Goal: Book appointment/travel/reservation

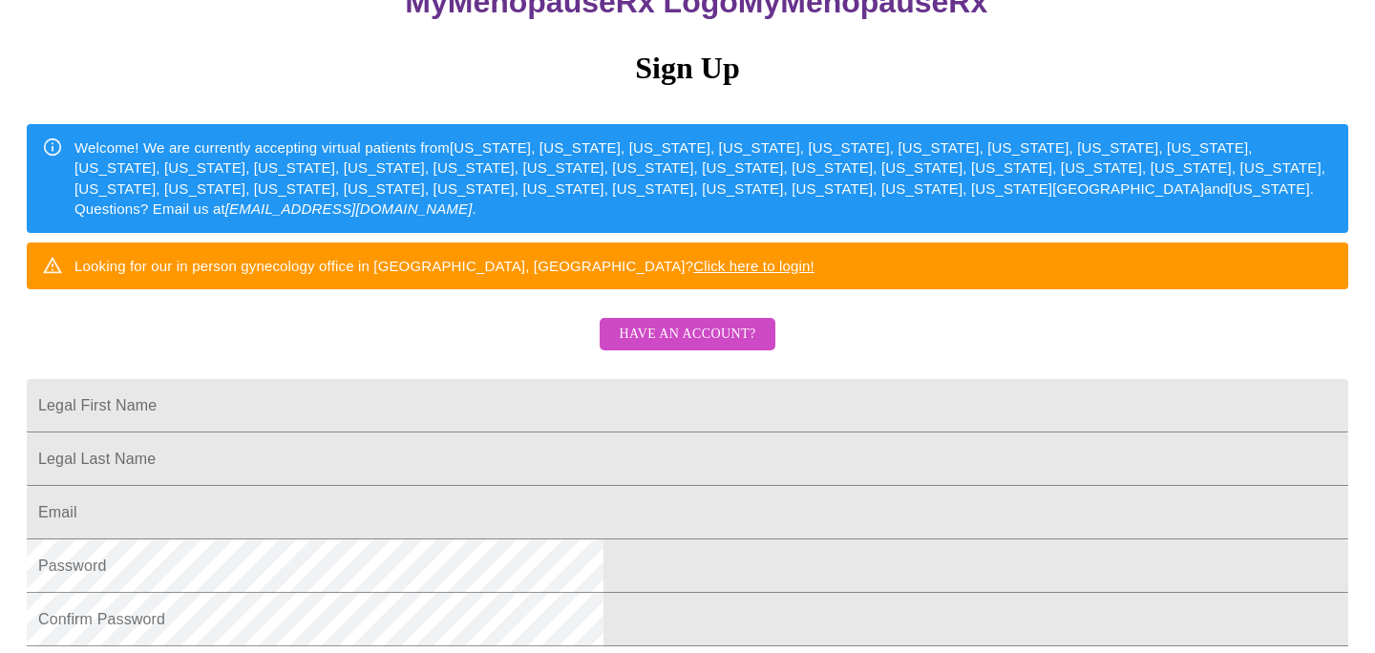
scroll to position [203, 0]
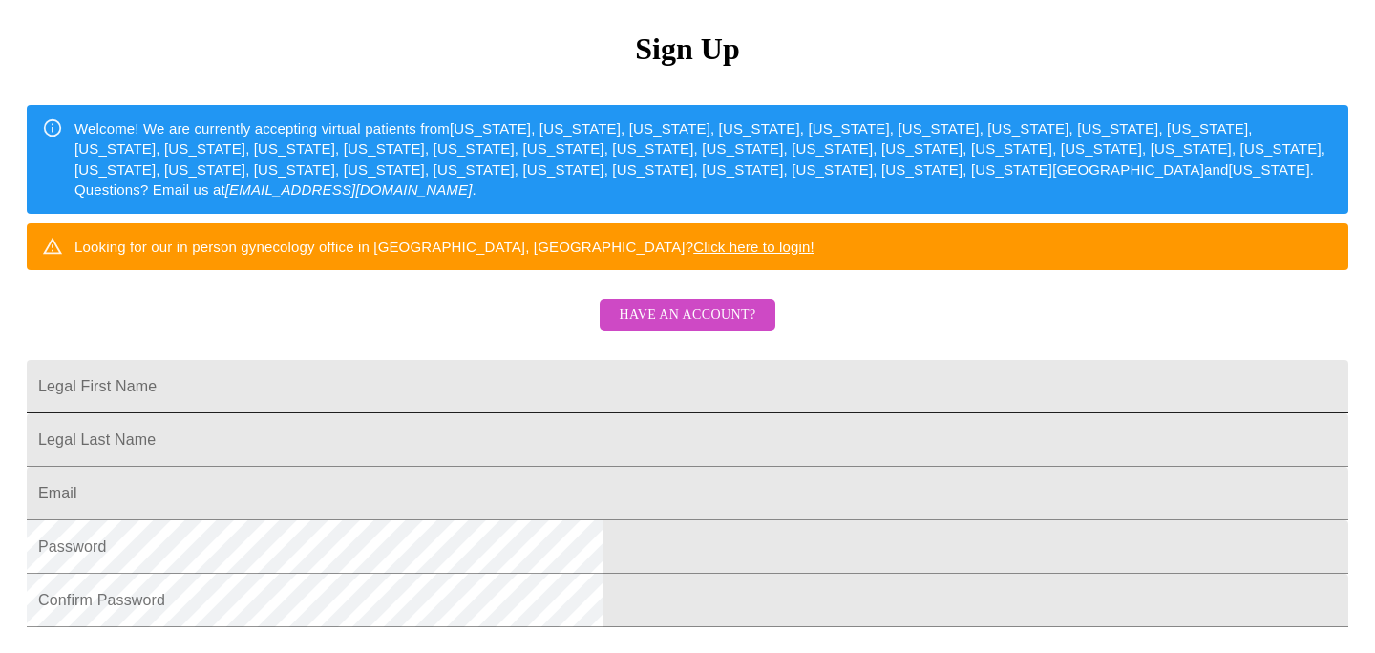
click at [444, 413] on input "Legal First Name" at bounding box center [688, 386] width 1322 height 53
type input "[PERSON_NAME]"
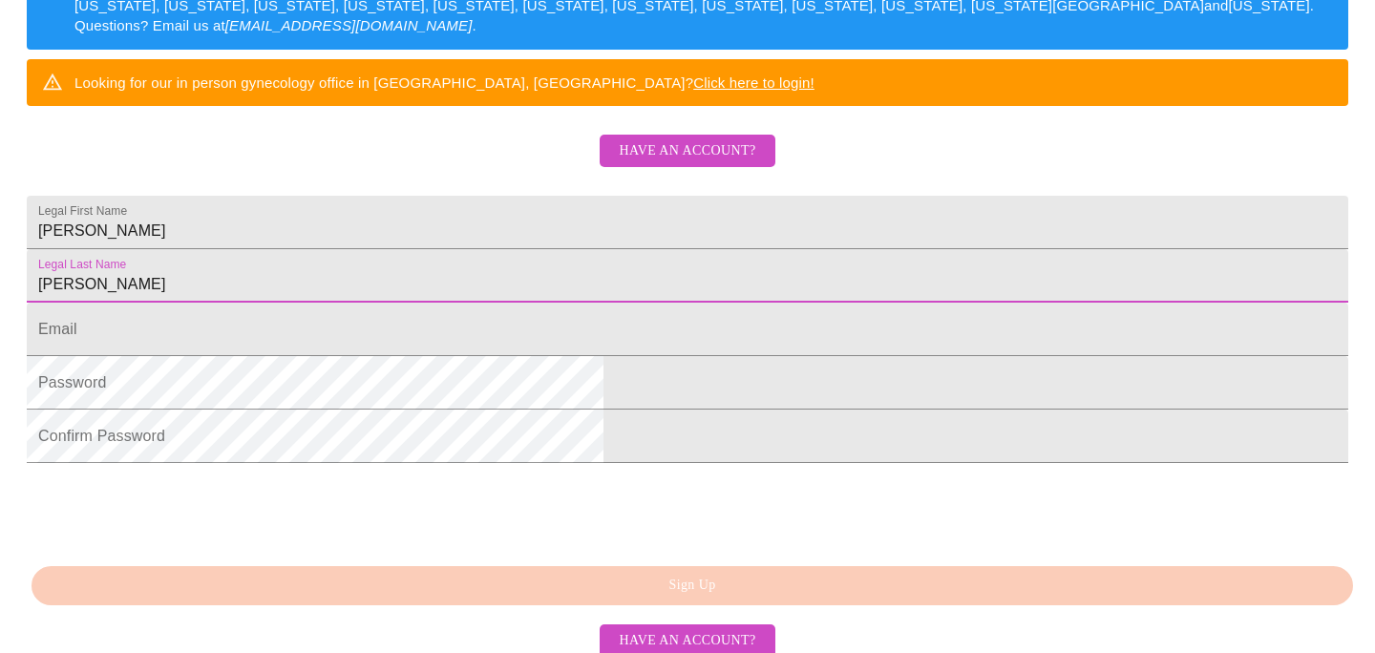
scroll to position [384, 0]
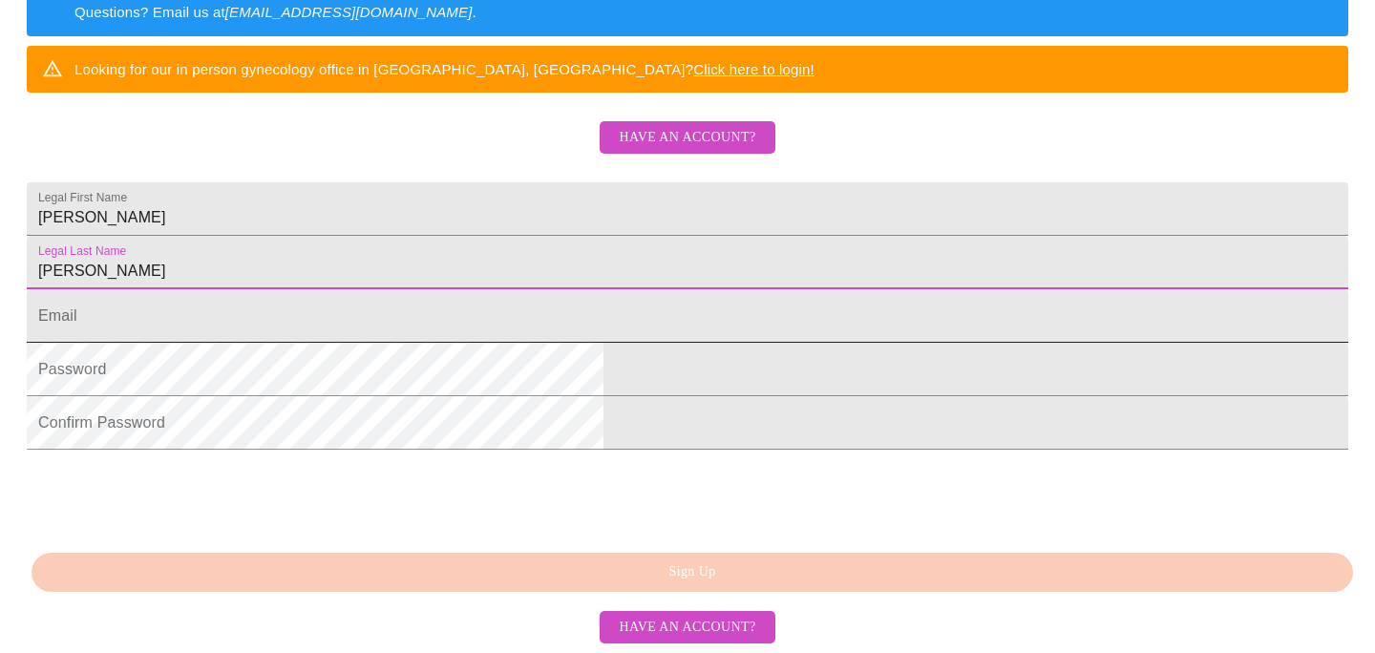
type input "[PERSON_NAME]"
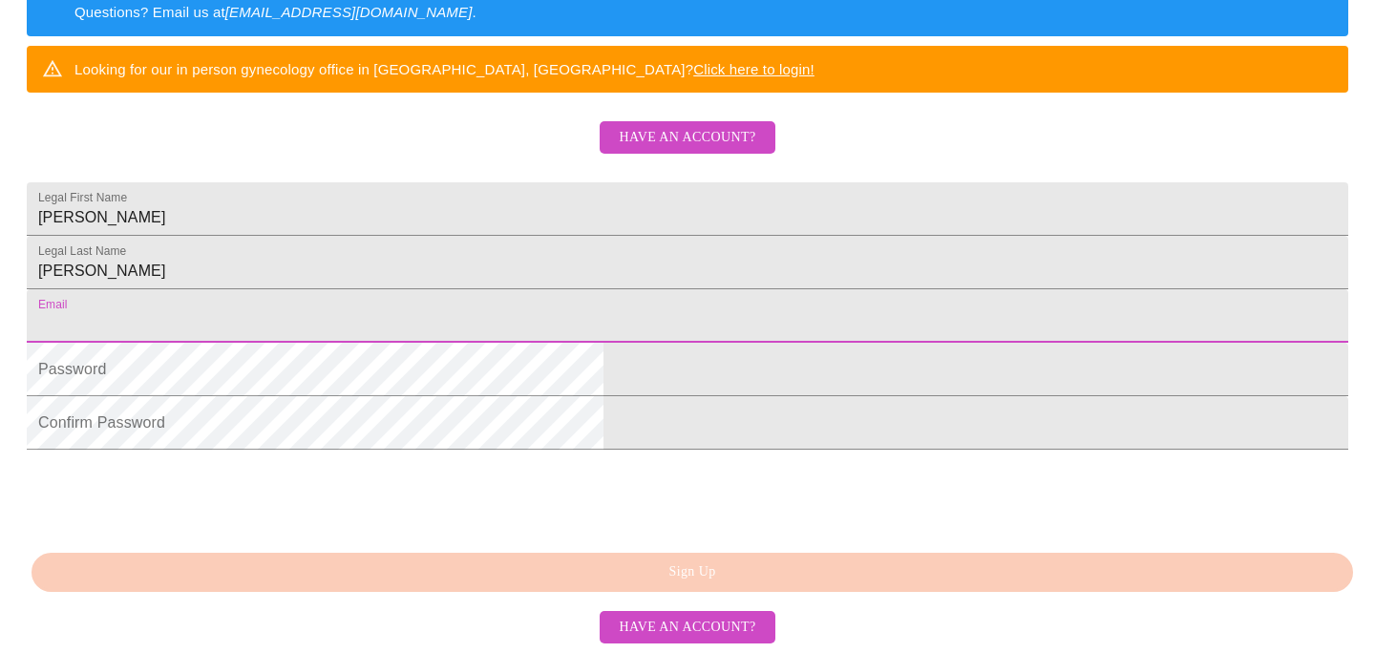
click at [488, 343] on input "Legal First Name" at bounding box center [688, 315] width 1322 height 53
type input "[EMAIL_ADDRESS][DOMAIN_NAME]"
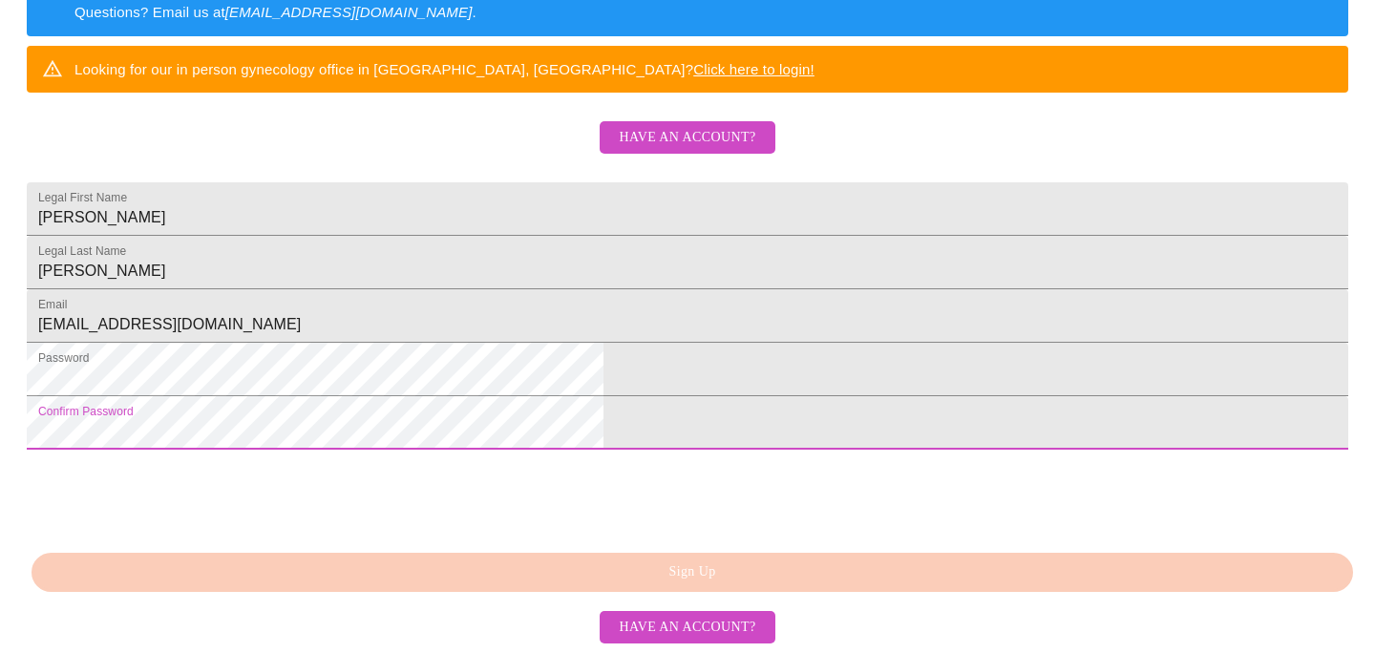
scroll to position [526, 0]
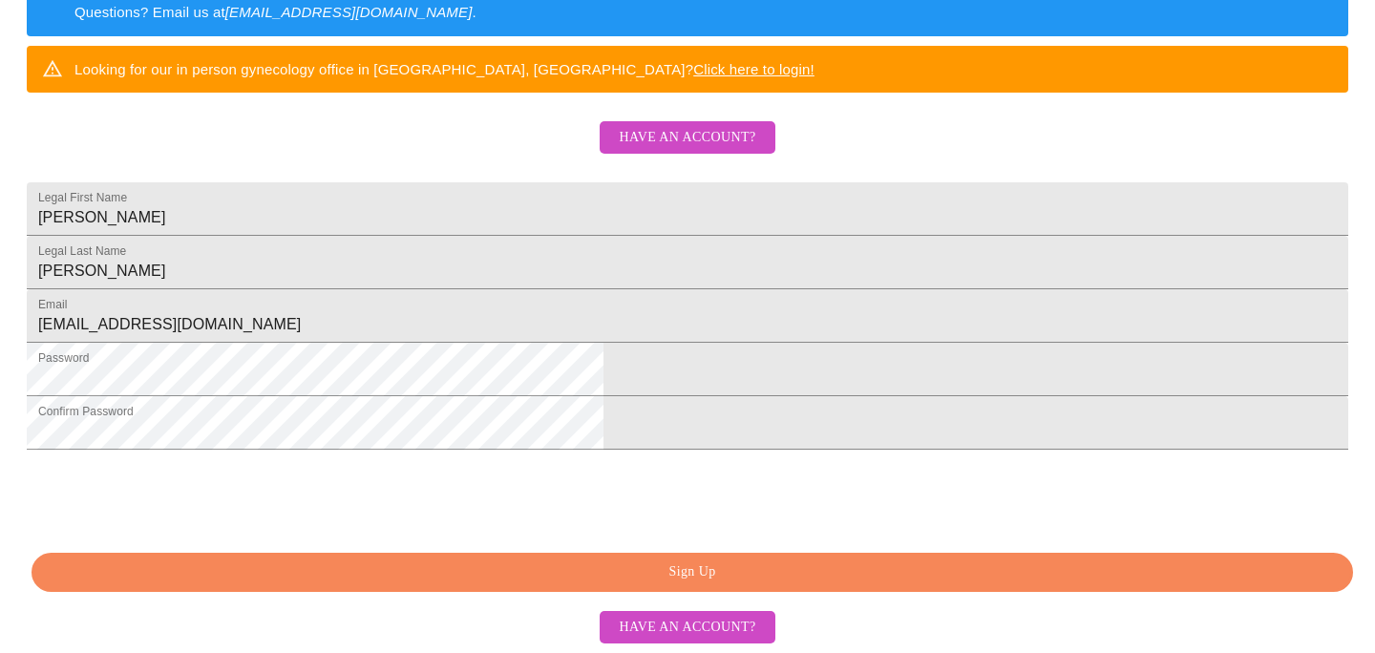
click at [519, 569] on span "Sign Up" at bounding box center [692, 573] width 1278 height 24
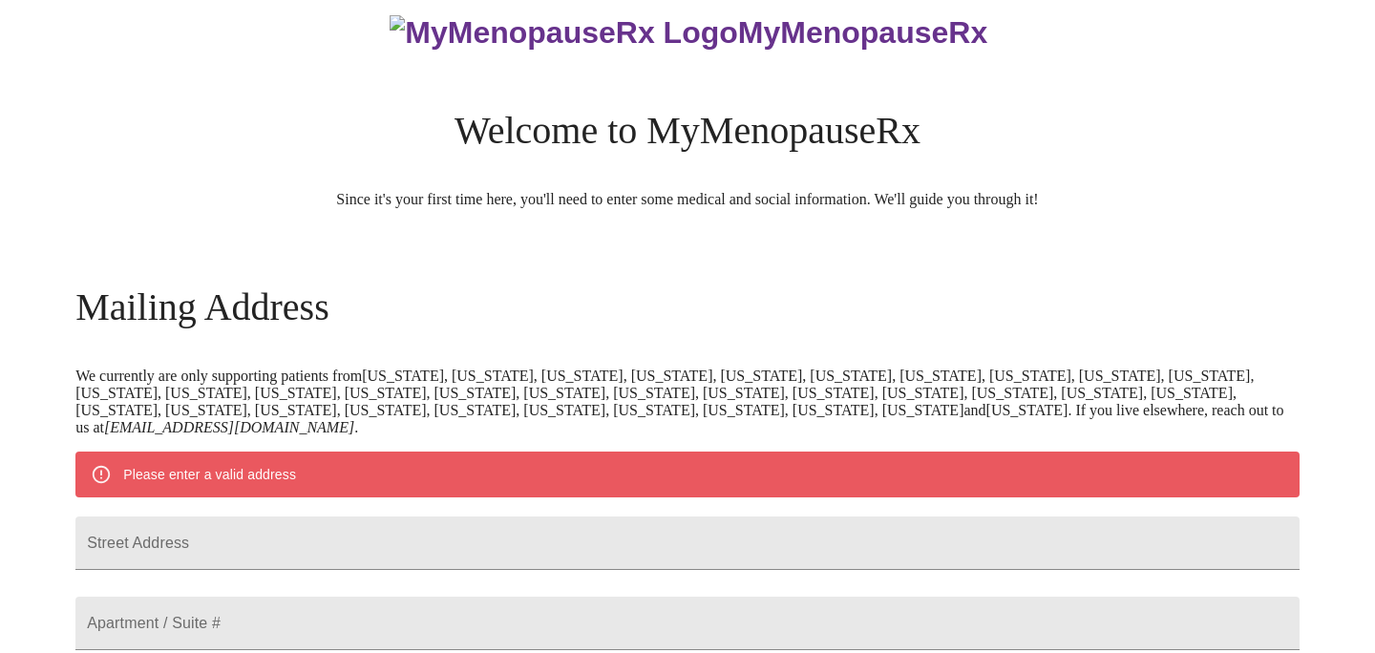
scroll to position [41, 0]
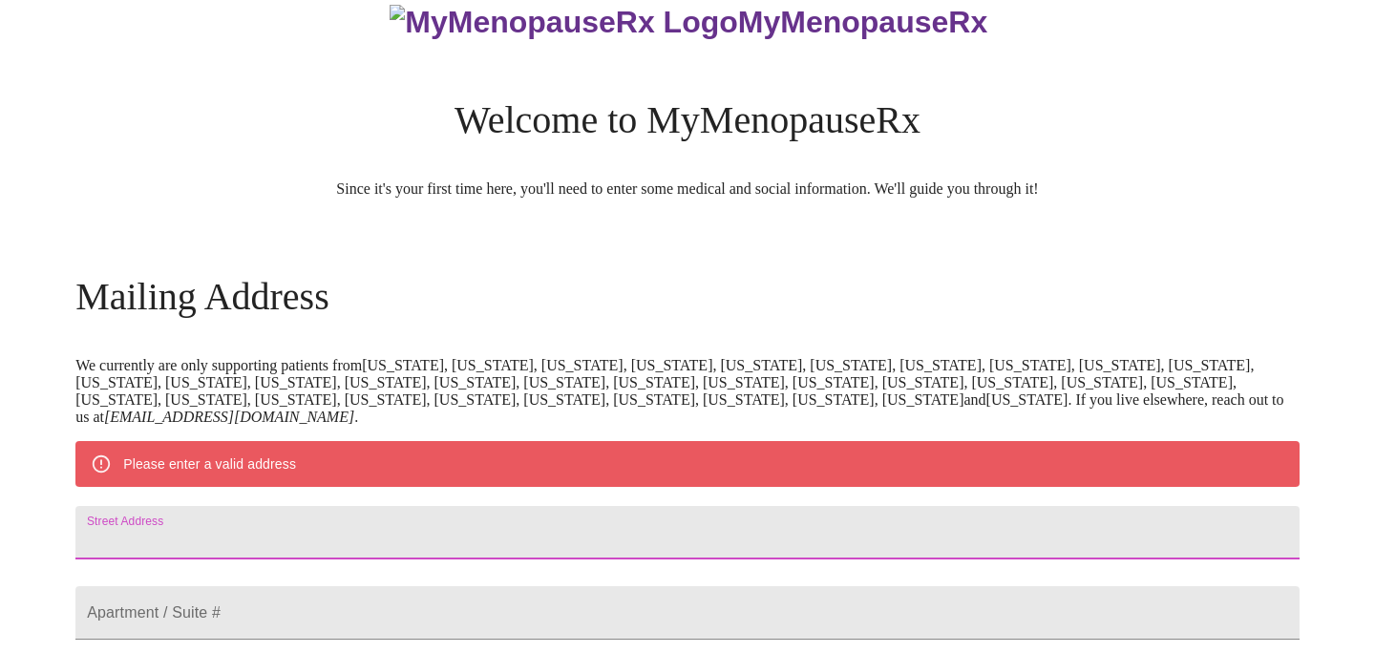
click at [463, 560] on input "Street Address" at bounding box center [687, 532] width 1224 height 53
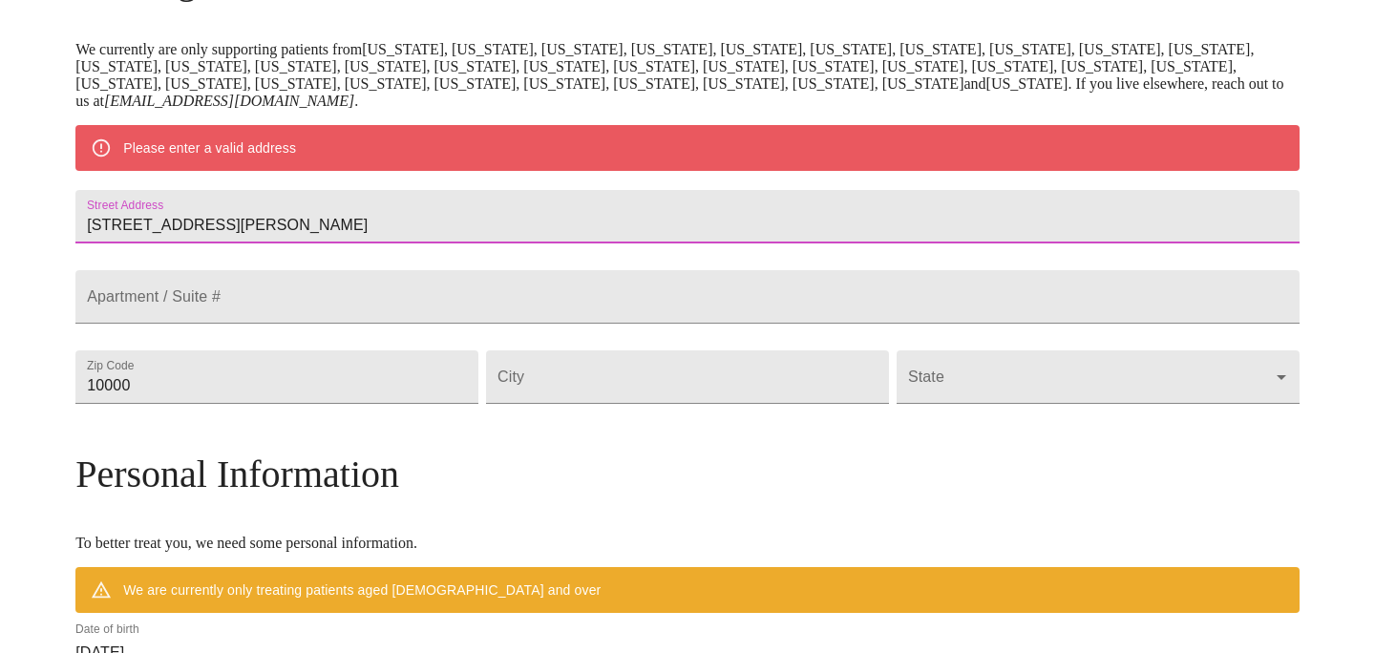
scroll to position [380, 0]
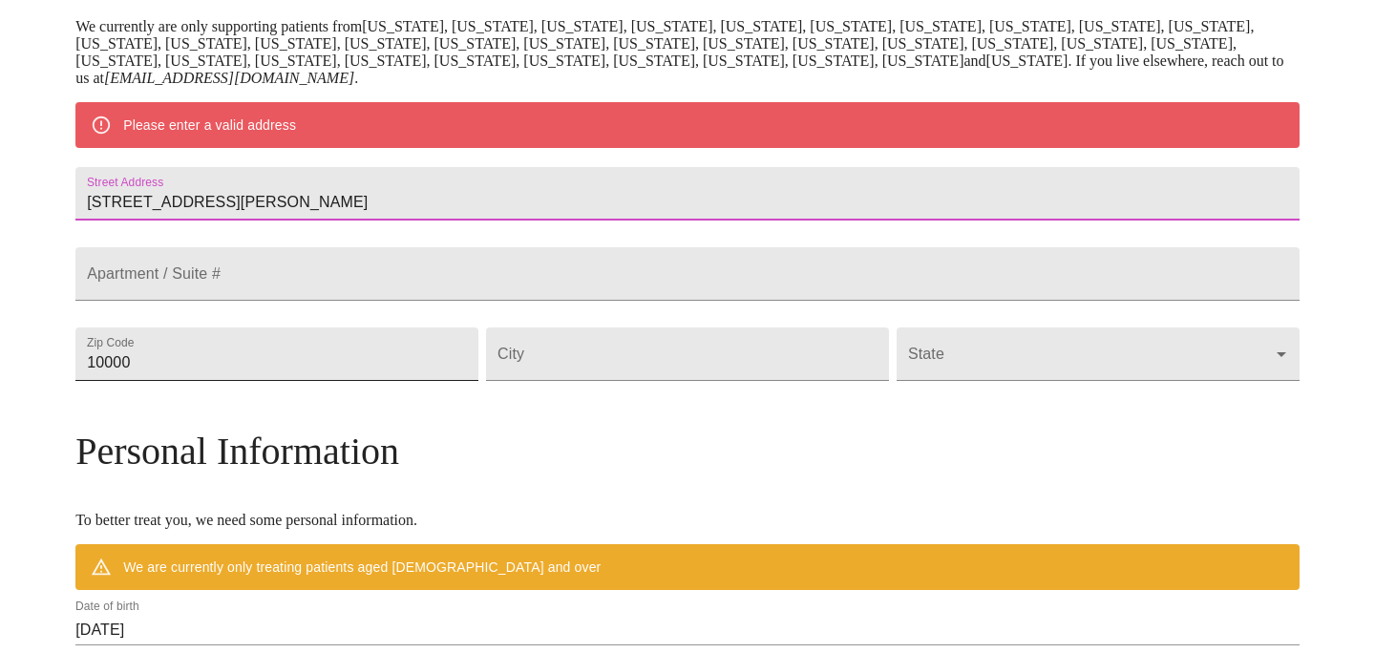
type input "[STREET_ADDRESS][PERSON_NAME]"
click at [381, 381] on input "10000" at bounding box center [276, 354] width 403 height 53
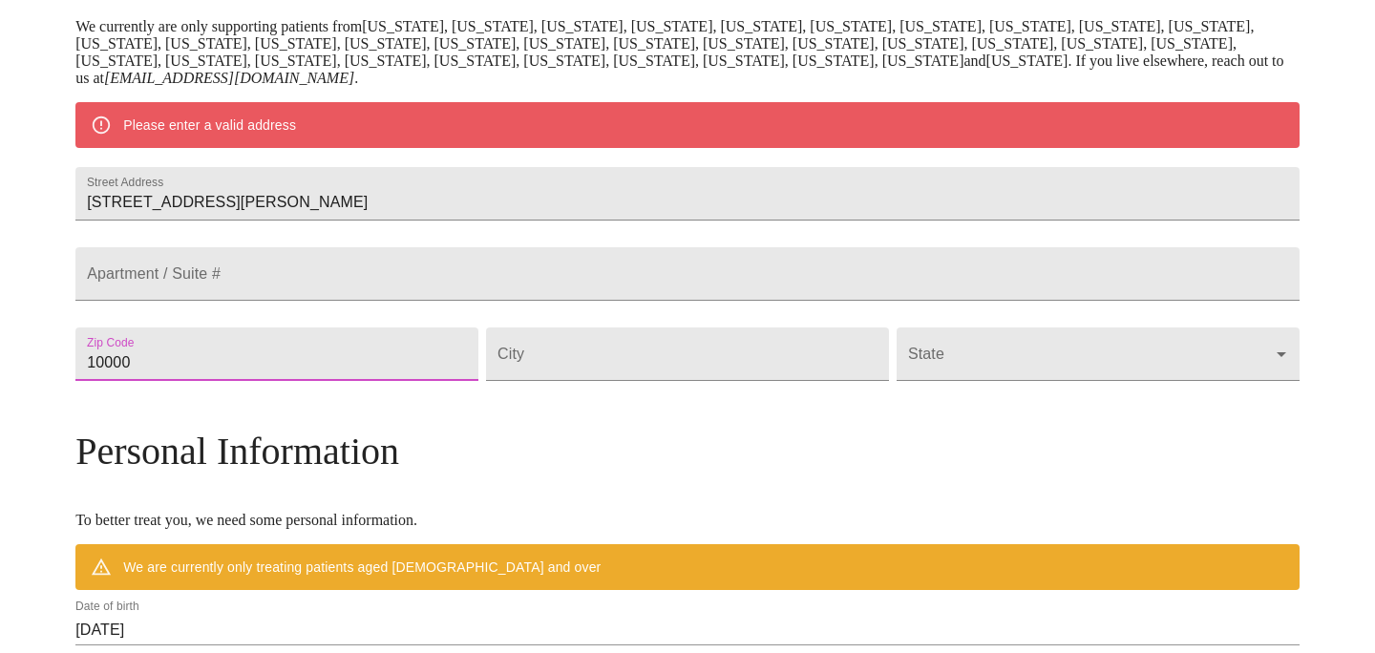
drag, startPoint x: 381, startPoint y: 412, endPoint x: 231, endPoint y: 398, distance: 150.5
click at [231, 381] on input "10000" at bounding box center [276, 354] width 403 height 53
type input "30062"
click at [595, 381] on input "Street Address" at bounding box center [687, 354] width 403 height 53
type input "Mariettaq"
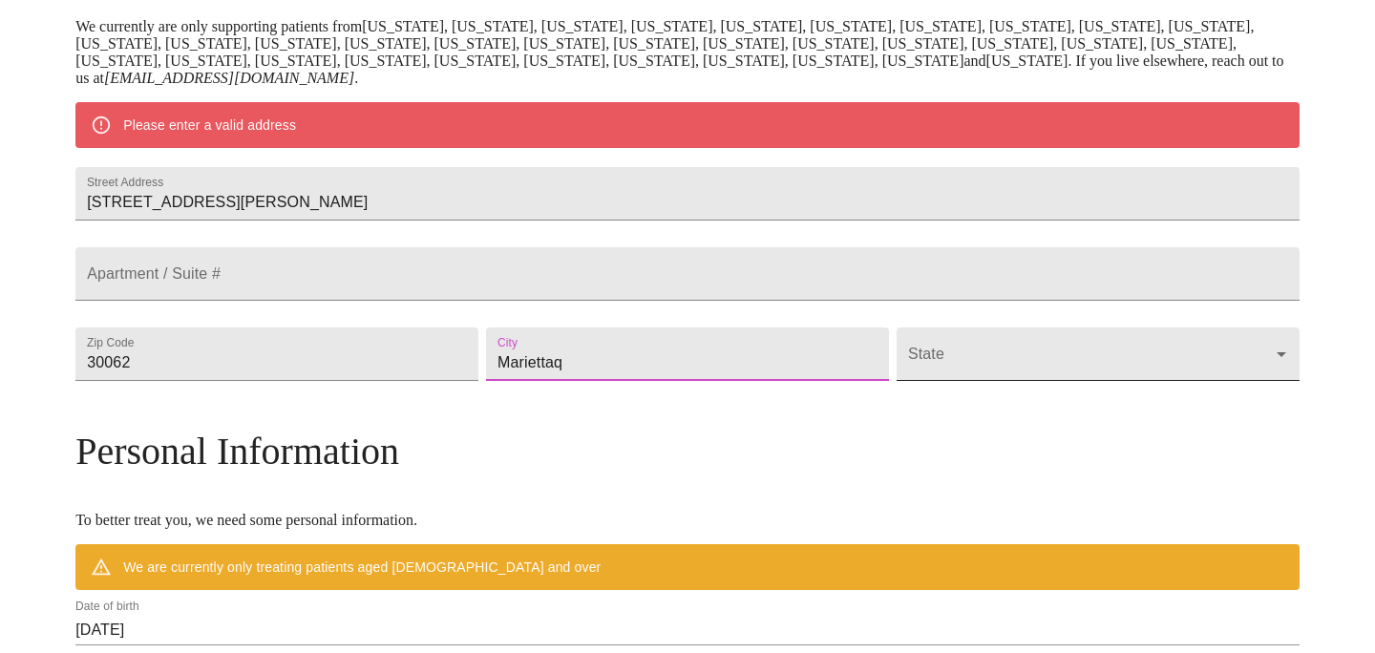
click at [1028, 412] on body "MyMenopauseRx Welcome to MyMenopauseRx Since it's your first time here, you'll …" at bounding box center [688, 381] width 1360 height 1506
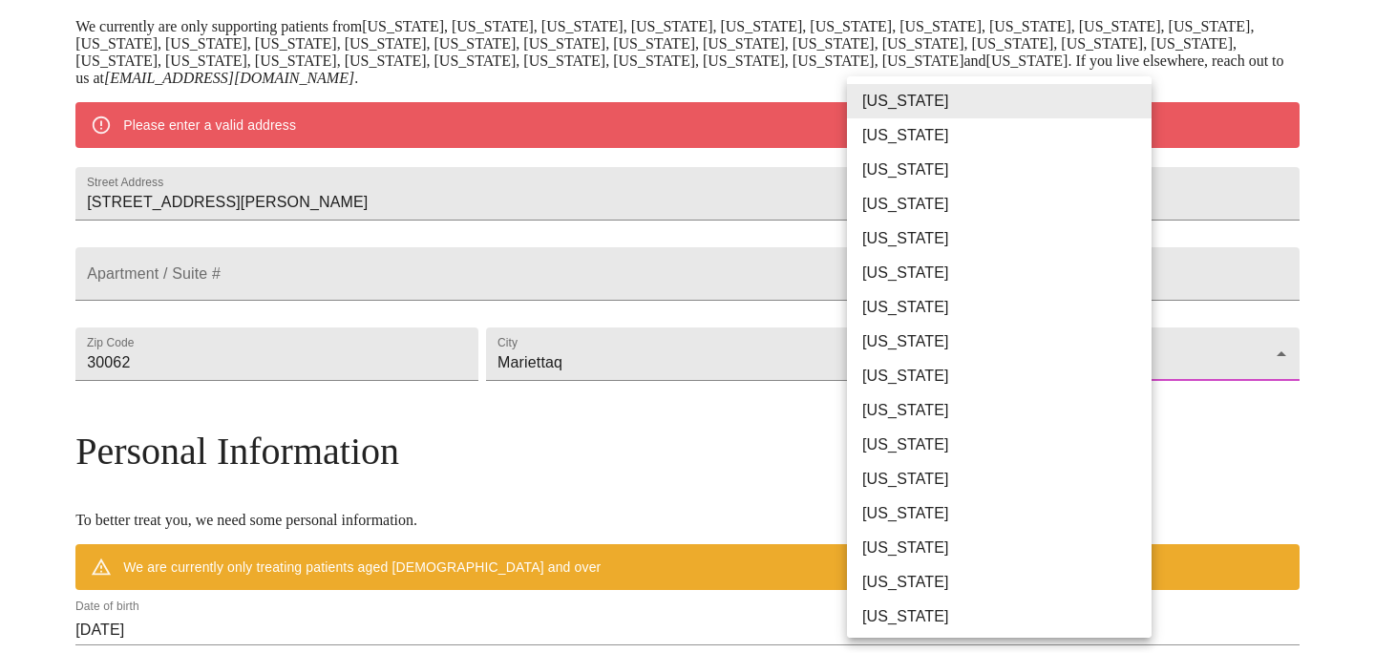
click at [1026, 410] on li "[US_STATE]" at bounding box center [999, 410] width 305 height 34
type input "[US_STATE]"
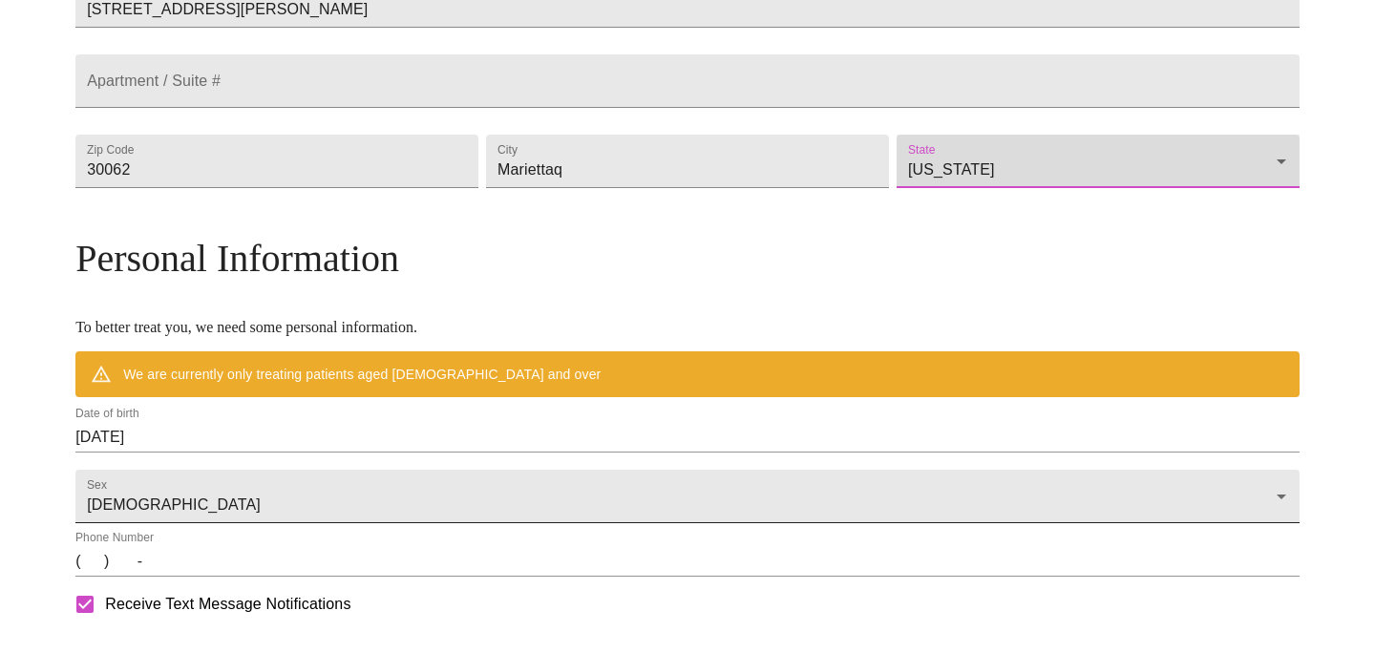
scroll to position [529, 0]
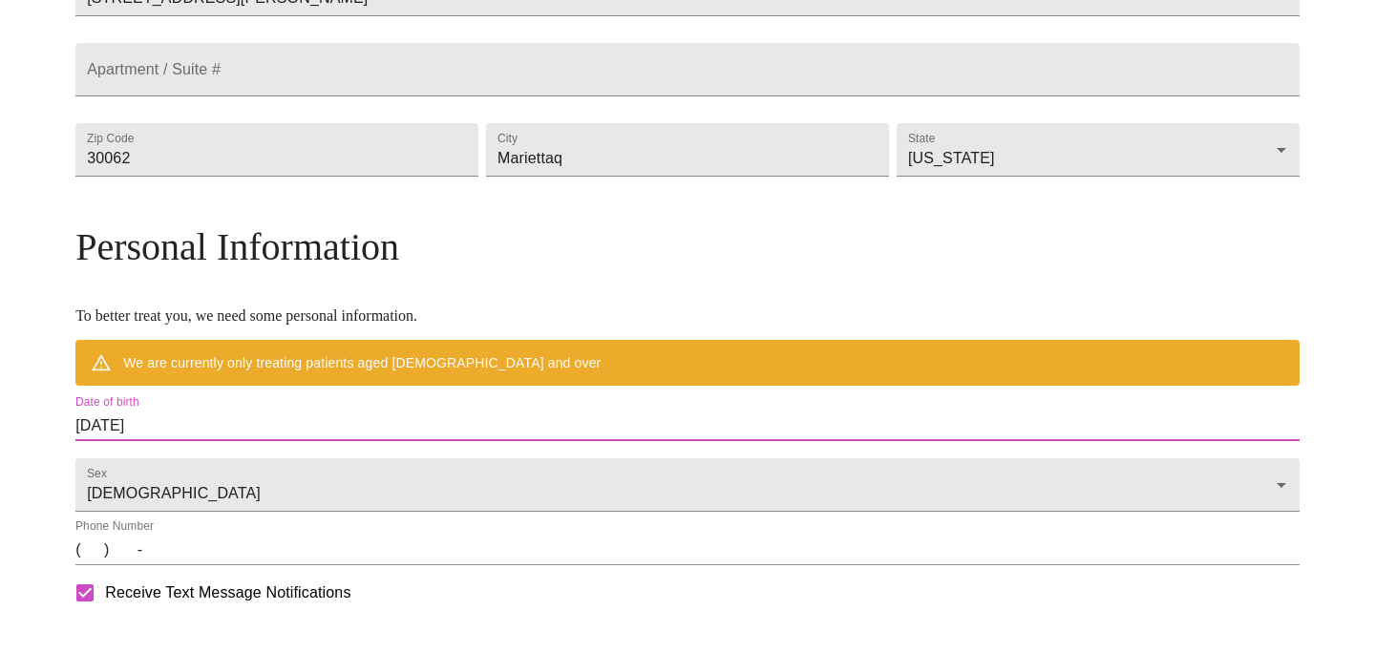
drag, startPoint x: 345, startPoint y: 479, endPoint x: 149, endPoint y: 459, distance: 196.8
click at [150, 459] on div "MyMenopauseRx Welcome to MyMenopauseRx Since it's your first time here, you'll …" at bounding box center [687, 204] width 1224 height 1450
click at [241, 441] on input "[DATE]" at bounding box center [687, 426] width 1224 height 31
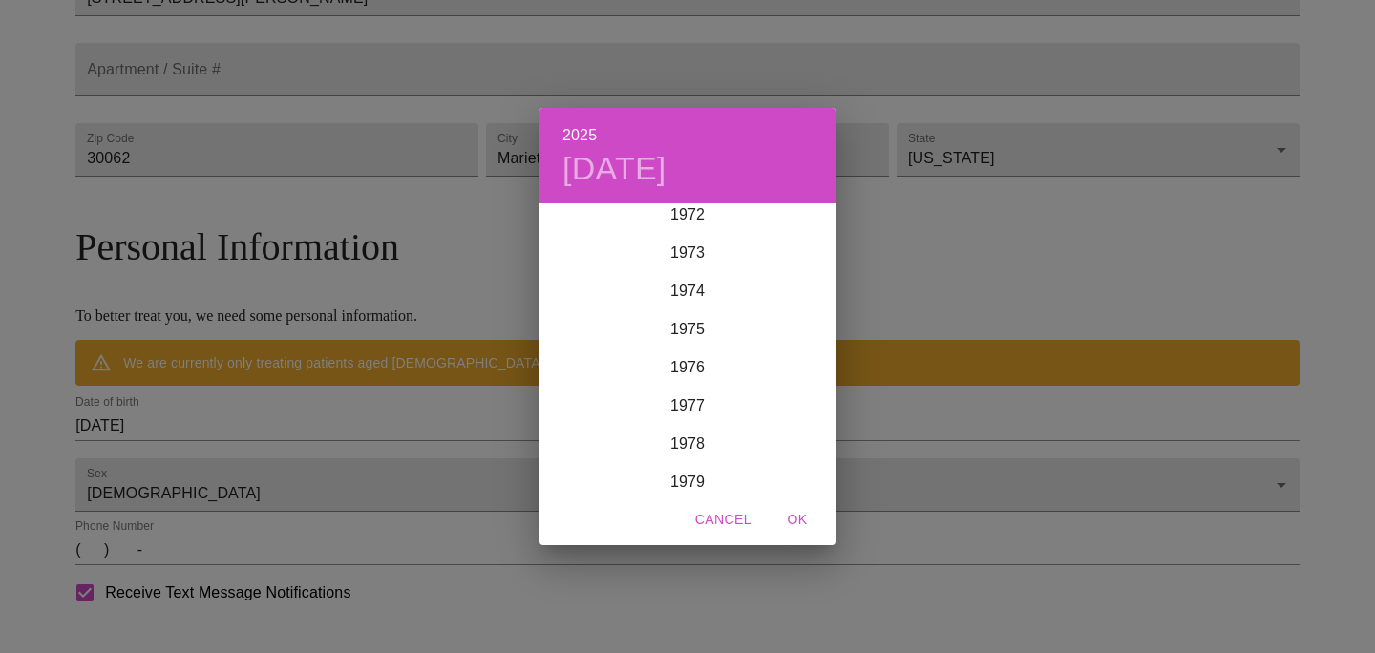
scroll to position [2794, 0]
click at [683, 214] on div "1972" at bounding box center [687, 220] width 296 height 38
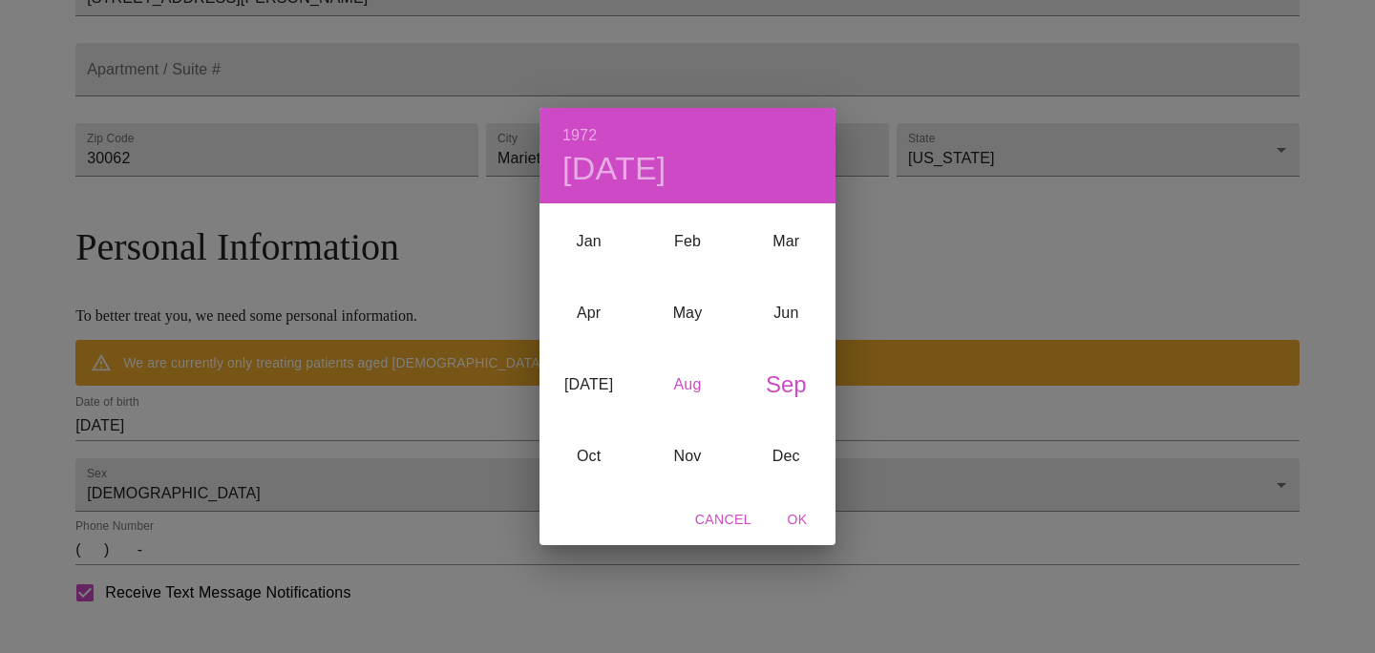
click at [680, 376] on div "Aug" at bounding box center [687, 385] width 98 height 72
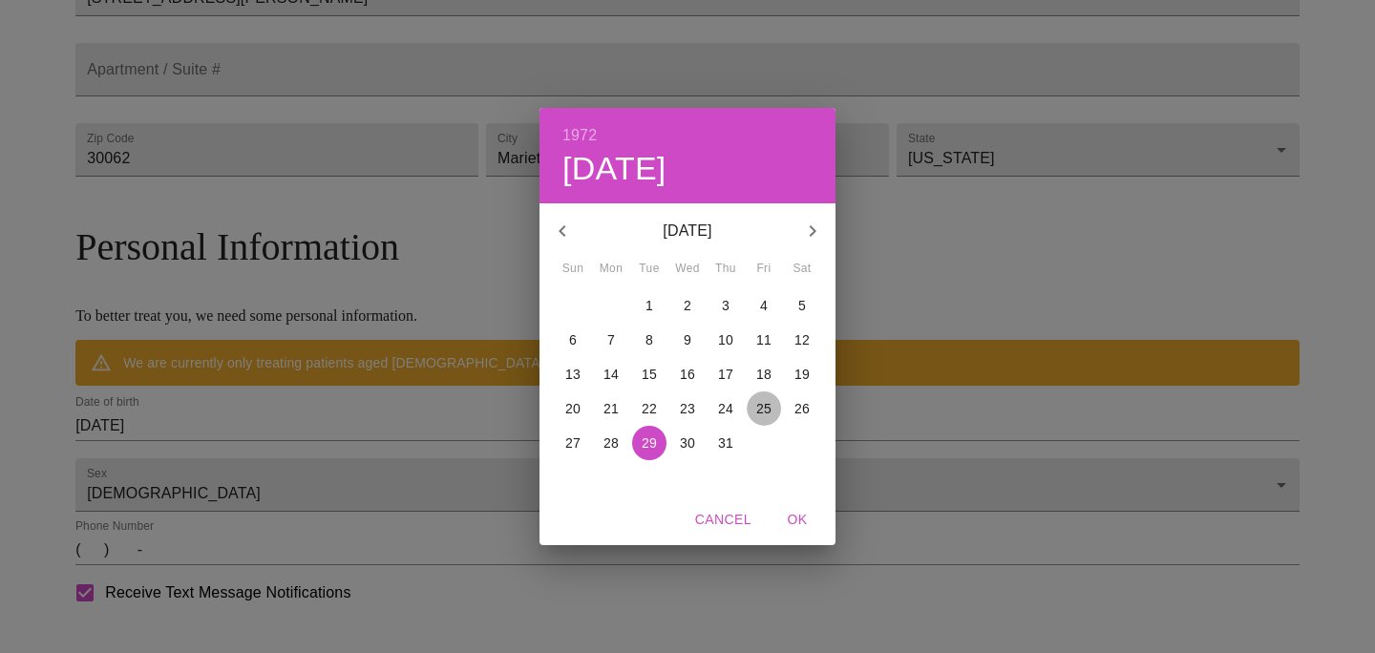
click at [763, 407] on p "25" at bounding box center [763, 408] width 15 height 19
click at [801, 519] on span "OK" at bounding box center [797, 520] width 46 height 24
type input "[DATE]"
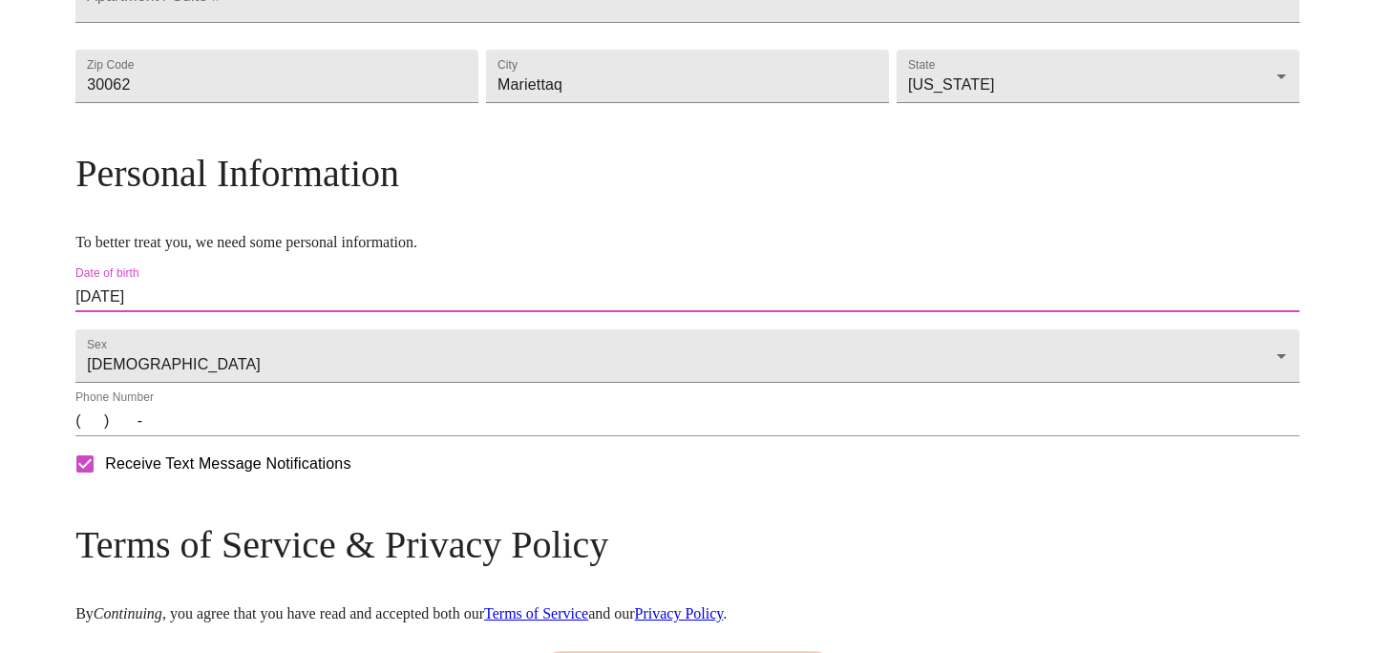
scroll to position [605, 0]
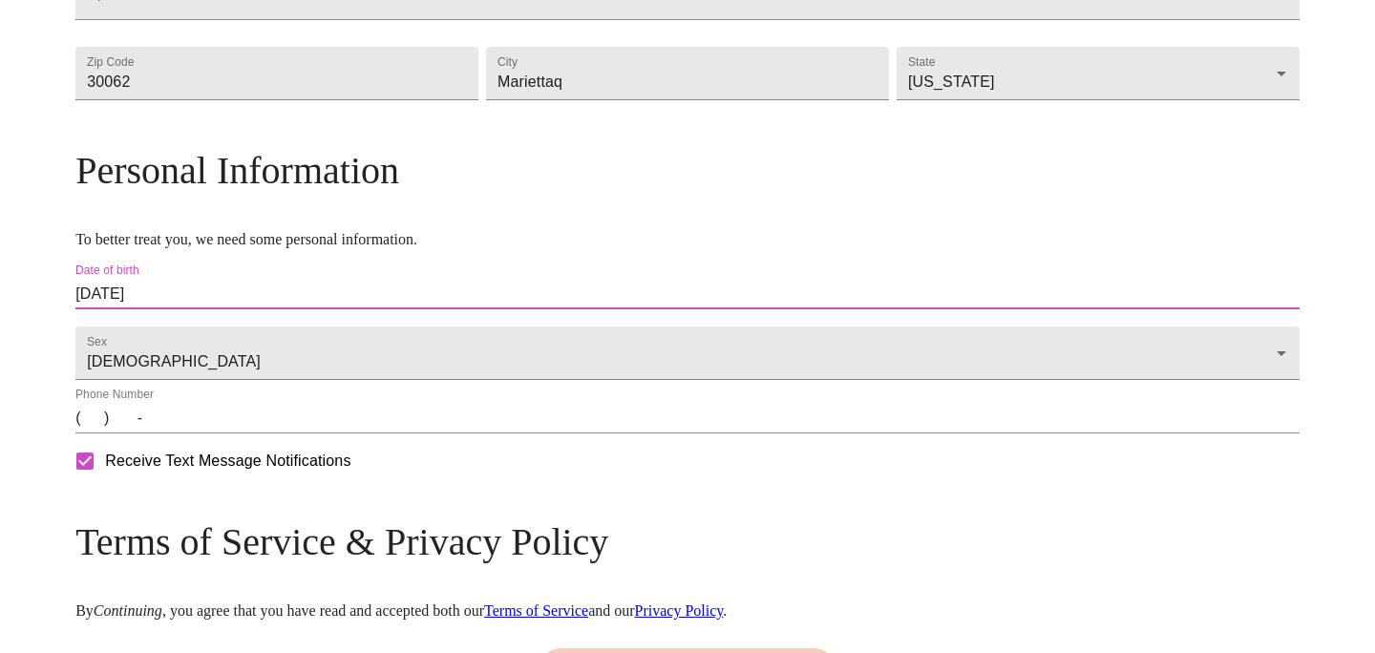
click at [237, 434] on input "(   )    -" at bounding box center [687, 418] width 1224 height 31
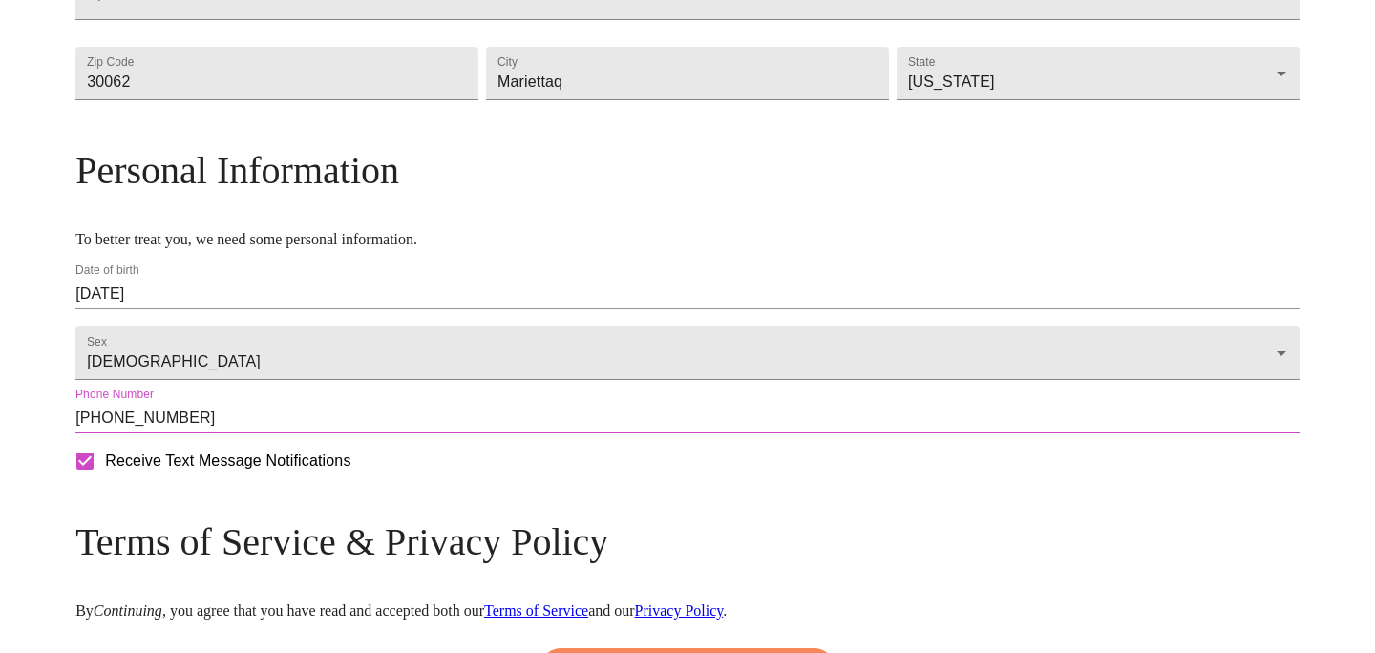
type input "[PHONE_NUMBER]"
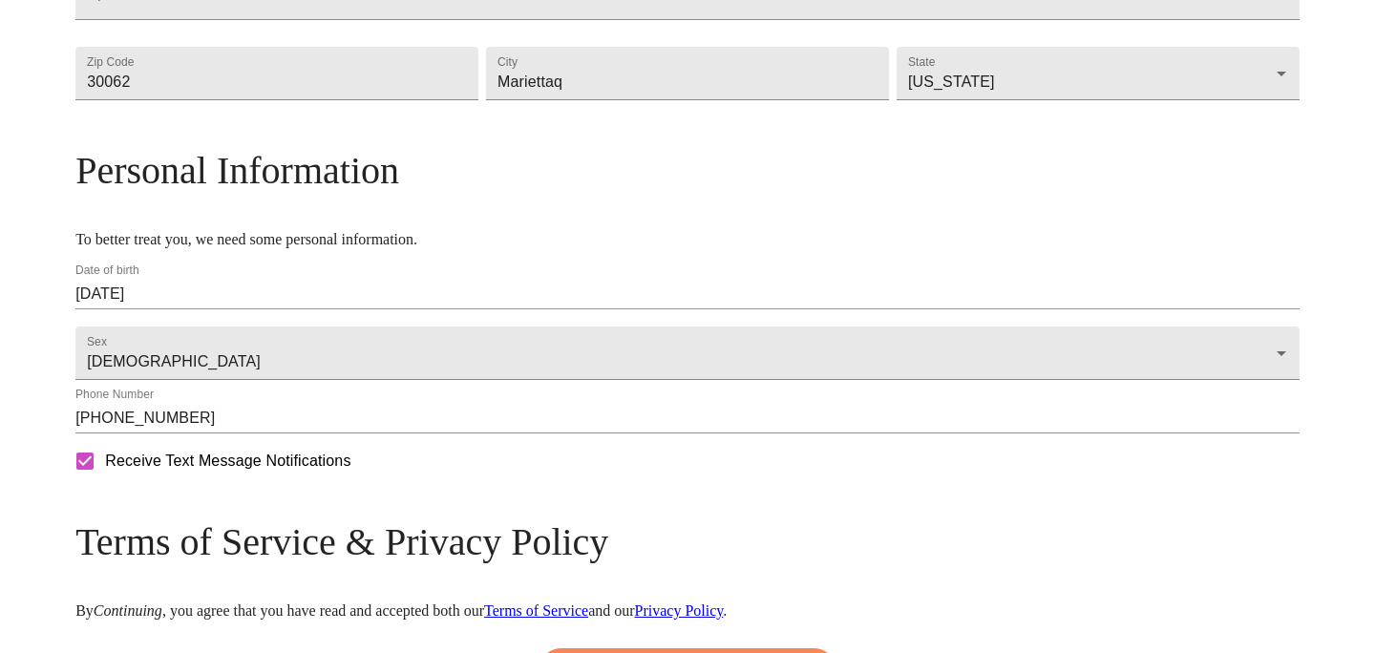
click at [45, 479] on div "MyMenopauseRx Welcome to MyMenopauseRx Since it's your first time here, you'll …" at bounding box center [688, 99] width 1360 height 1395
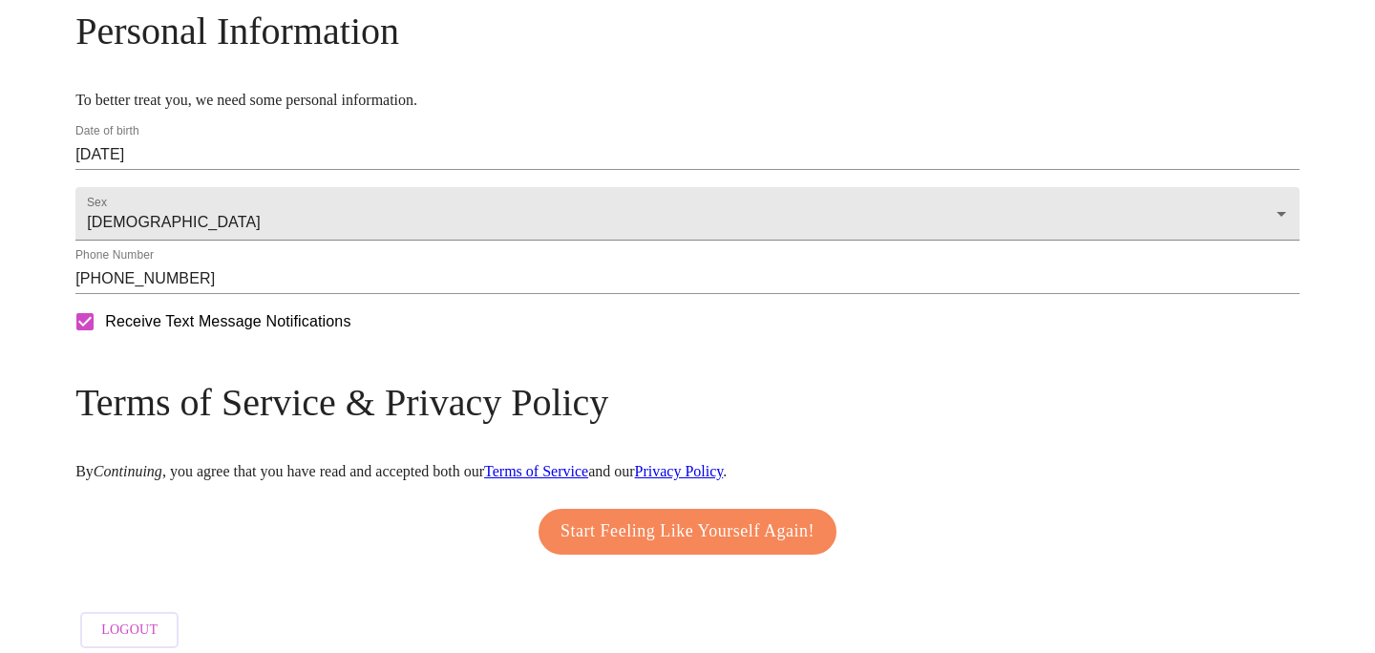
scroll to position [815, 0]
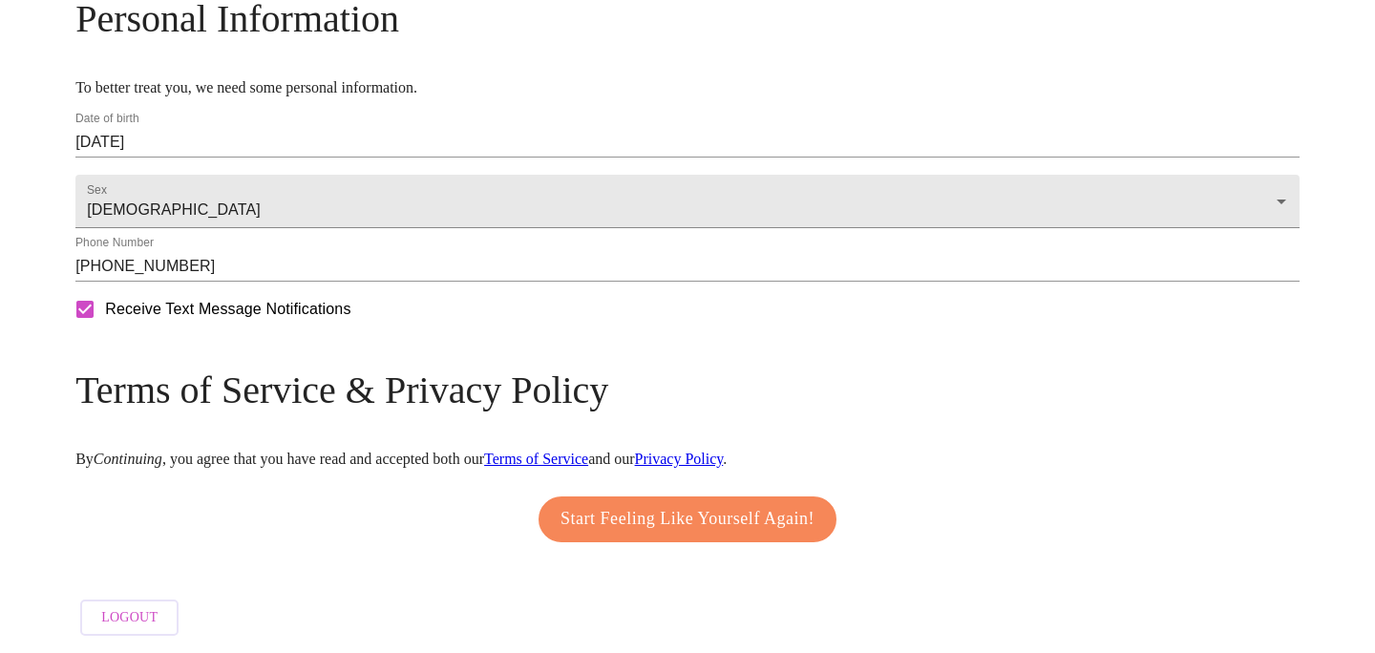
click at [683, 514] on span "Start Feeling Like Yourself Again!" at bounding box center [688, 519] width 254 height 31
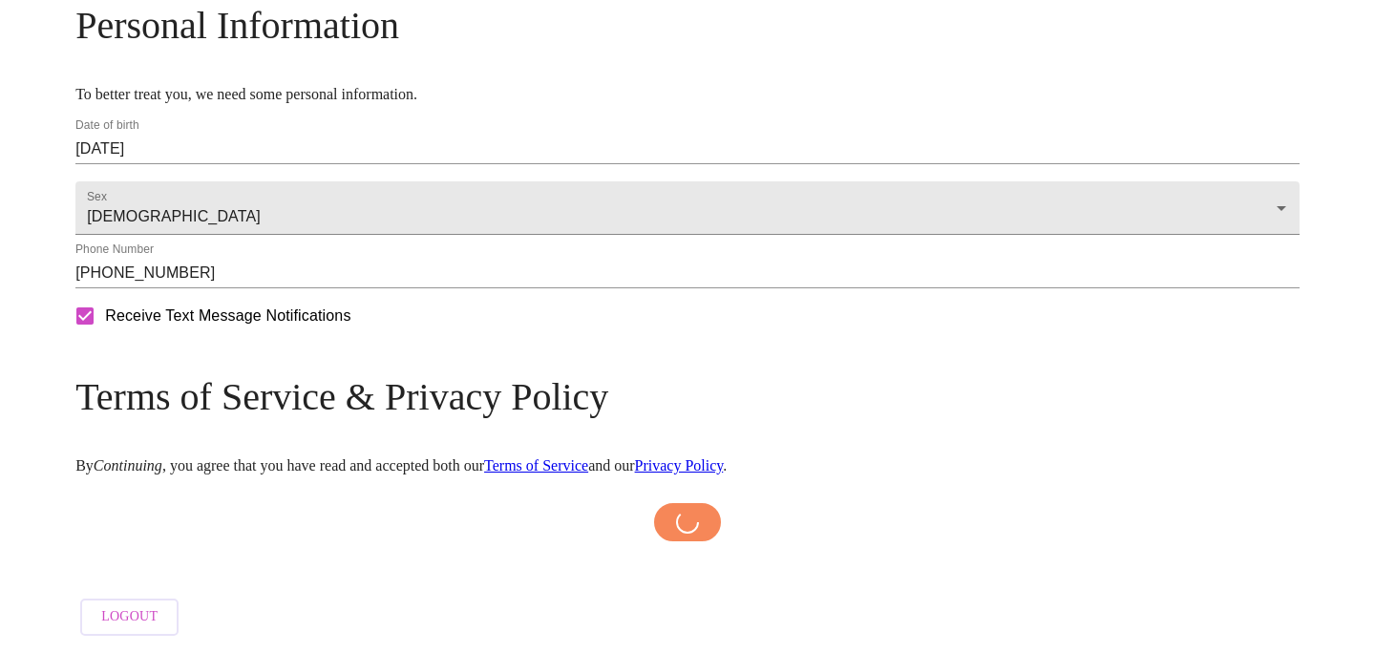
scroll to position [807, 0]
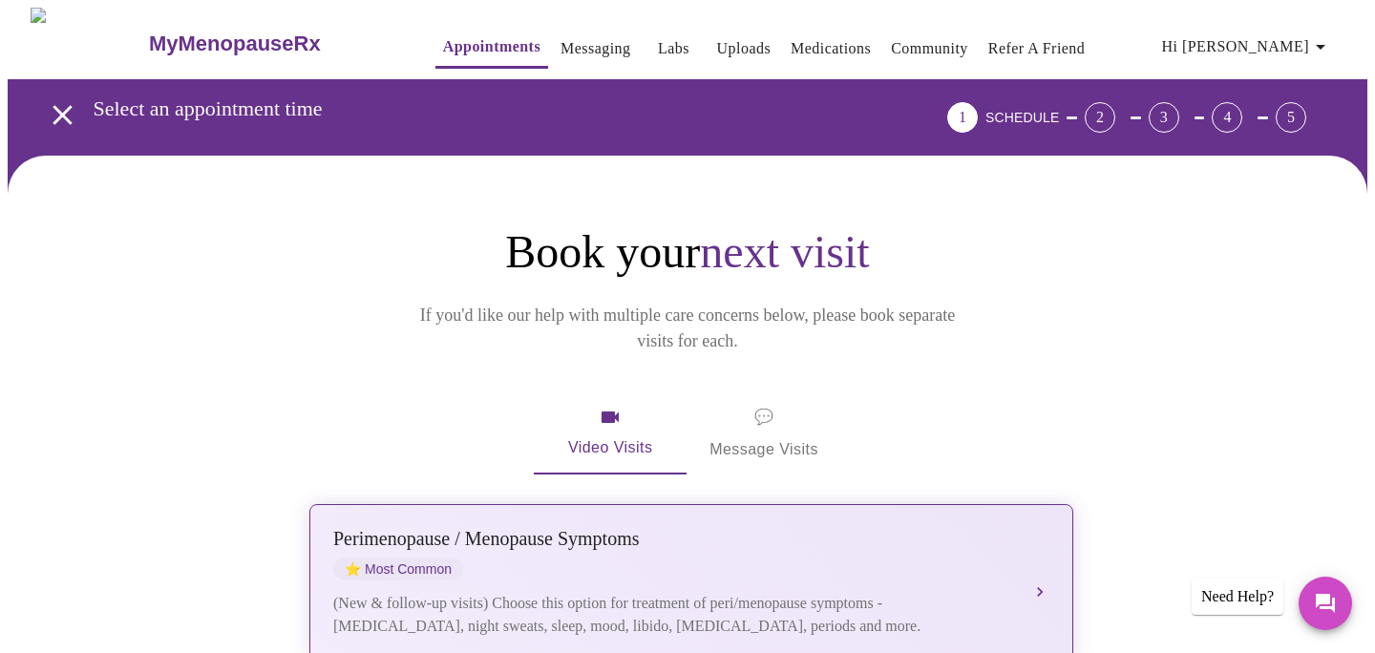
click at [683, 537] on div "[MEDICAL_DATA] / Menopause Symptoms ⭐ Most Common" at bounding box center [672, 554] width 678 height 53
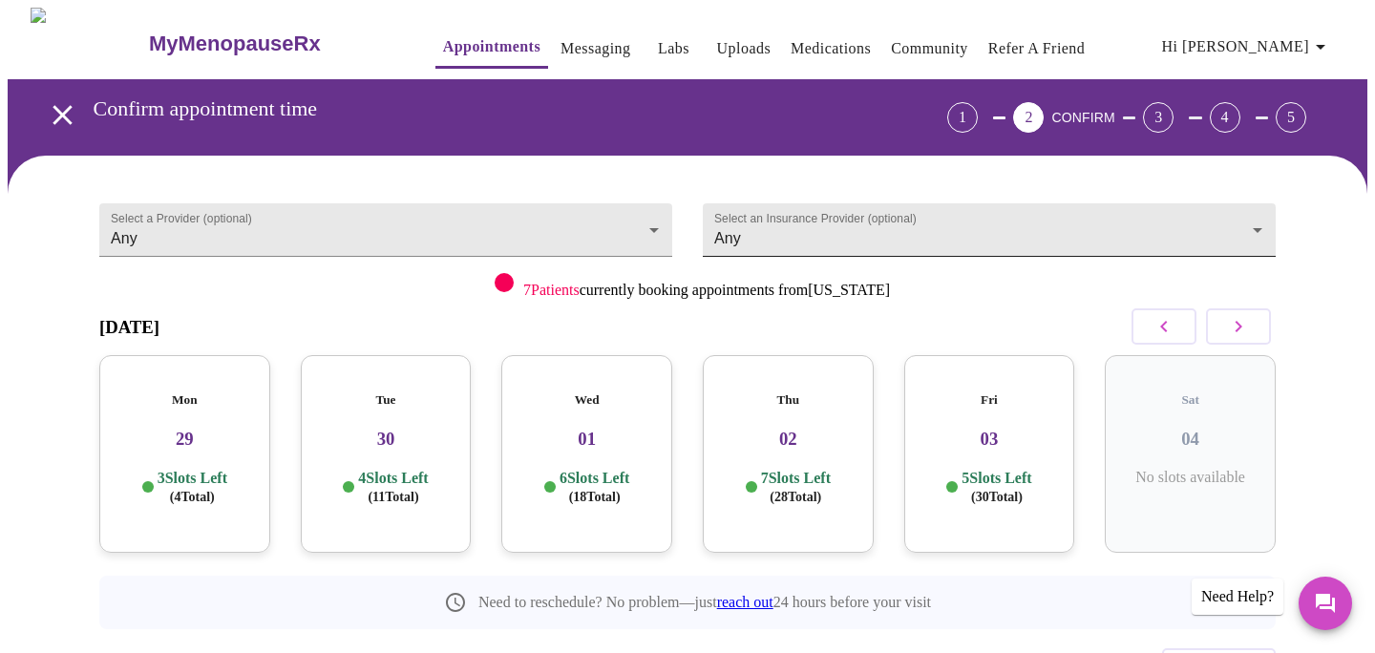
click at [816, 227] on body "MyMenopauseRx Appointments Messaging Labs Uploads Medications Community Refer a…" at bounding box center [688, 395] width 1360 height 775
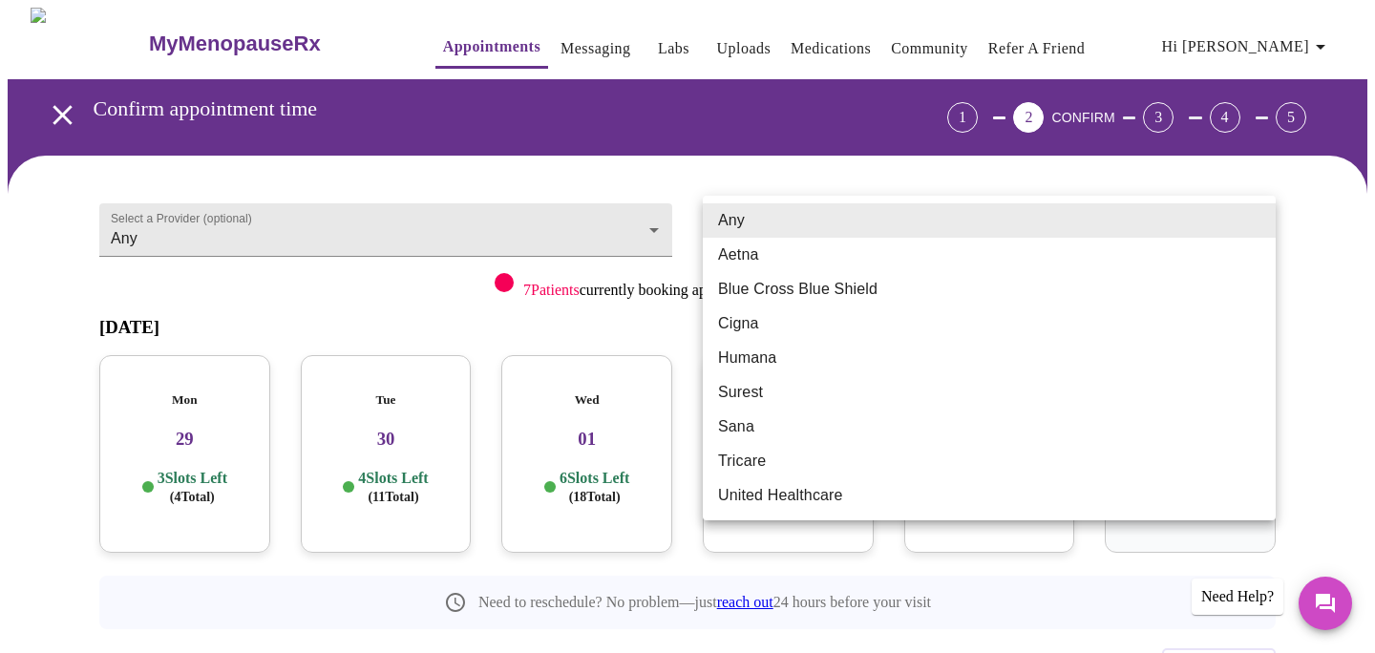
click at [815, 290] on li "Blue Cross Blue Shield" at bounding box center [989, 289] width 573 height 34
type input "Blue Cross Blue Shield"
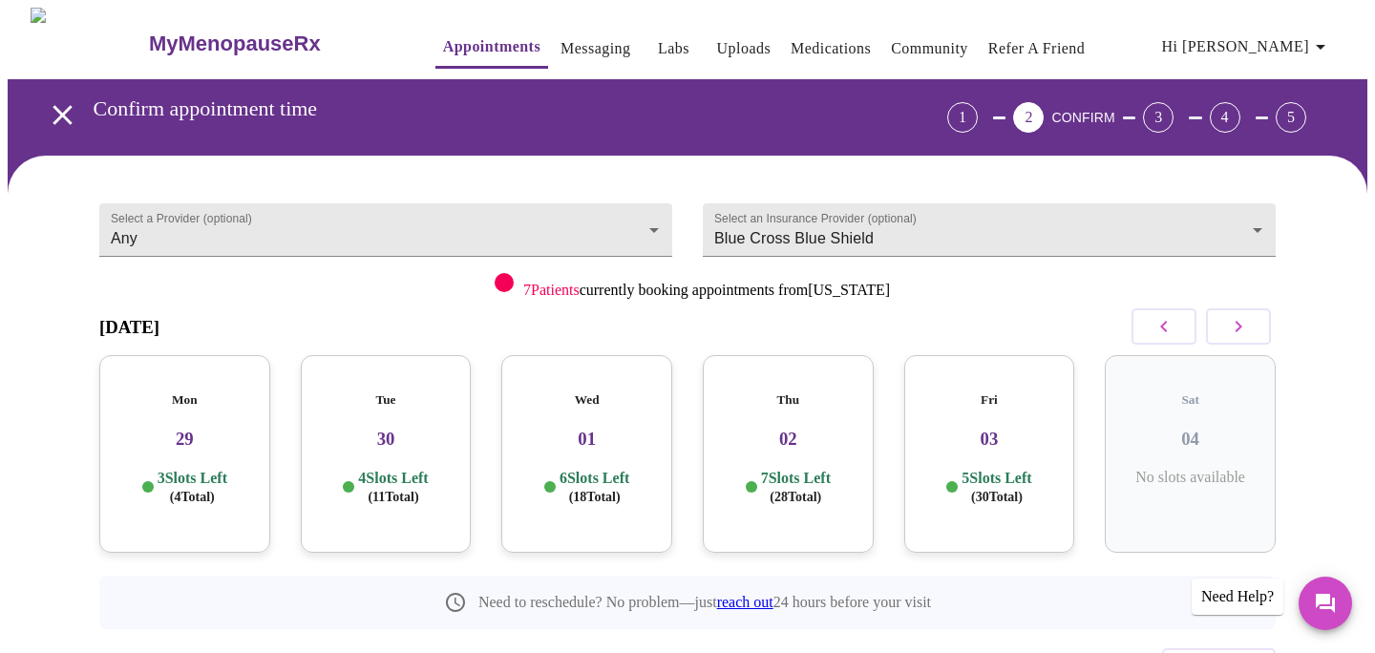
click at [198, 429] on h3 "29" at bounding box center [185, 439] width 140 height 21
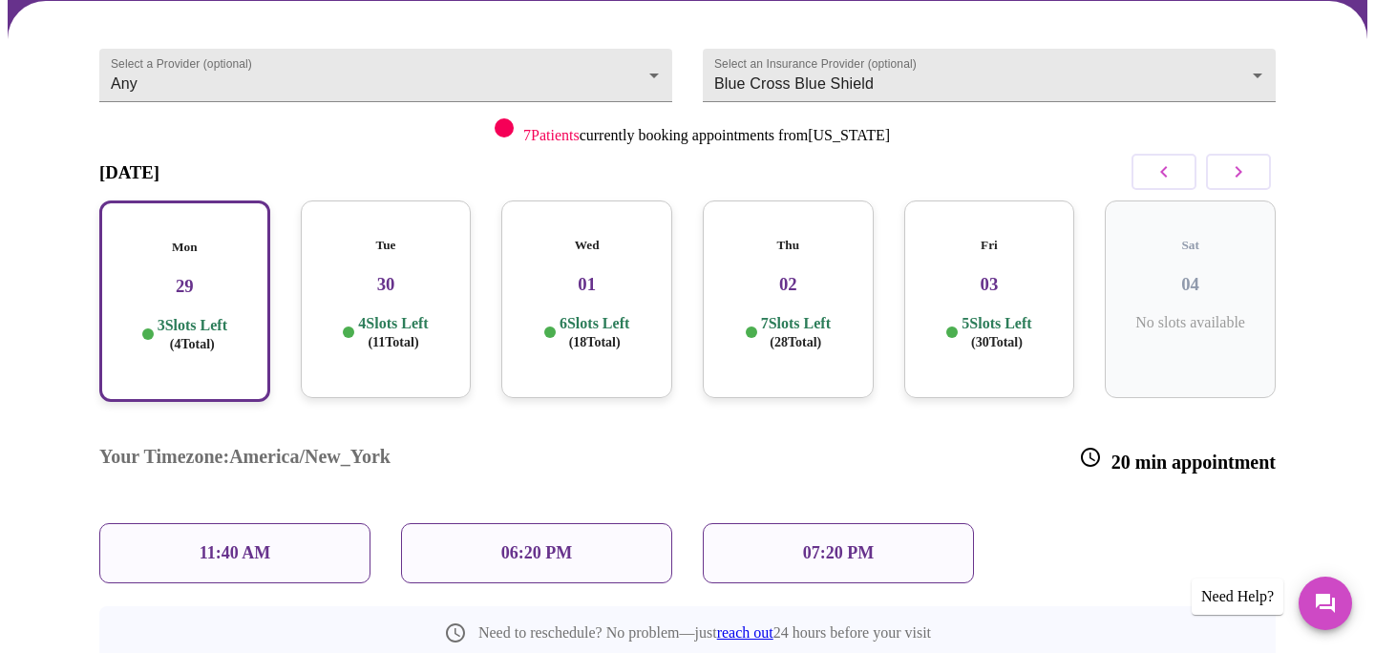
scroll to position [156, 0]
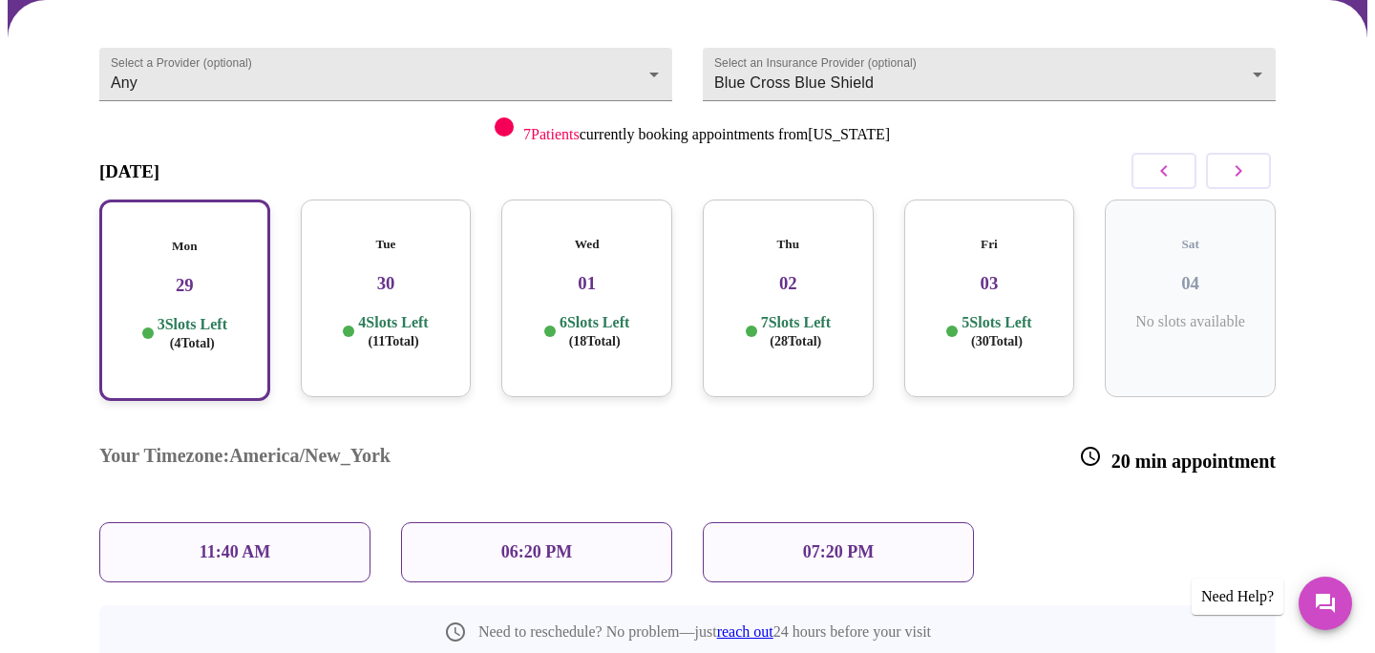
click at [438, 285] on div "Tue 30 4 Slots Left ( 11 Total)" at bounding box center [386, 299] width 171 height 198
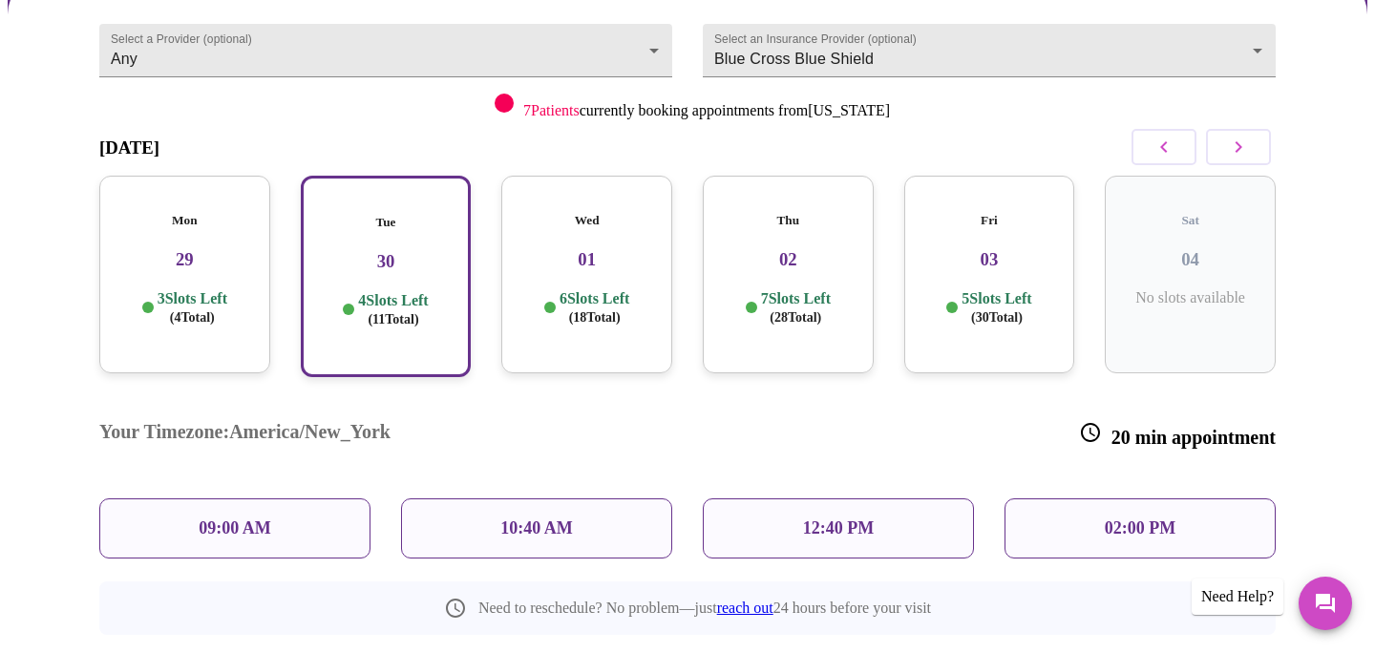
scroll to position [186, 0]
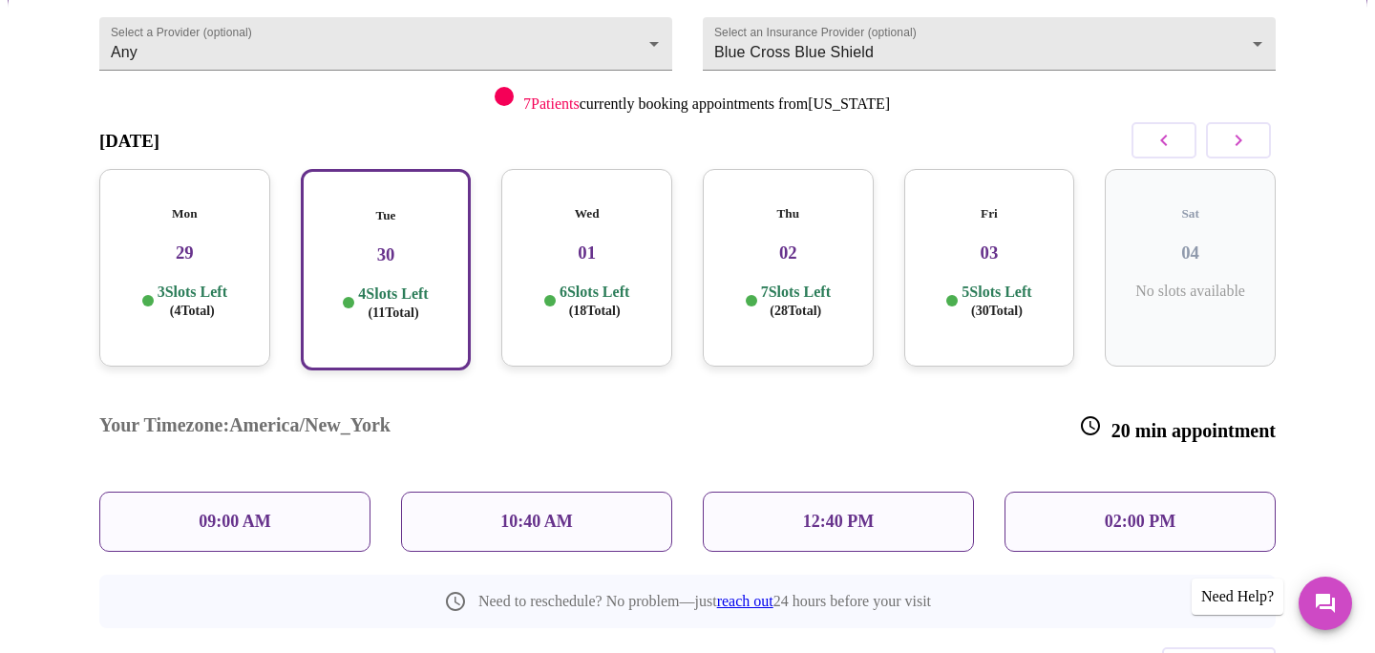
click at [1059, 492] on div "02:00 PM" at bounding box center [1140, 522] width 271 height 60
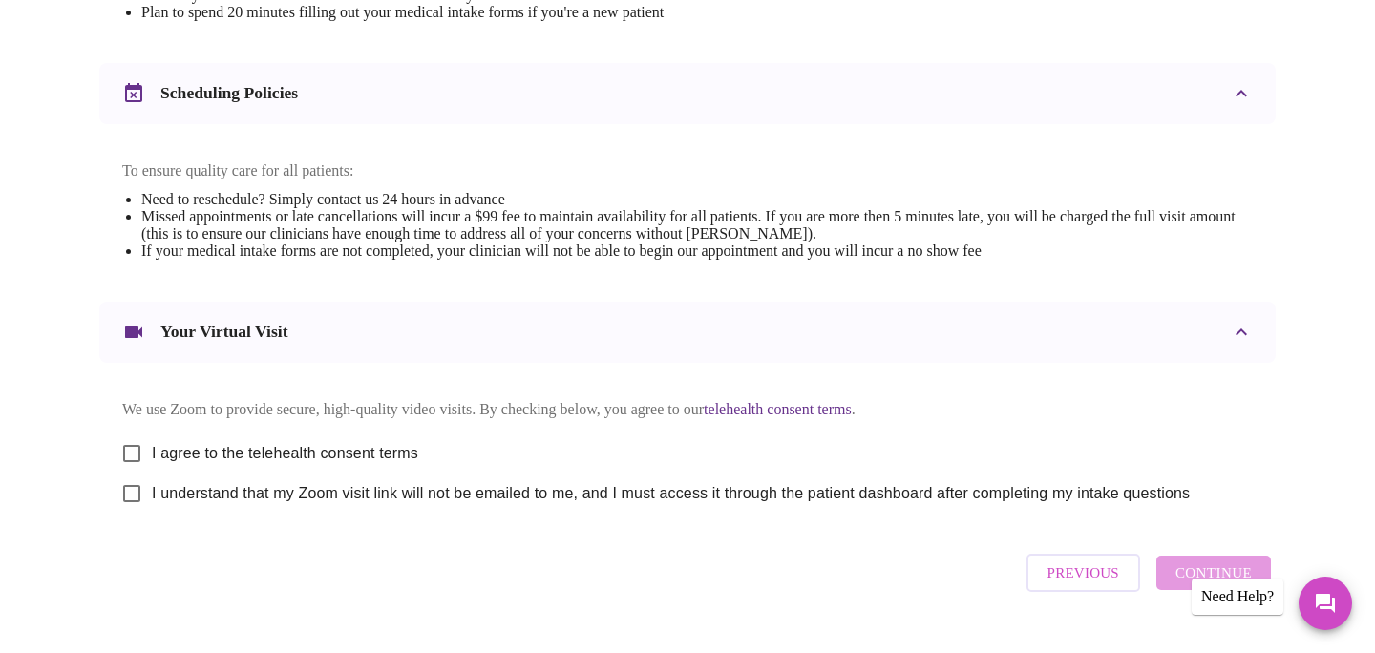
scroll to position [676, 0]
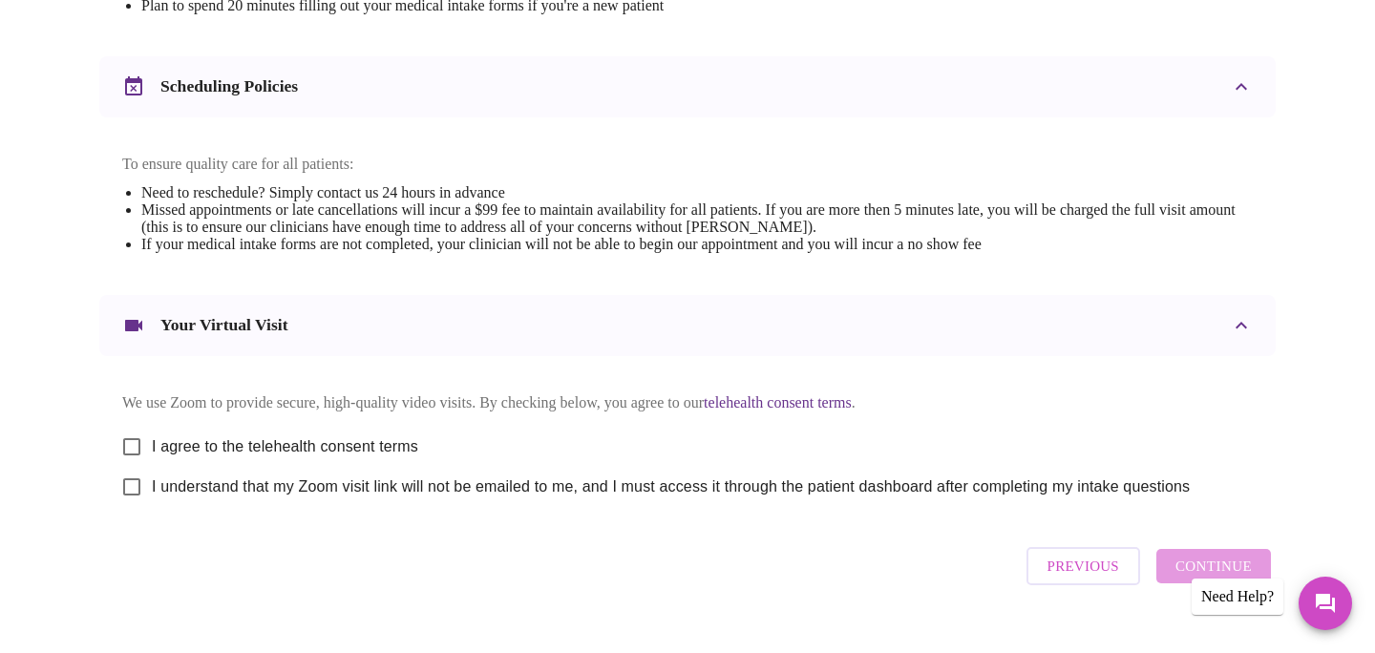
click at [132, 455] on input "I agree to the telehealth consent terms" at bounding box center [132, 447] width 40 height 40
checkbox input "true"
click at [120, 507] on input "I understand that my Zoom visit link will not be emailed to me, and I must acce…" at bounding box center [132, 487] width 40 height 40
checkbox input "true"
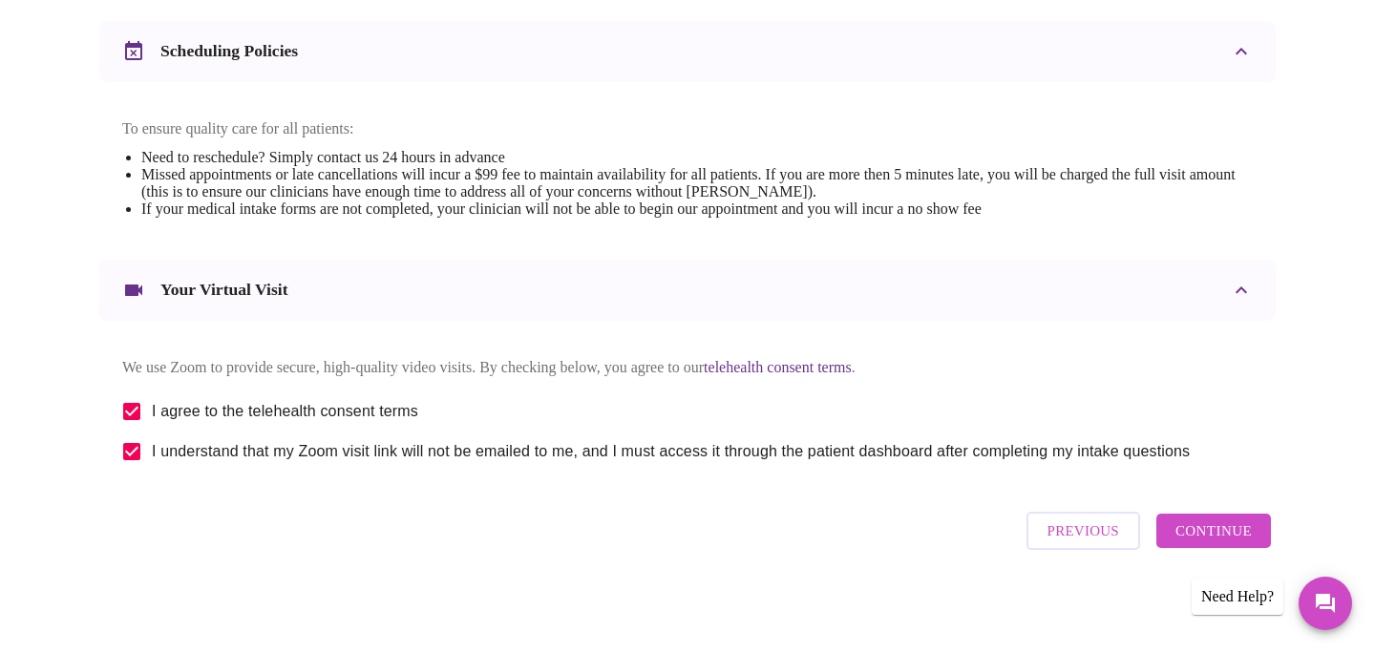
click at [1176, 539] on button "Continue" at bounding box center [1213, 531] width 115 height 34
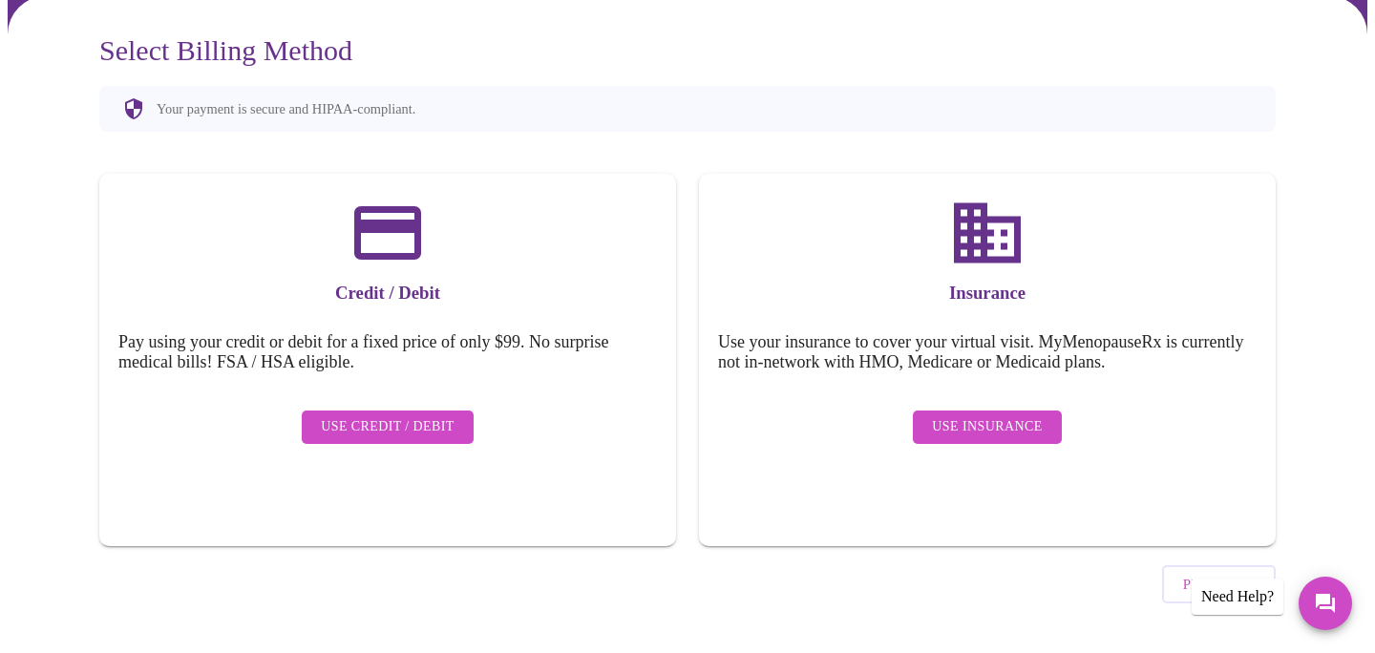
click at [978, 415] on span "Use Insurance" at bounding box center [987, 427] width 110 height 24
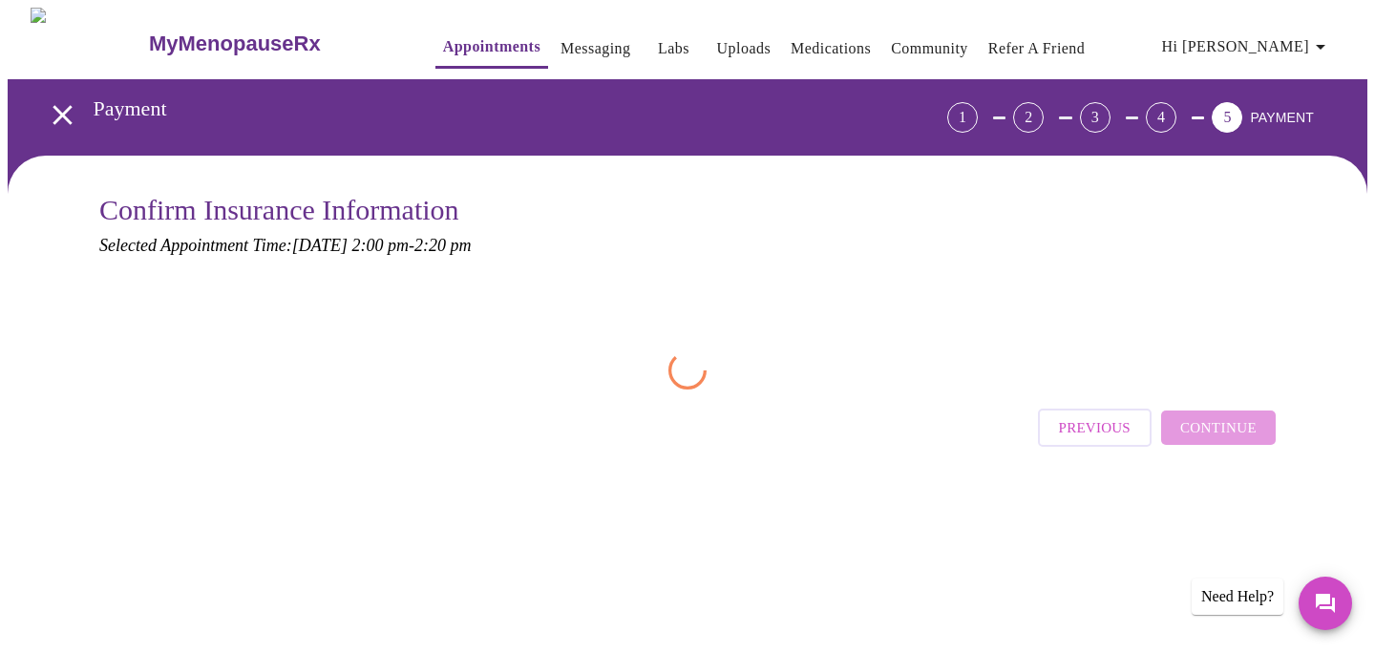
scroll to position [0, 0]
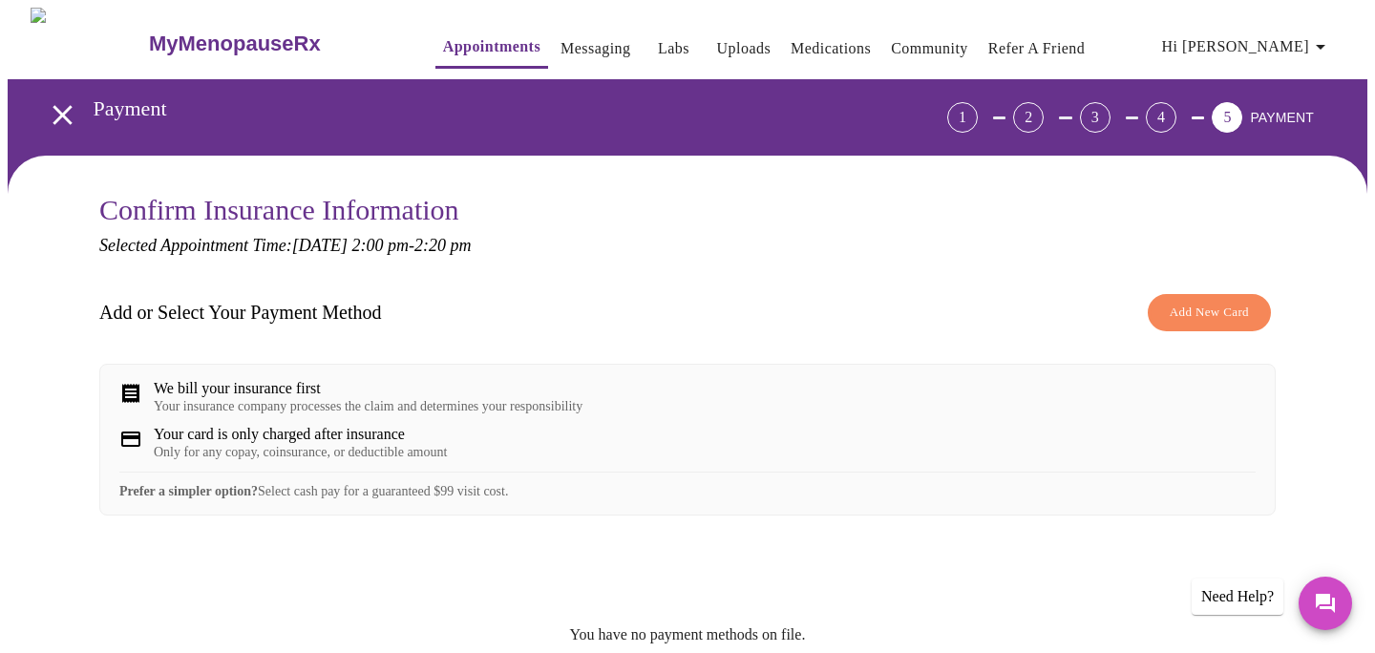
click at [1196, 302] on span "Add New Card" at bounding box center [1209, 313] width 79 height 22
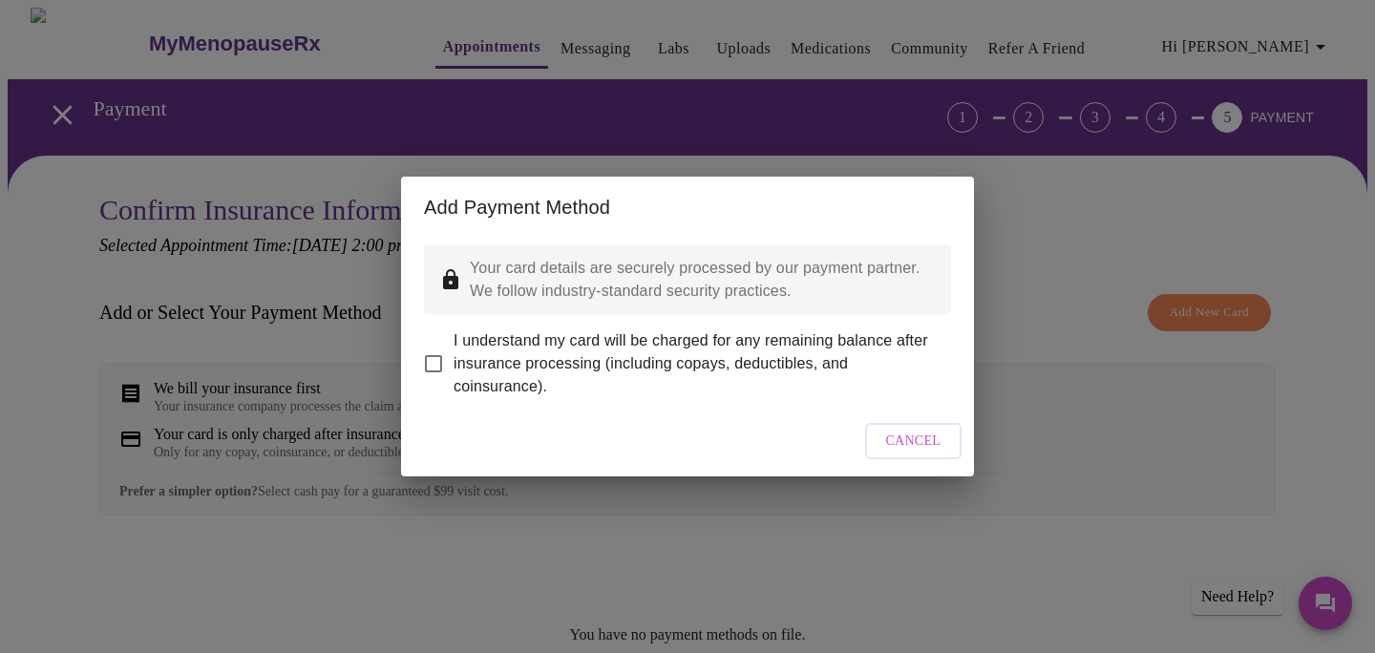
click at [434, 344] on input "I understand my card will be charged for any remaining balance after insurance …" at bounding box center [433, 364] width 40 height 40
checkbox input "true"
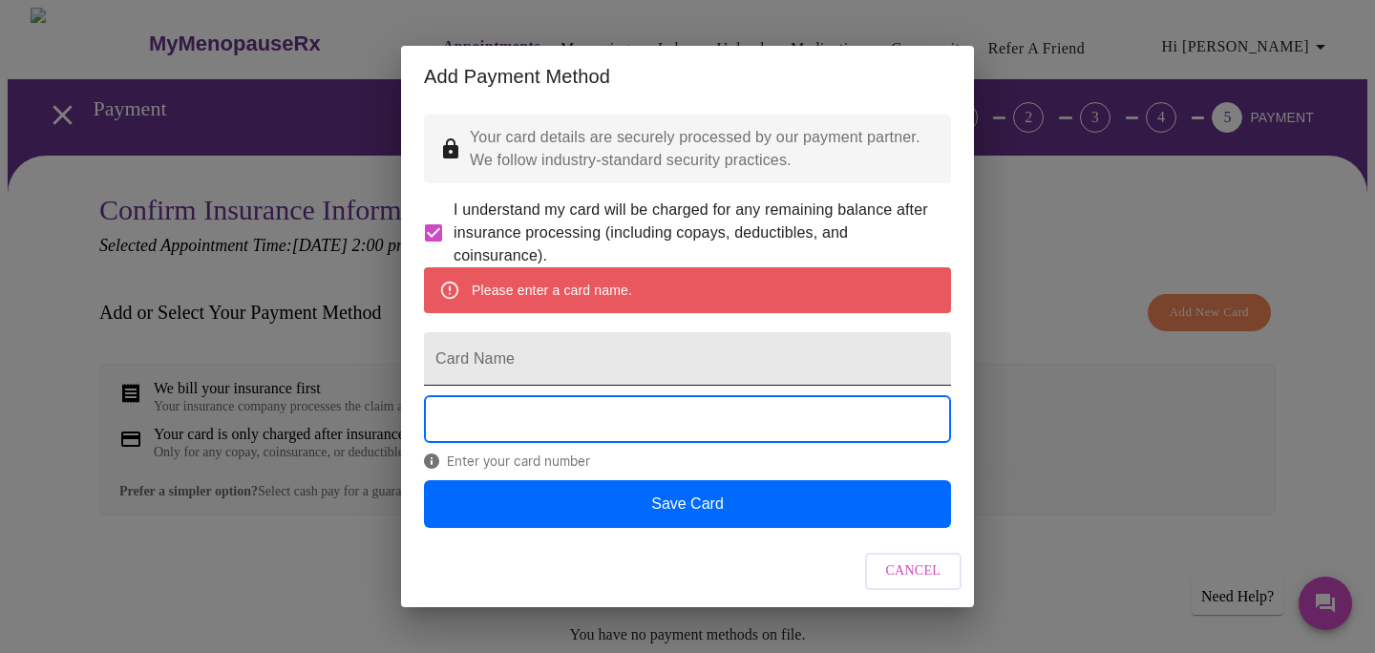
click at [468, 362] on input "Card Name" at bounding box center [687, 358] width 527 height 53
click at [701, 384] on input "Card Name" at bounding box center [687, 358] width 527 height 53
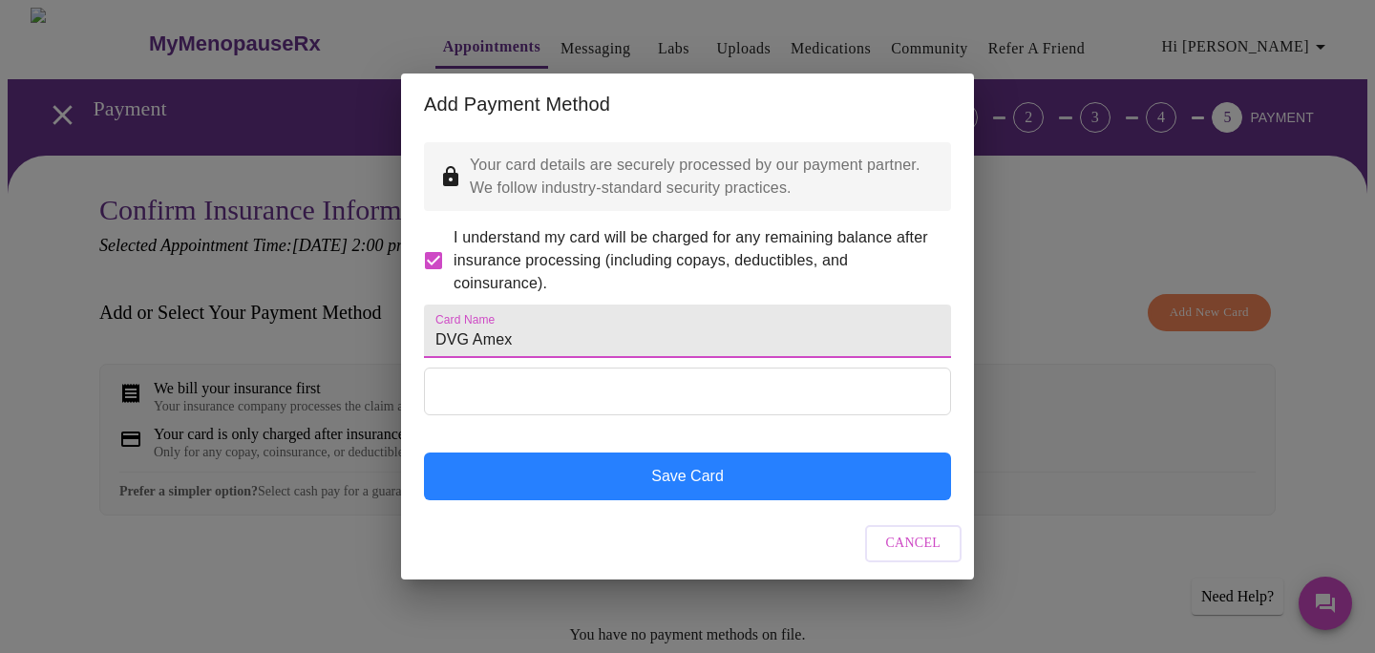
type input "DVG Amex"
click at [732, 500] on button "Save Card" at bounding box center [687, 477] width 527 height 48
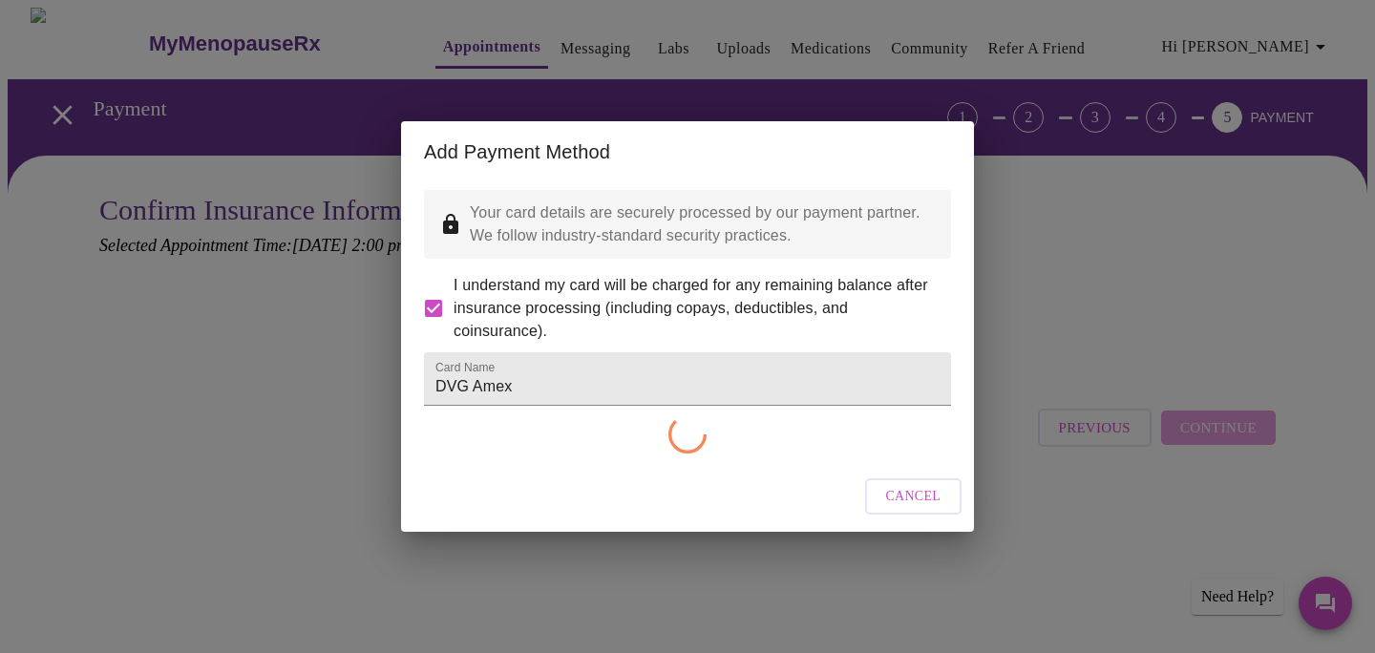
checkbox input "false"
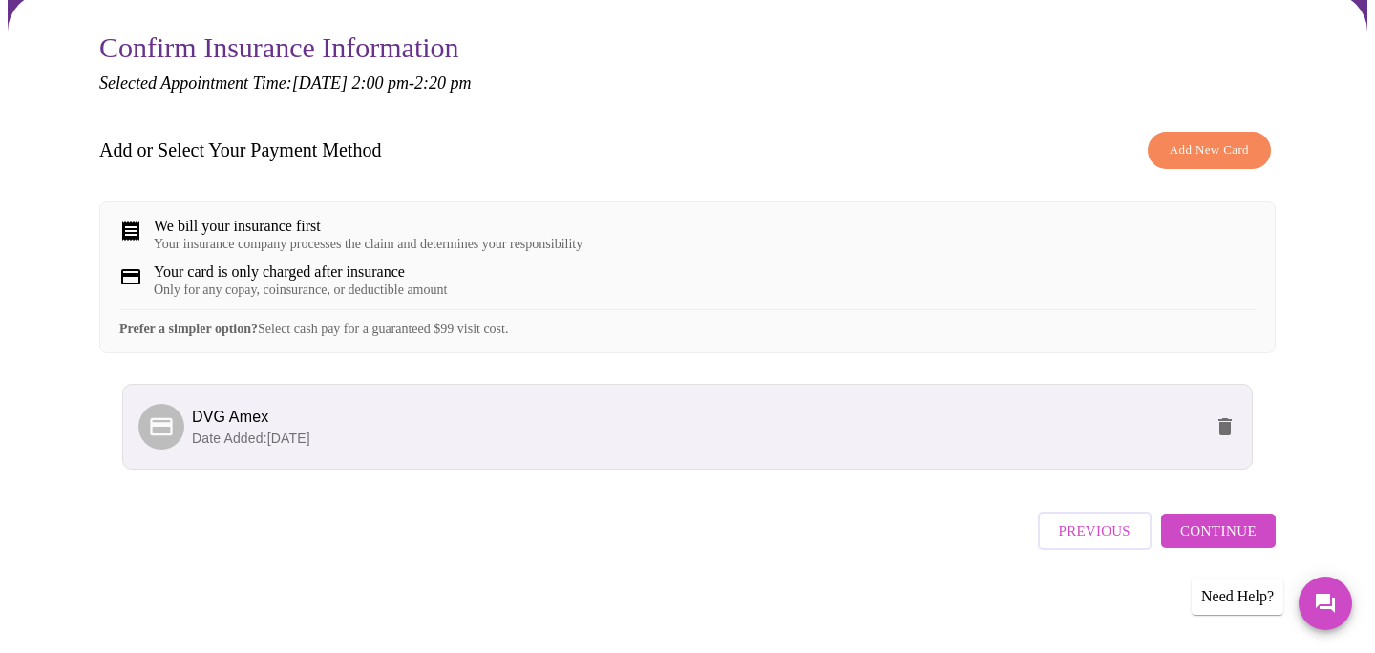
scroll to position [172, 0]
click at [1184, 534] on span "Continue" at bounding box center [1218, 530] width 76 height 25
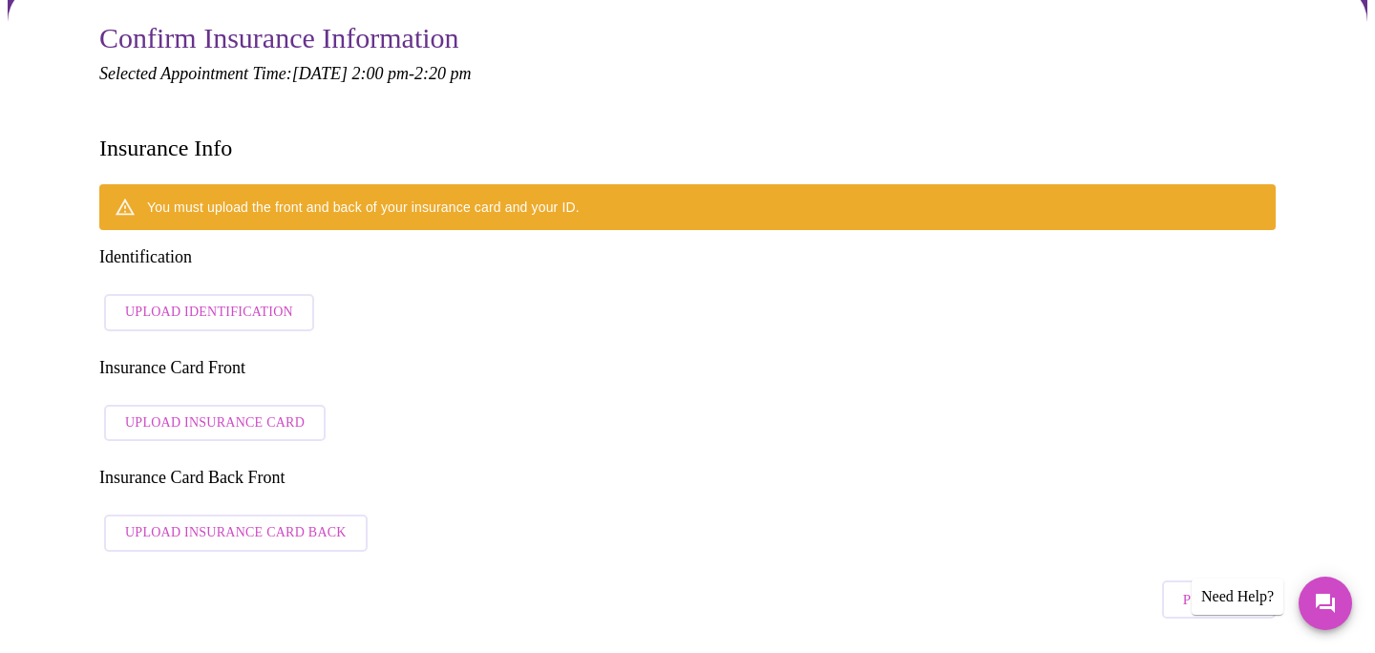
click at [221, 301] on span "Upload Identification" at bounding box center [209, 313] width 168 height 24
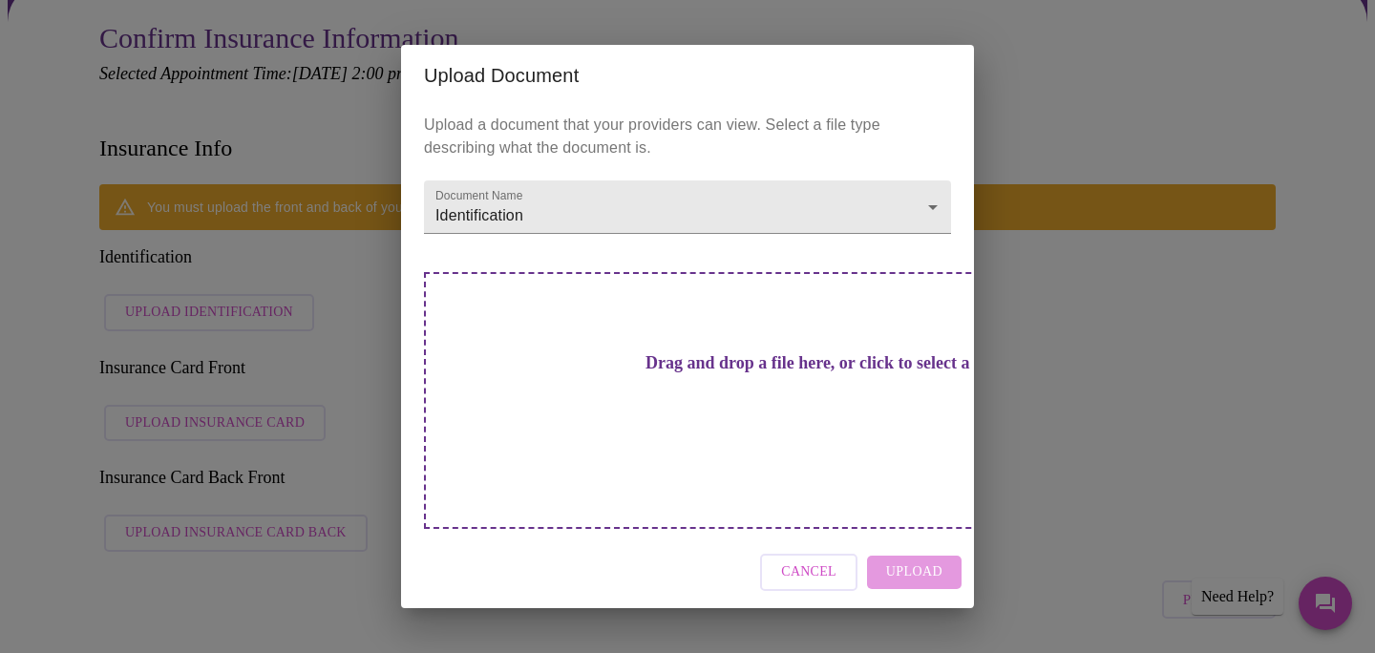
click at [531, 372] on div "Drag and drop a file here, or click to select a file" at bounding box center [821, 400] width 794 height 257
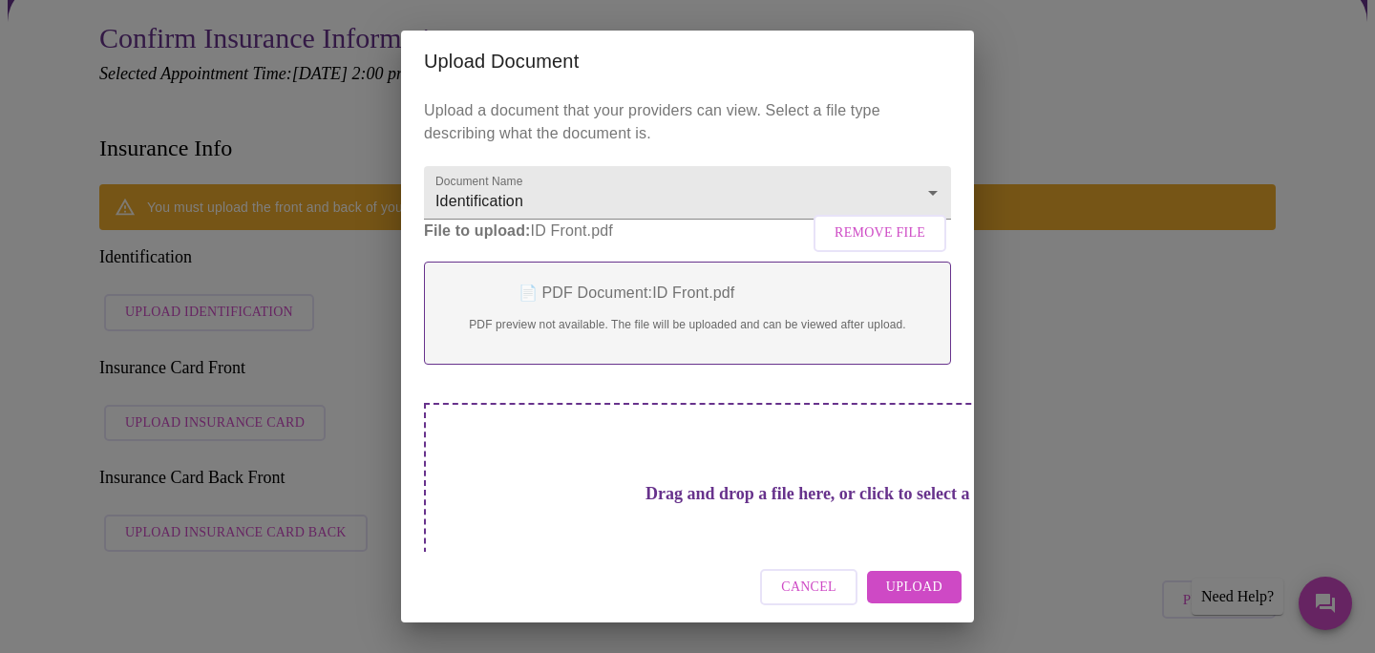
click at [909, 585] on span "Upload" at bounding box center [914, 588] width 56 height 24
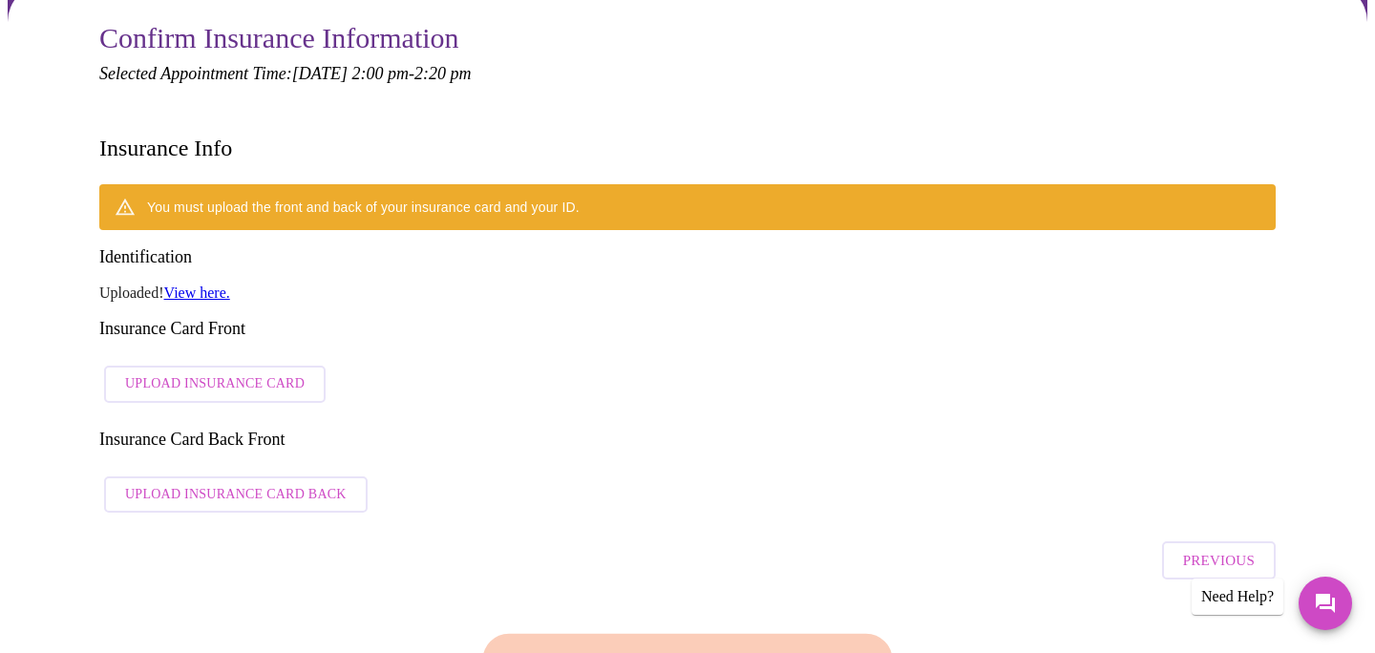
click at [185, 372] on span "Upload Insurance Card" at bounding box center [215, 384] width 180 height 24
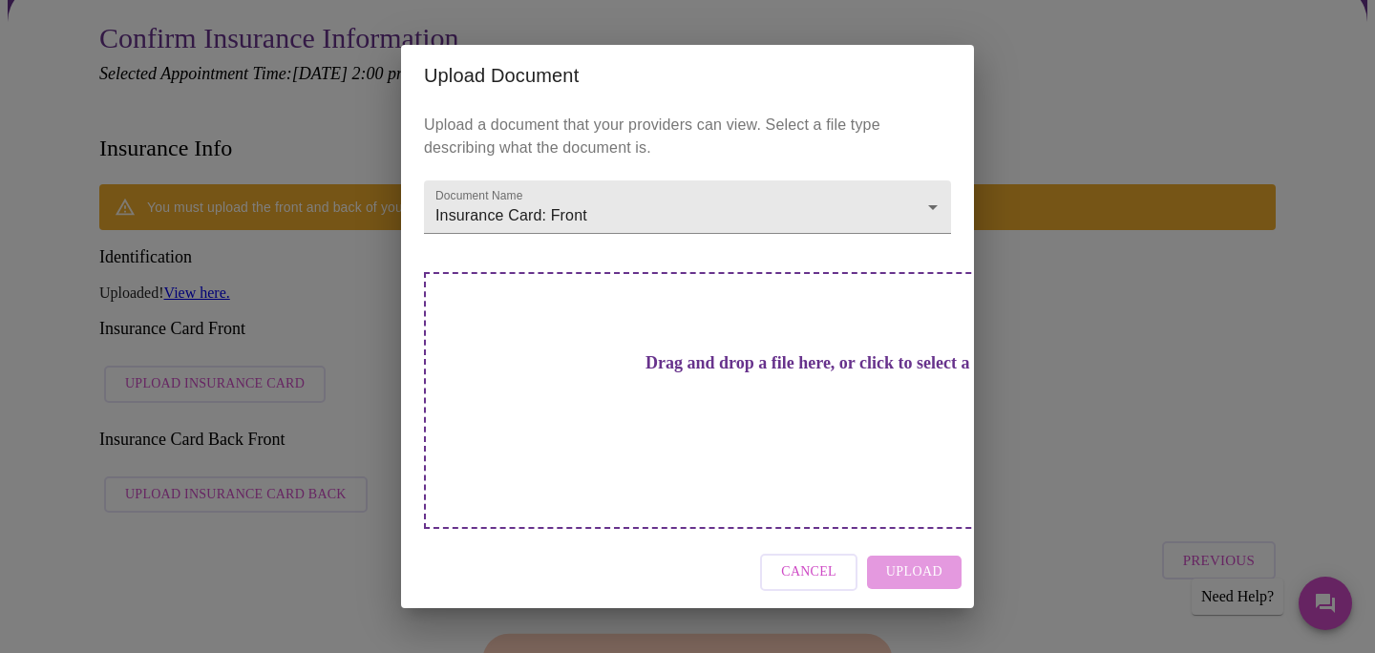
click at [636, 373] on h3 "Drag and drop a file here, or click to select a file" at bounding box center [821, 363] width 527 height 20
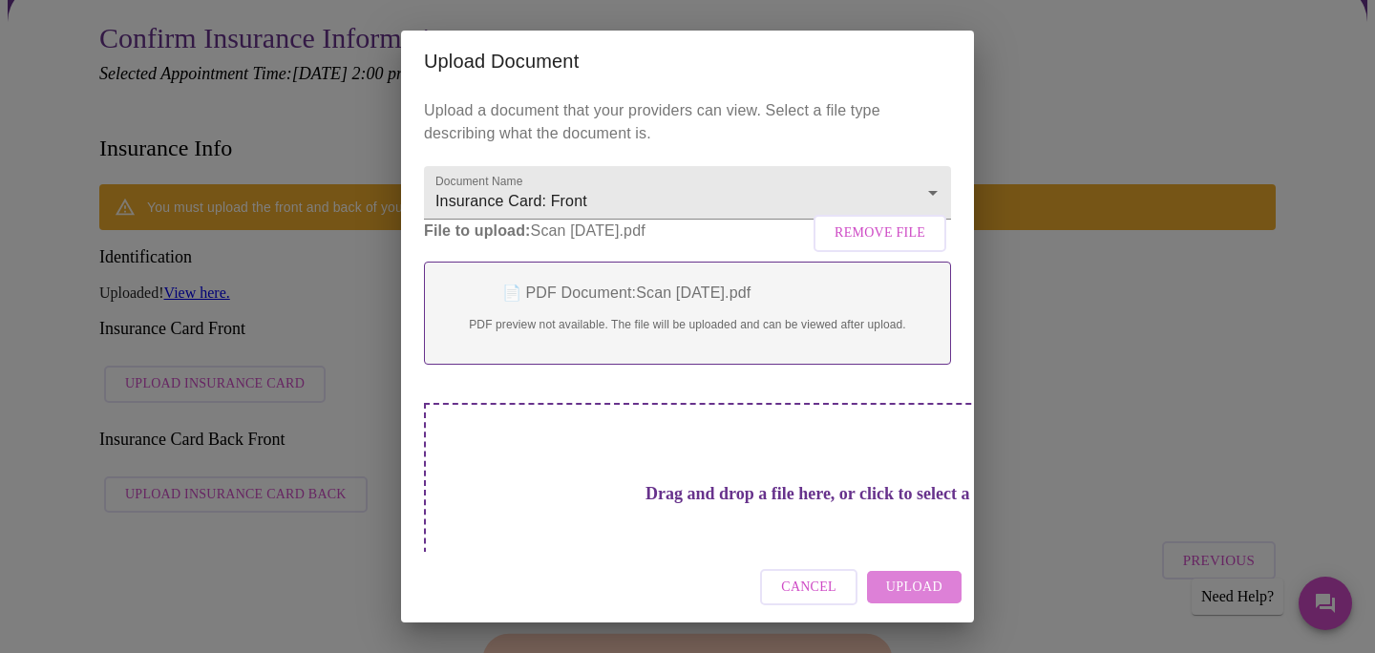
click at [913, 592] on span "Upload" at bounding box center [914, 588] width 56 height 24
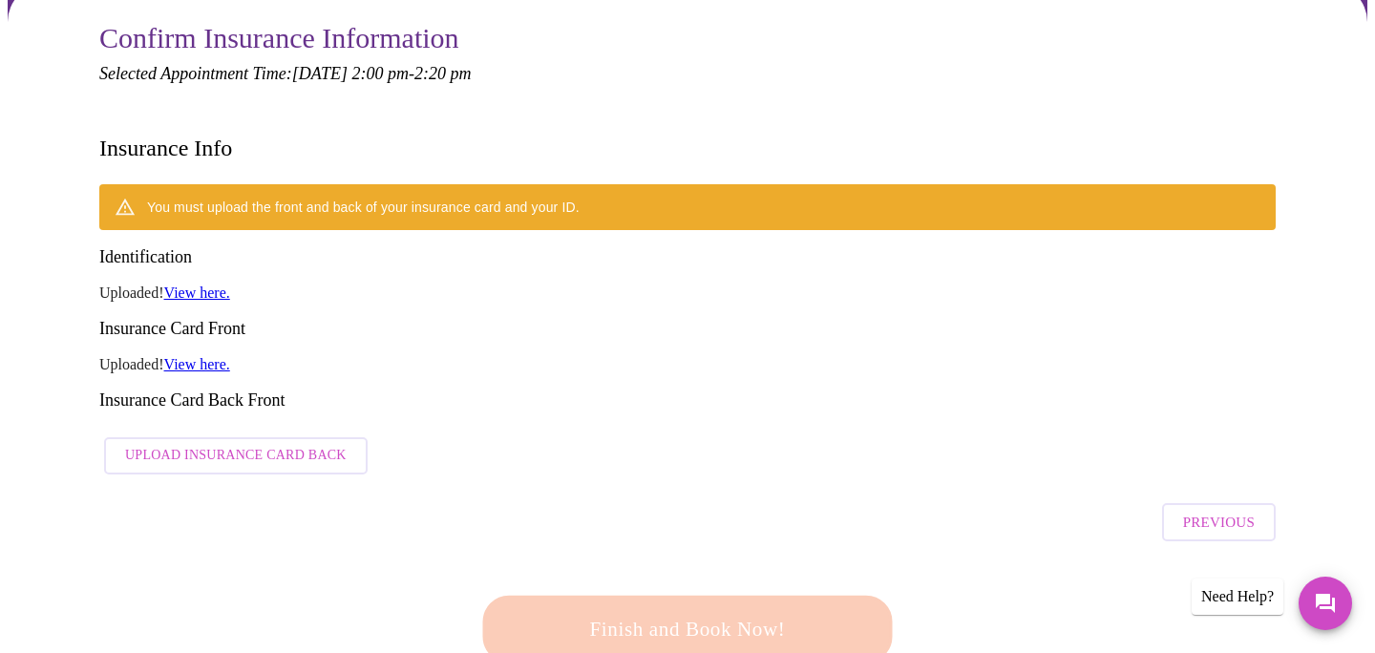
click at [237, 444] on span "Upload Insurance Card Back" at bounding box center [236, 456] width 222 height 24
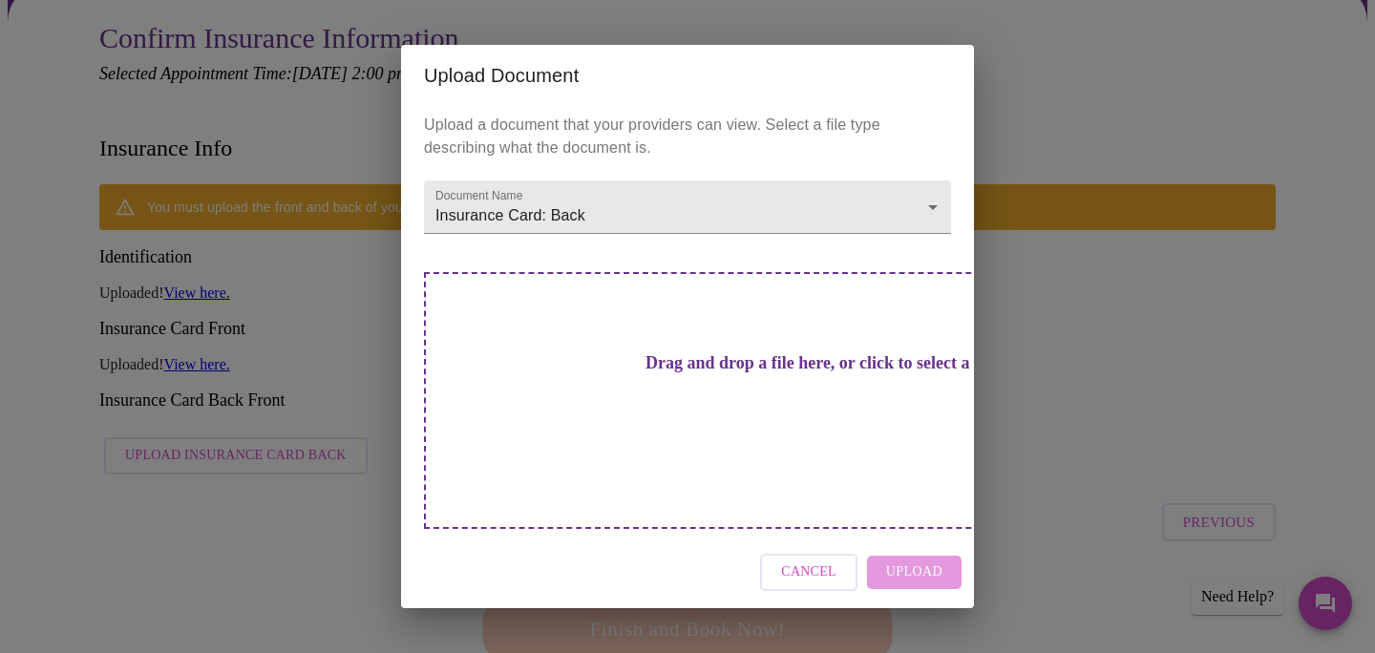
click at [635, 373] on h3 "Drag and drop a file here, or click to select a file" at bounding box center [821, 363] width 527 height 20
click at [666, 373] on h3 "Drag and drop a file here, or click to select a file" at bounding box center [821, 363] width 527 height 20
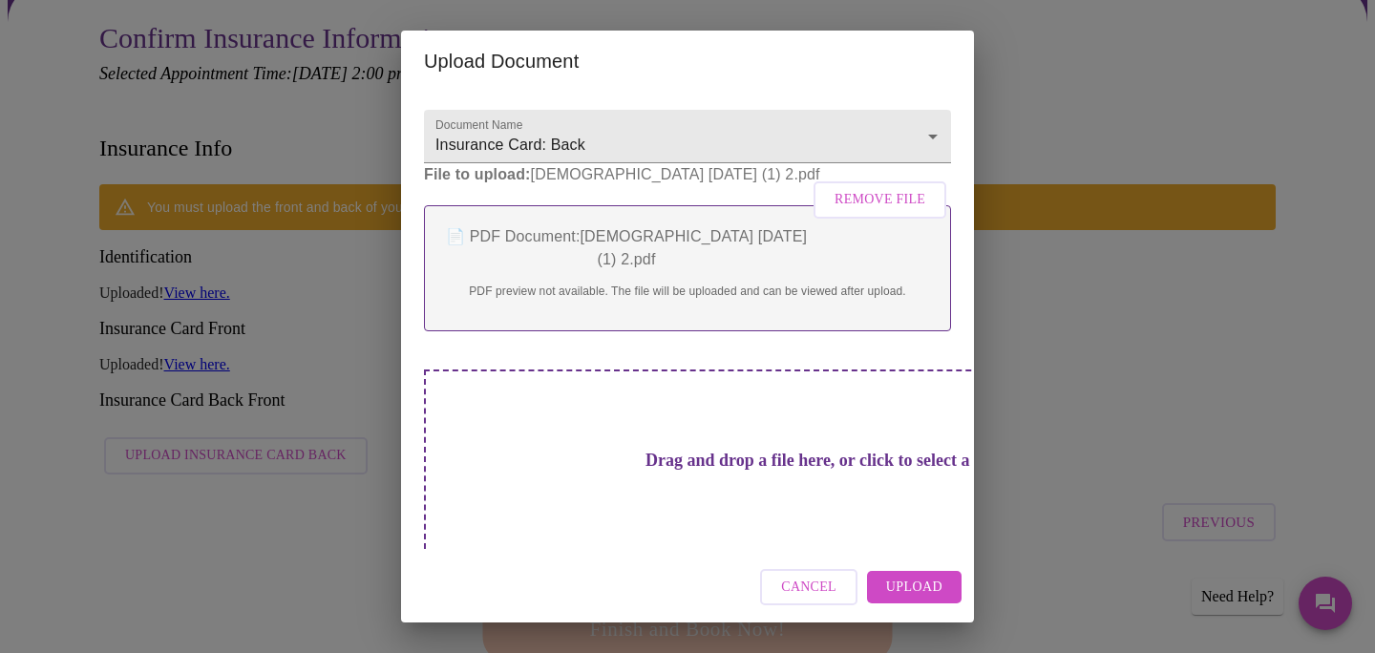
scroll to position [69, 0]
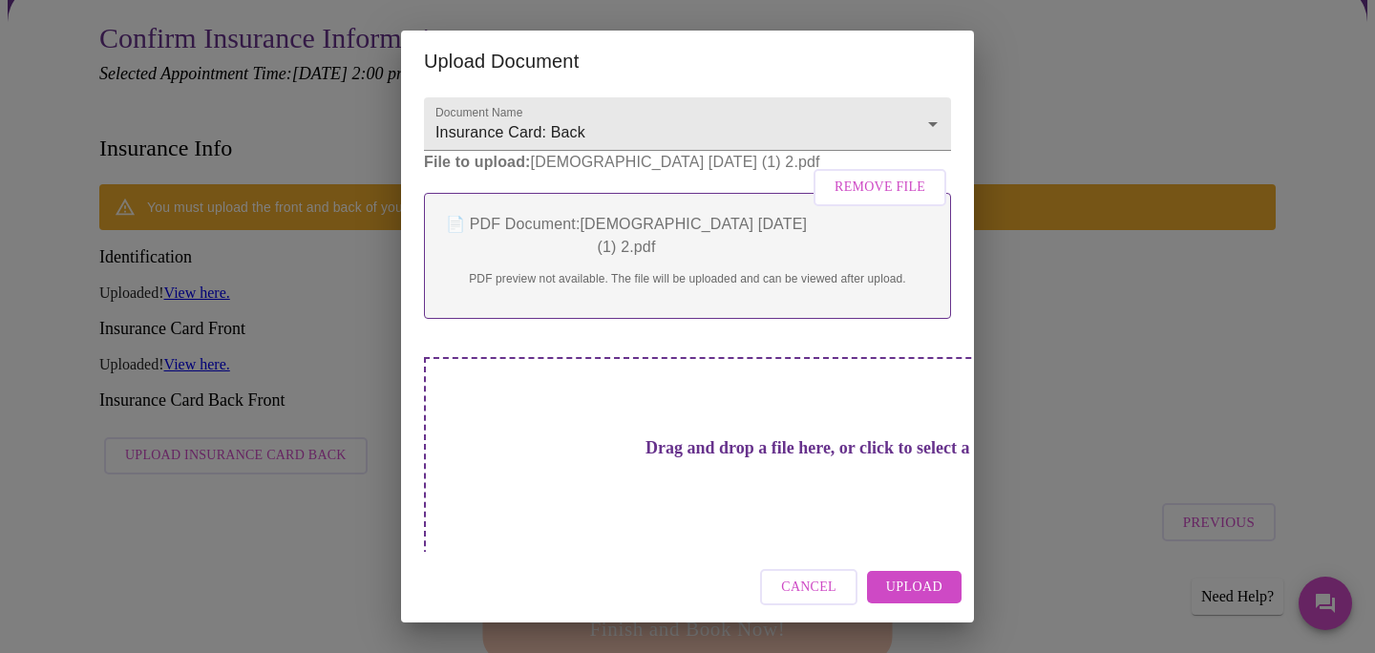
click at [906, 587] on span "Upload" at bounding box center [914, 588] width 56 height 24
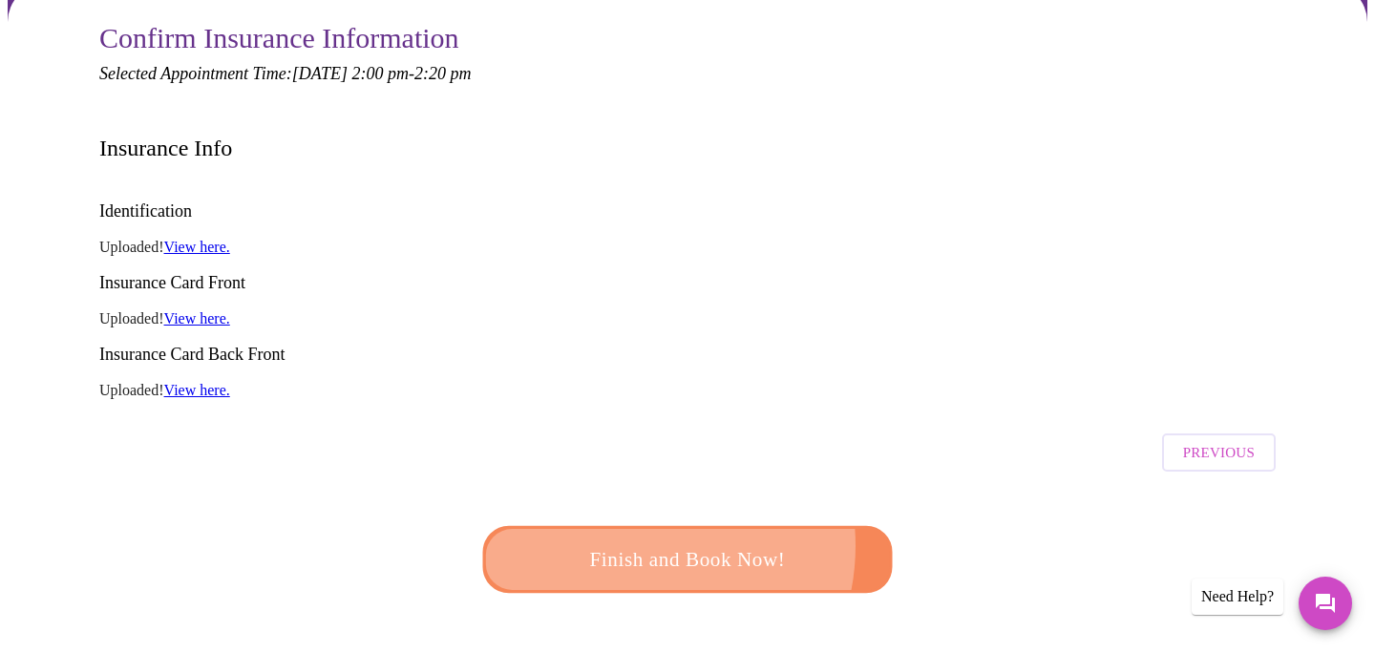
click at [631, 542] on span "Finish and Book Now!" at bounding box center [687, 559] width 353 height 35
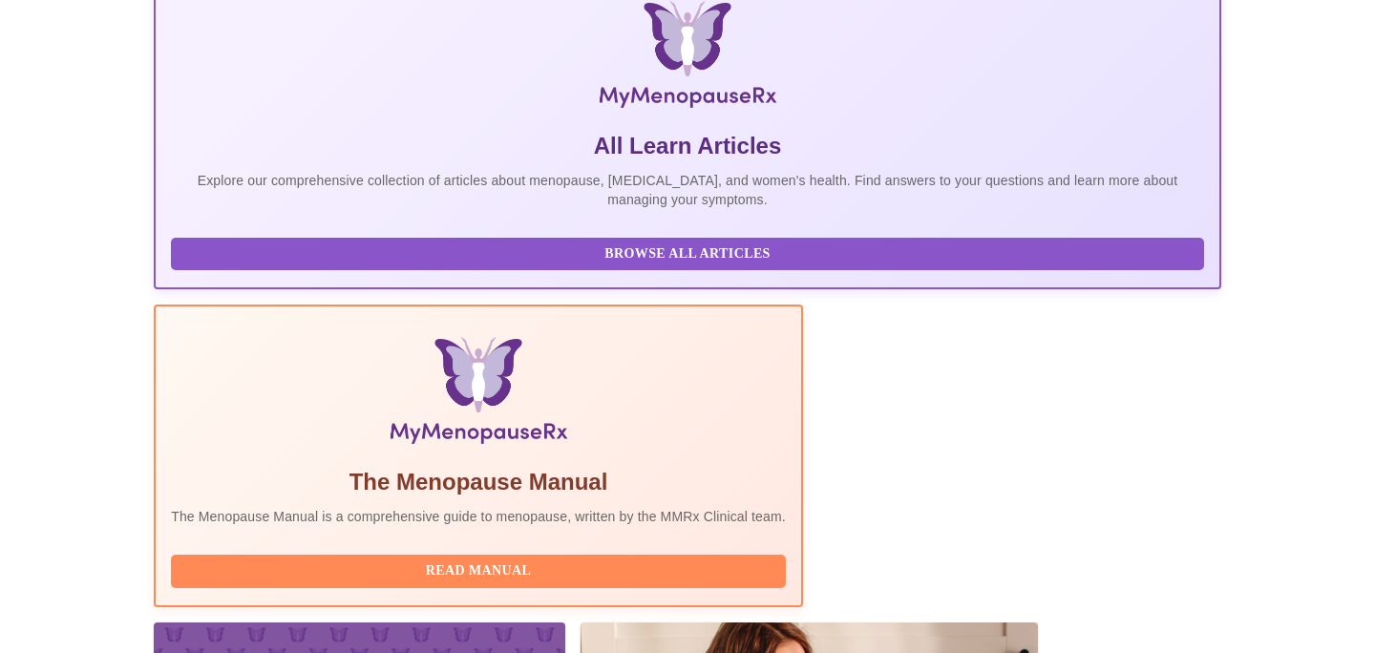
scroll to position [391, 0]
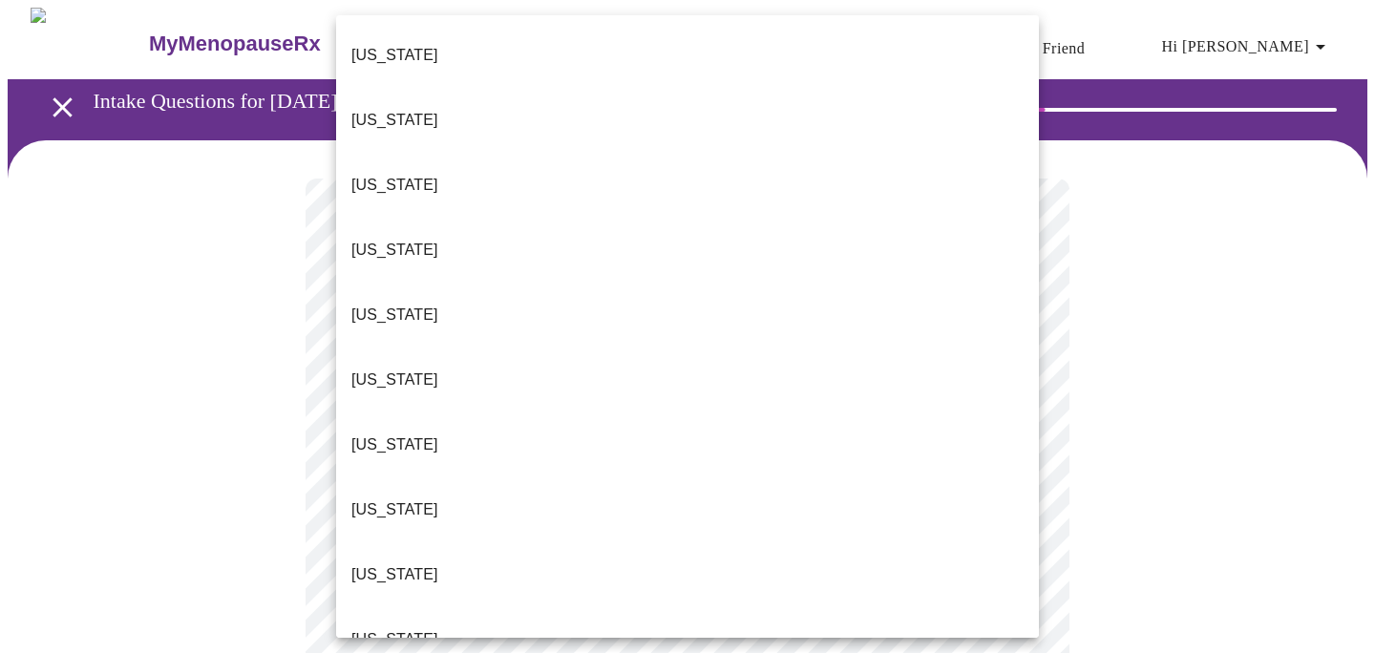
click at [692, 607] on li "[US_STATE]" at bounding box center [687, 639] width 703 height 65
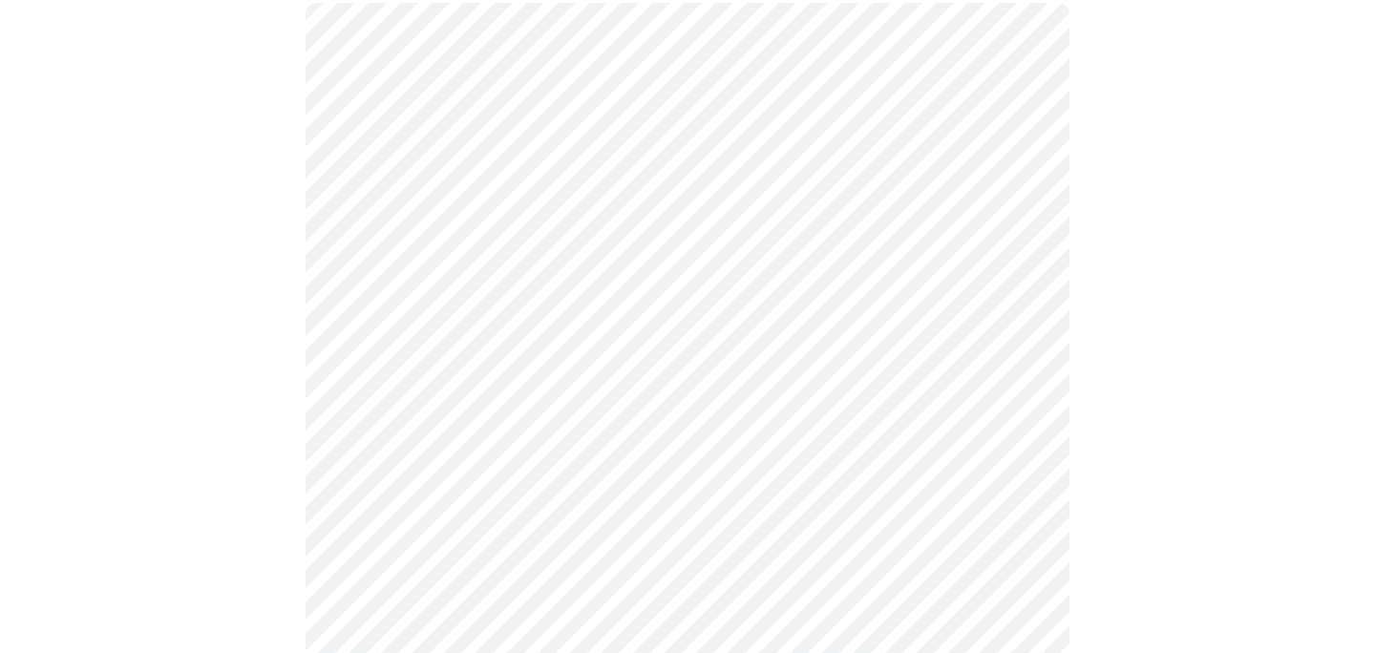
scroll to position [190, 0]
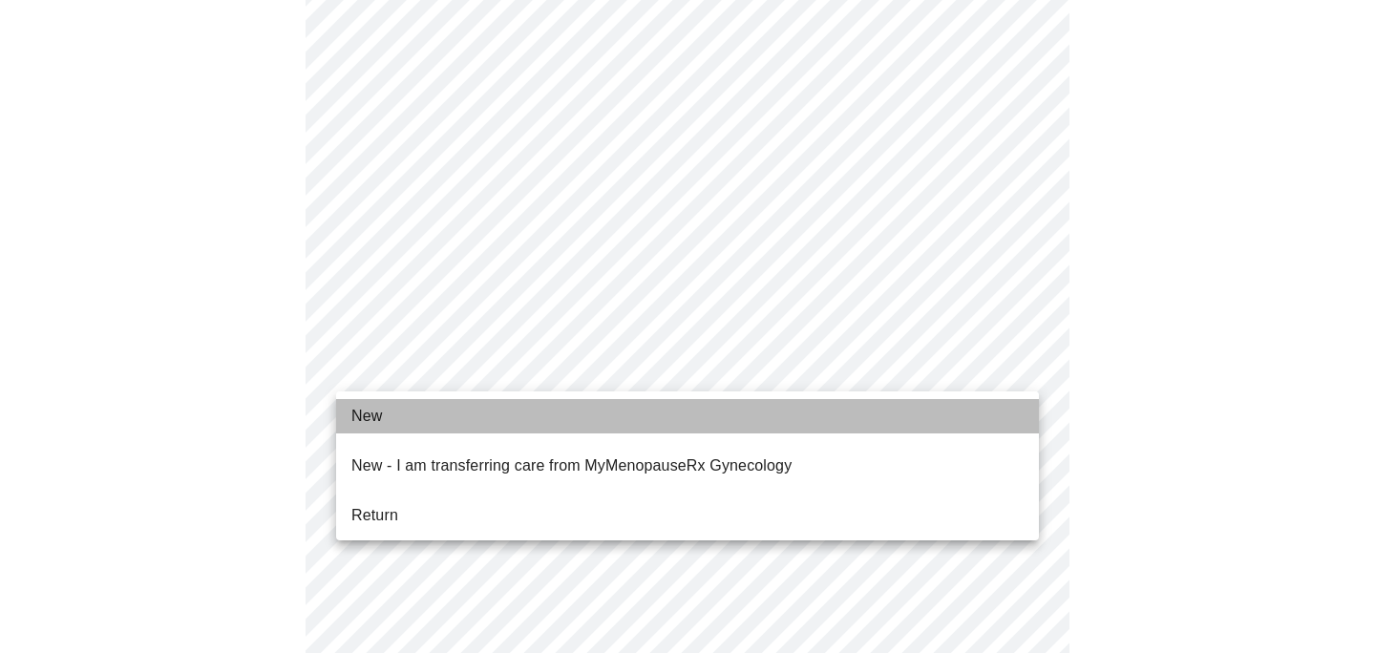
click at [467, 406] on li "New" at bounding box center [687, 416] width 703 height 34
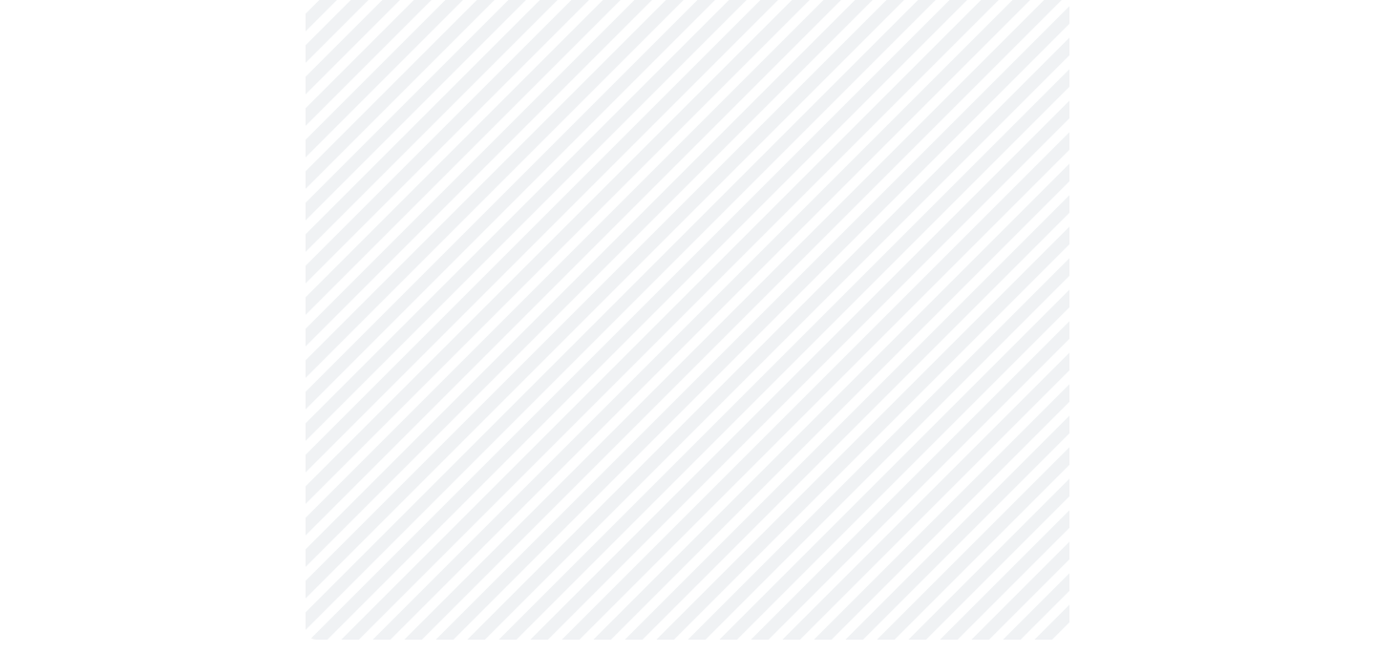
scroll to position [1065, 0]
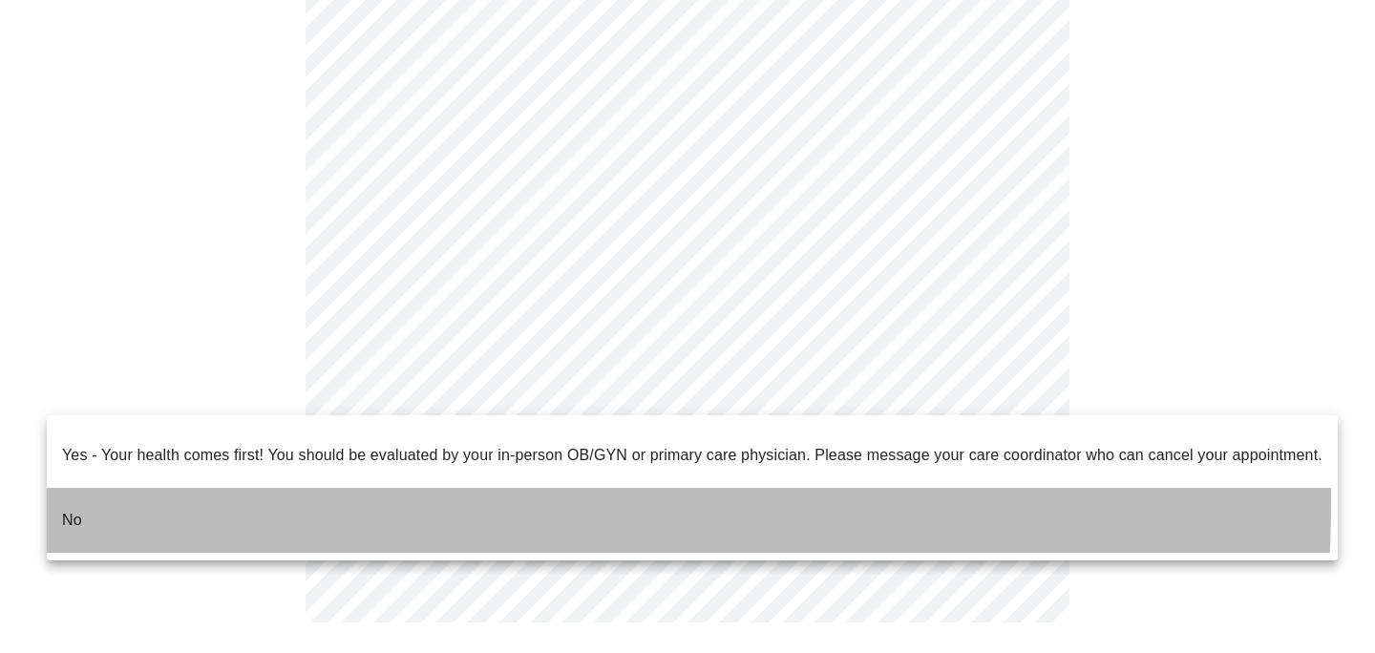
click at [173, 488] on li "No" at bounding box center [692, 520] width 1291 height 65
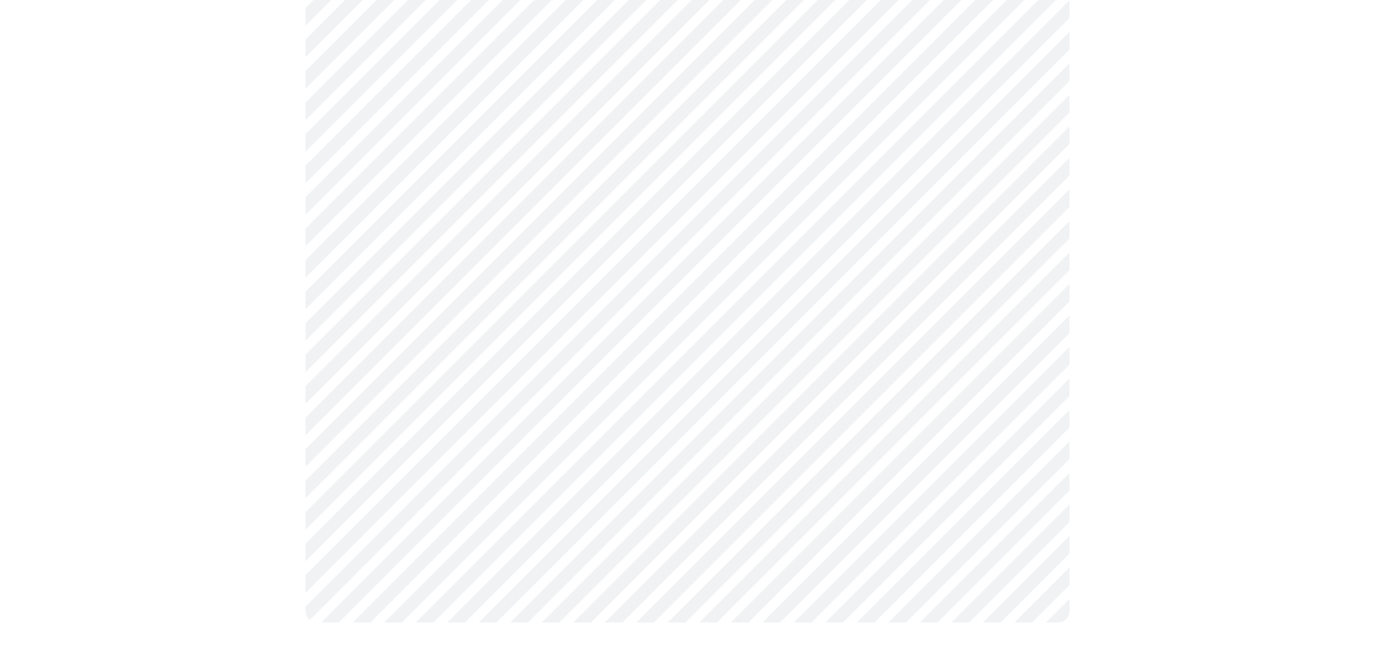
scroll to position [0, 0]
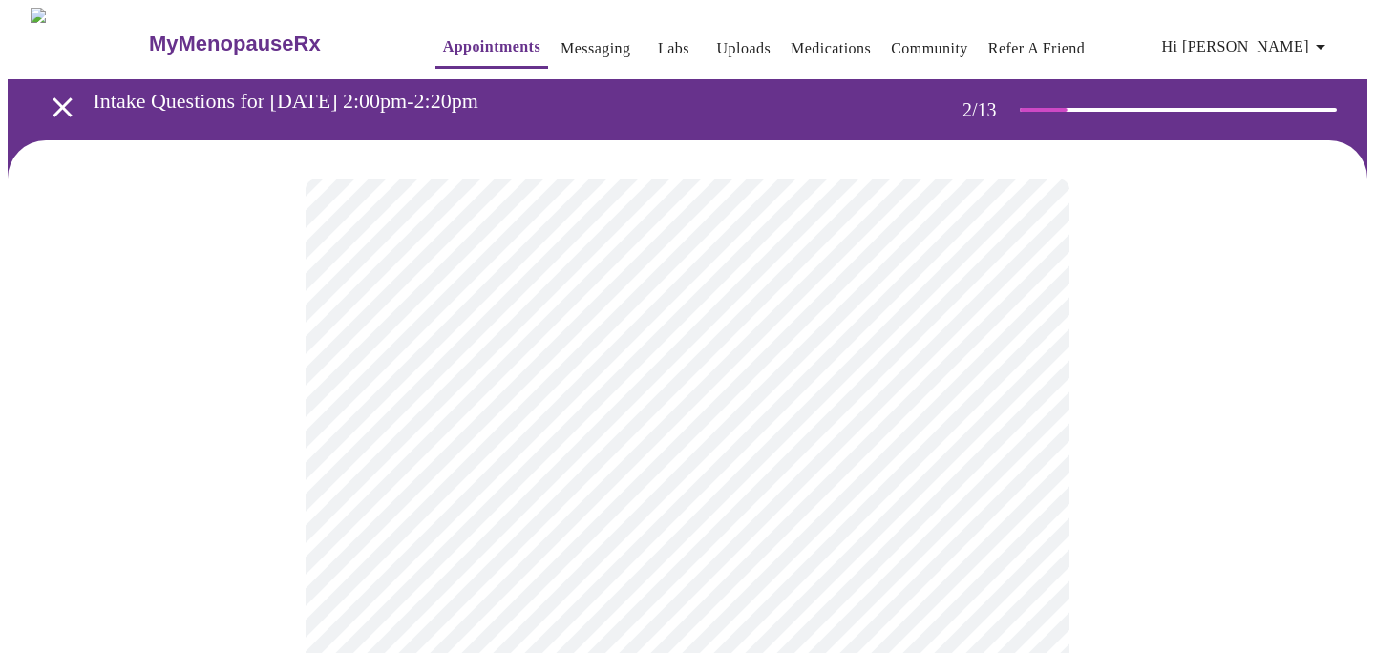
click at [454, 393] on body "MyMenopauseRx Appointments Messaging Labs Uploads Medications Community Refer a…" at bounding box center [688, 582] width 1360 height 1148
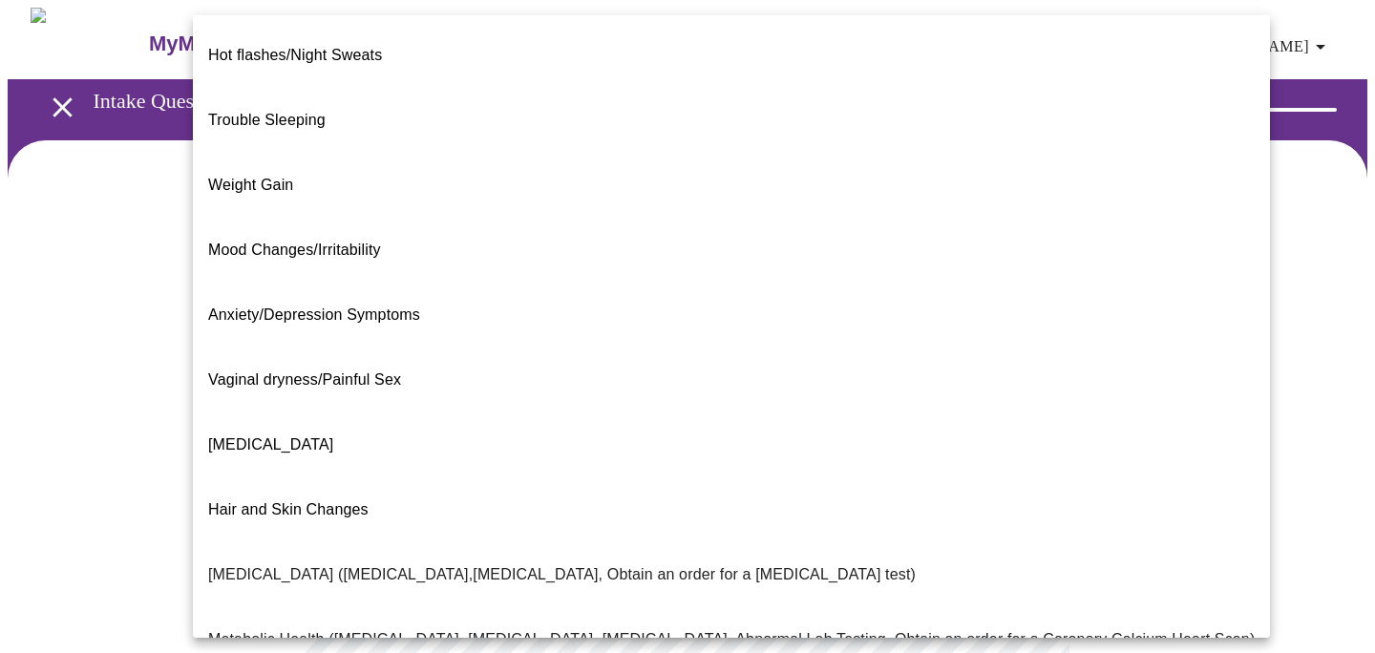
click at [414, 304] on p "Anxiety/Depression Symptoms" at bounding box center [314, 315] width 212 height 23
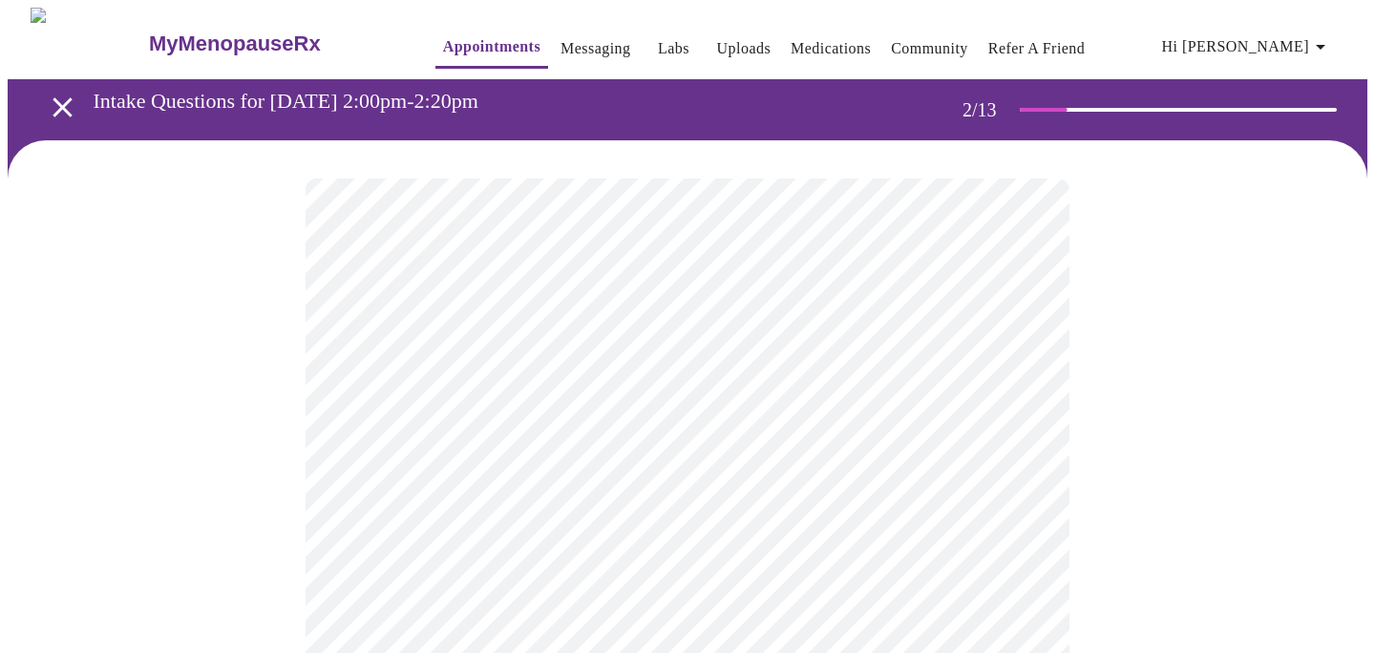
click at [421, 376] on body "MyMenopauseRx Appointments Messaging Labs Uploads Medications Community Refer a…" at bounding box center [688, 576] width 1360 height 1136
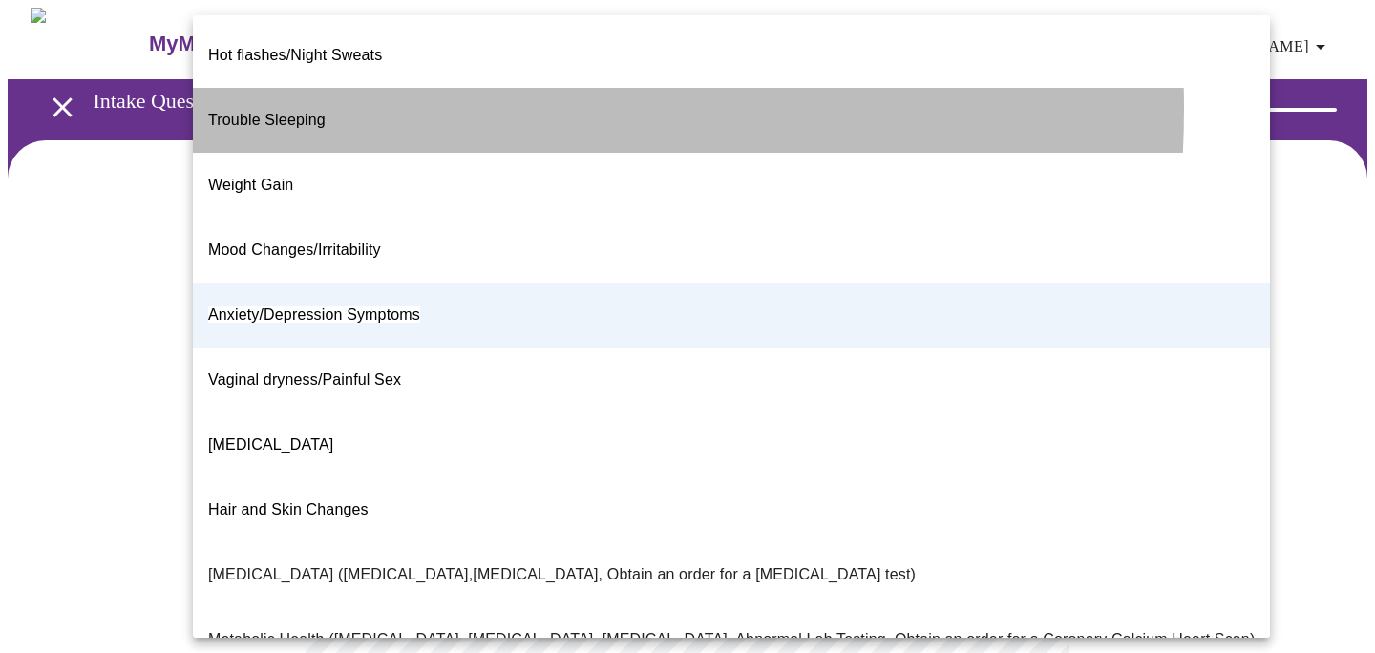
click at [320, 112] on span "Trouble Sleeping" at bounding box center [266, 120] width 117 height 16
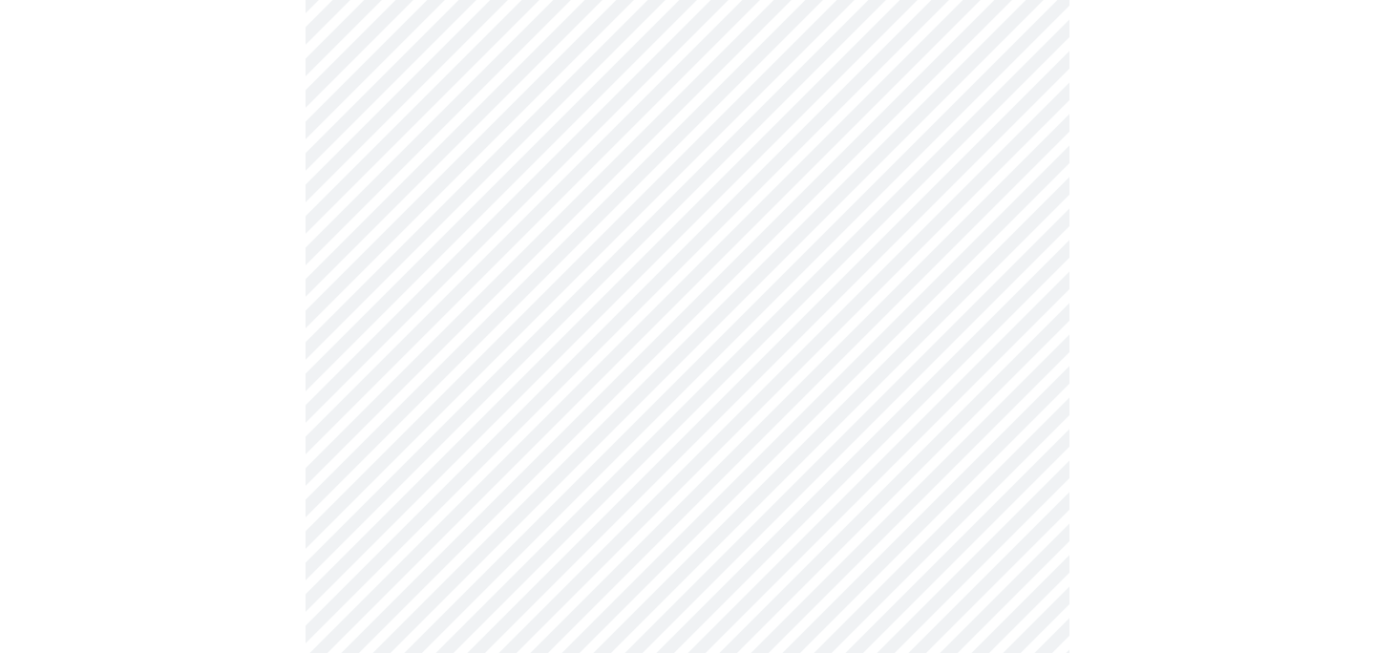
scroll to position [247, 0]
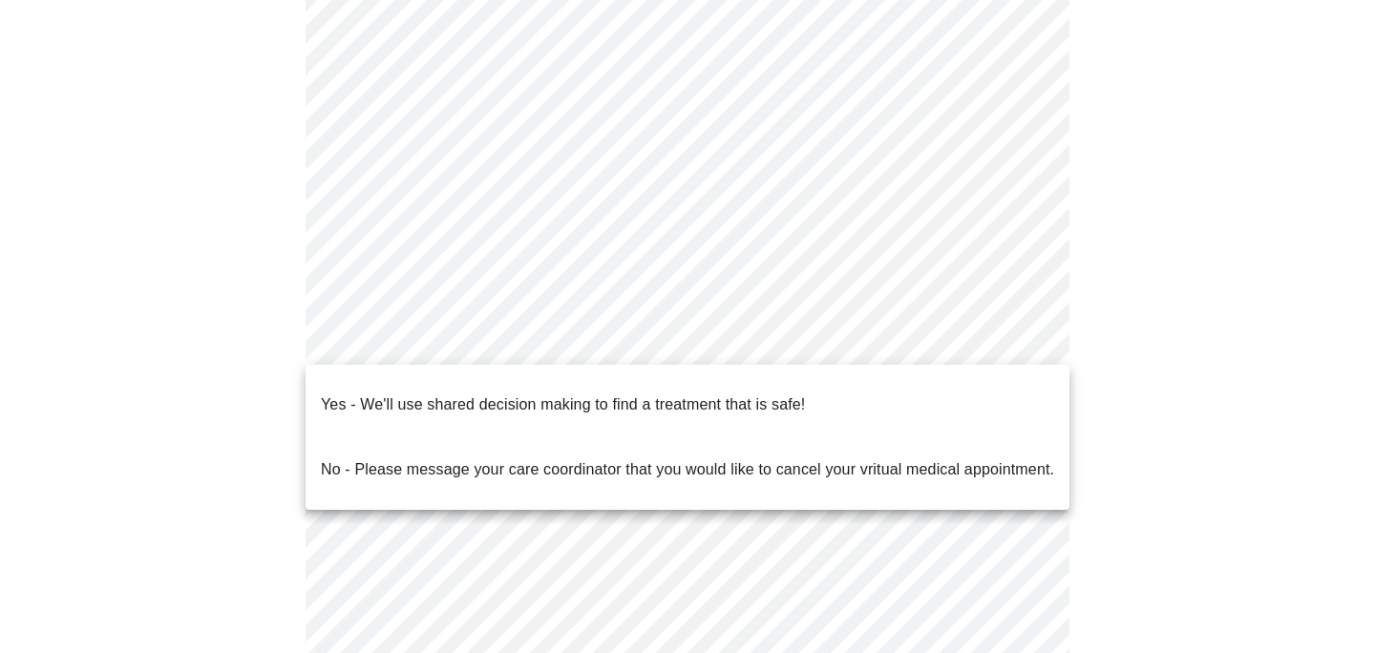
click at [419, 343] on body "MyMenopauseRx Appointments Messaging Labs Uploads Medications Community Refer a…" at bounding box center [688, 328] width 1360 height 1136
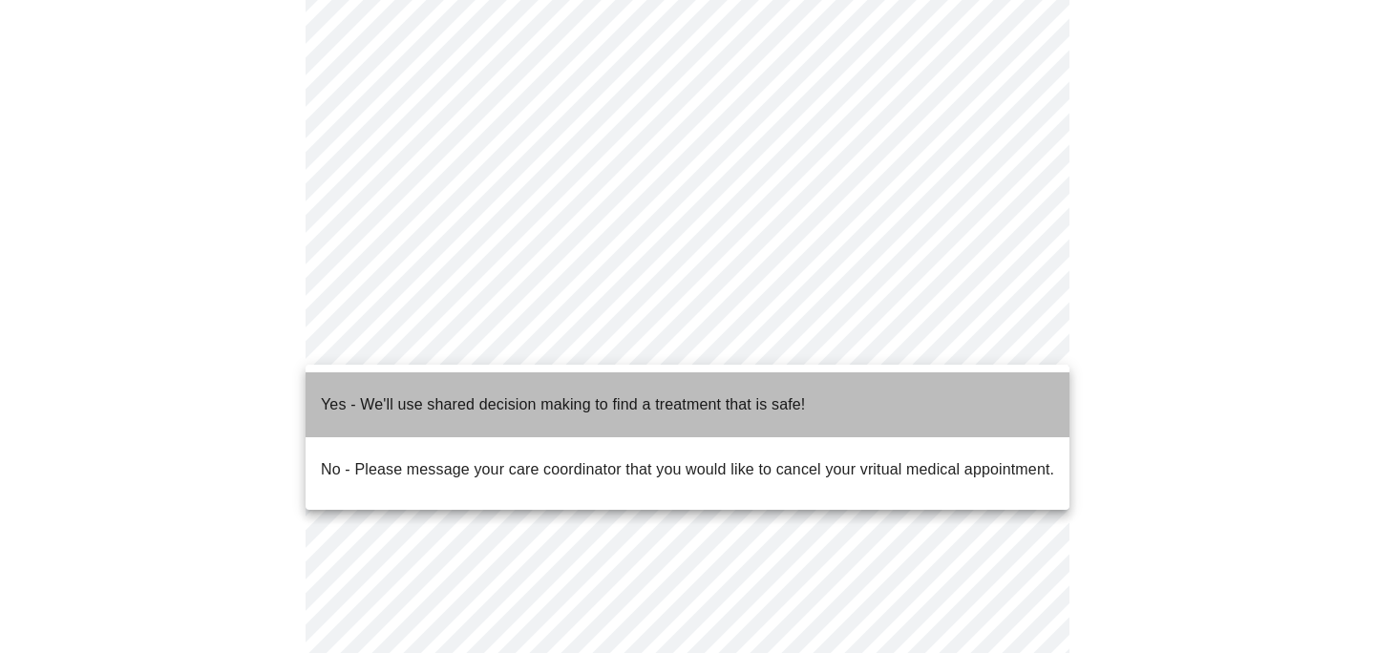
click at [445, 393] on p "Yes - We'll use shared decision making to find a treatment that is safe!" at bounding box center [563, 404] width 484 height 23
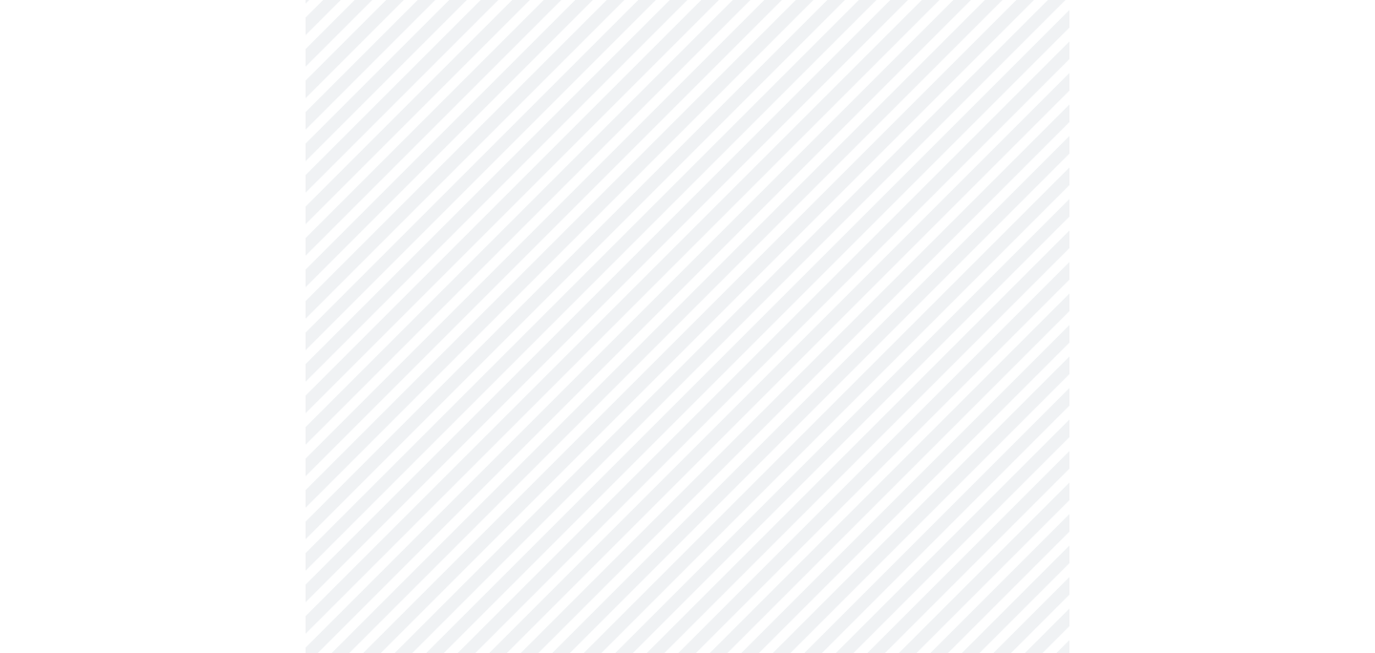
scroll to position [416, 0]
click at [296, 374] on div at bounding box center [688, 220] width 1360 height 992
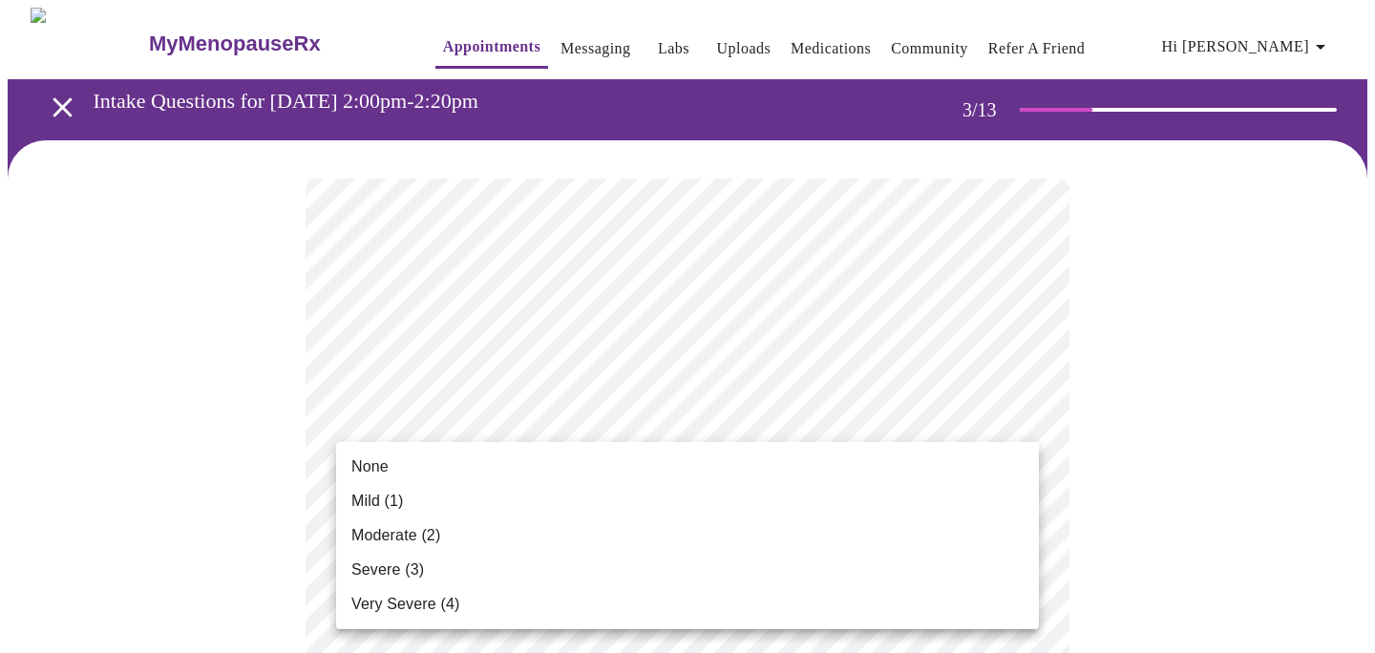
click at [605, 558] on li "Severe (3)" at bounding box center [687, 570] width 703 height 34
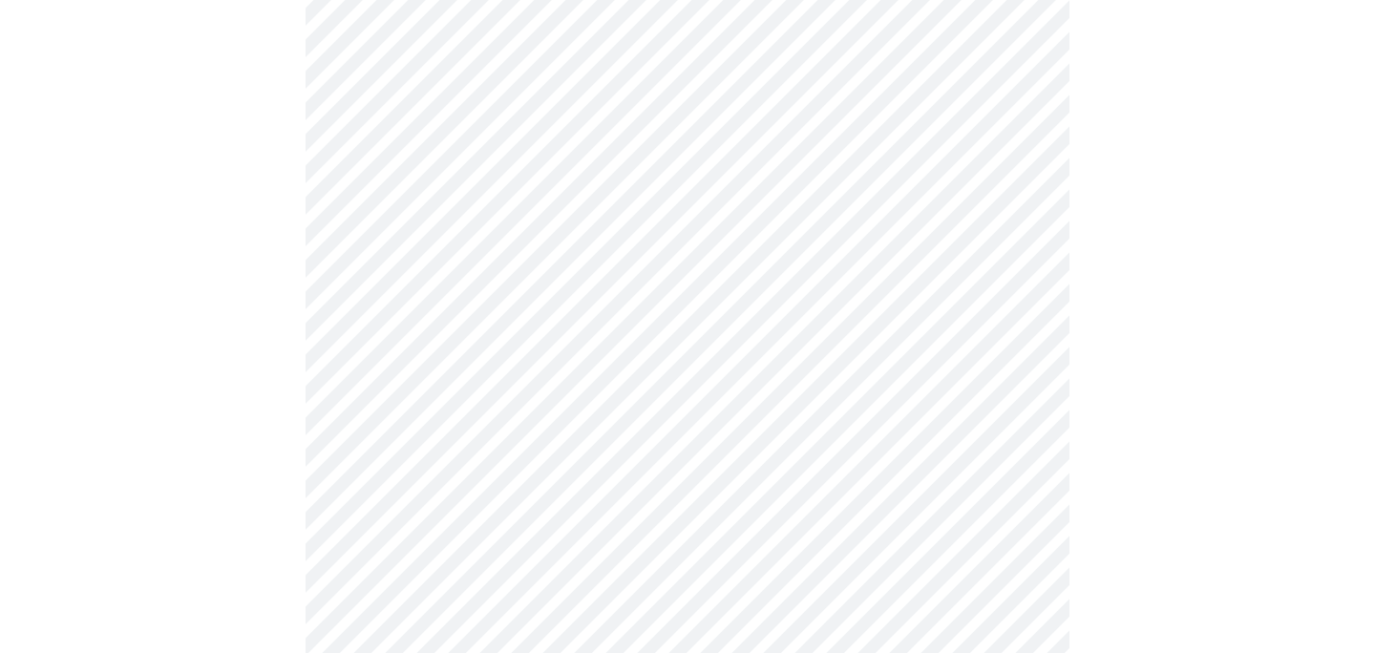
scroll to position [203, 0]
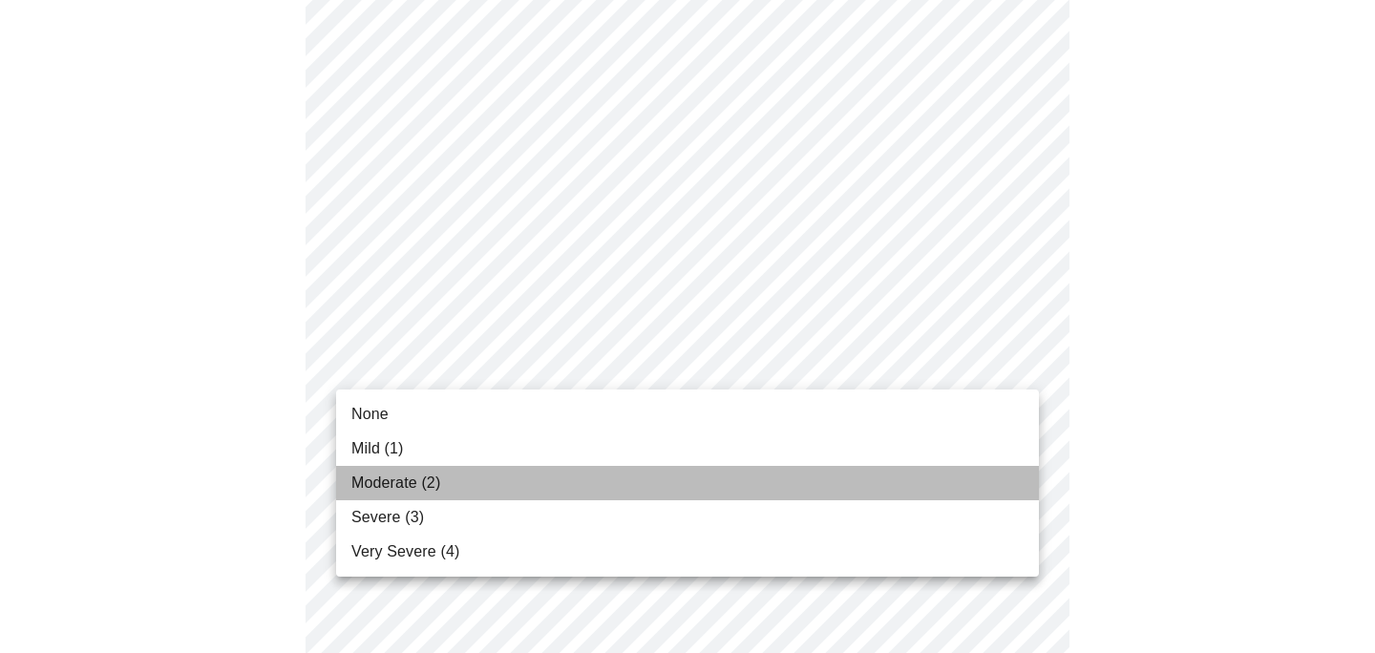
click at [566, 480] on li "Moderate (2)" at bounding box center [687, 483] width 703 height 34
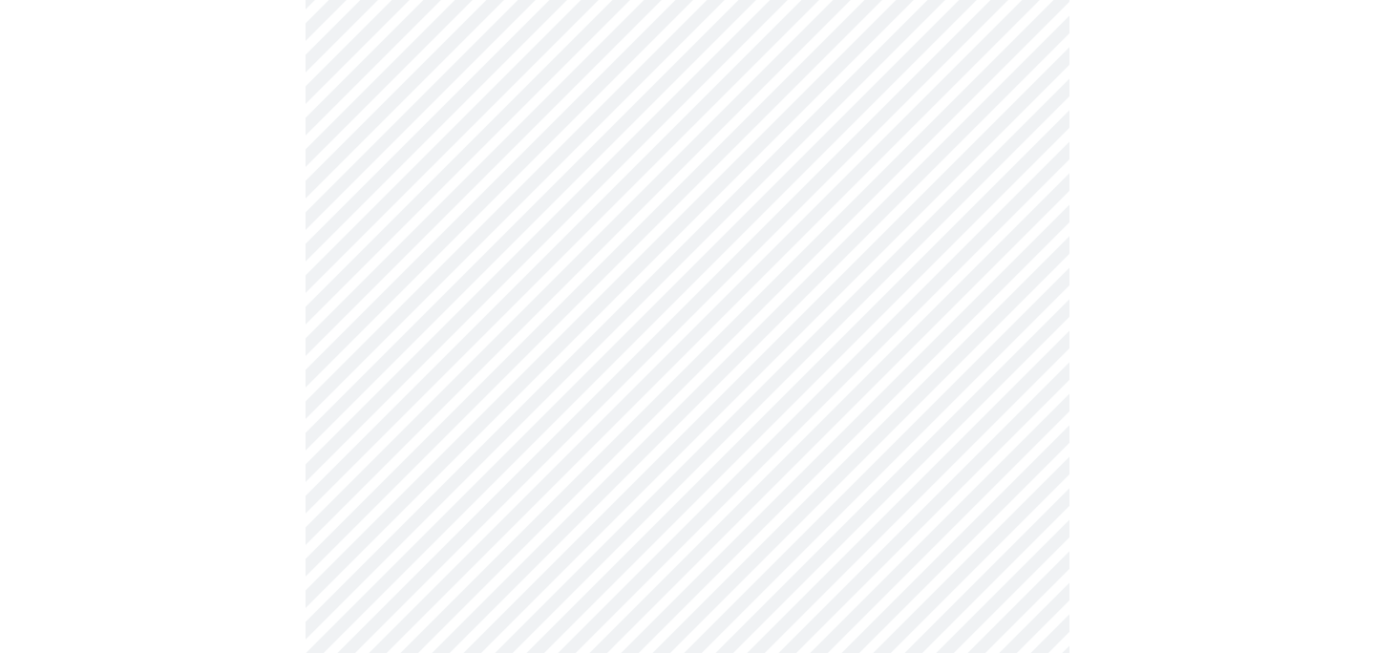
scroll to position [321, 0]
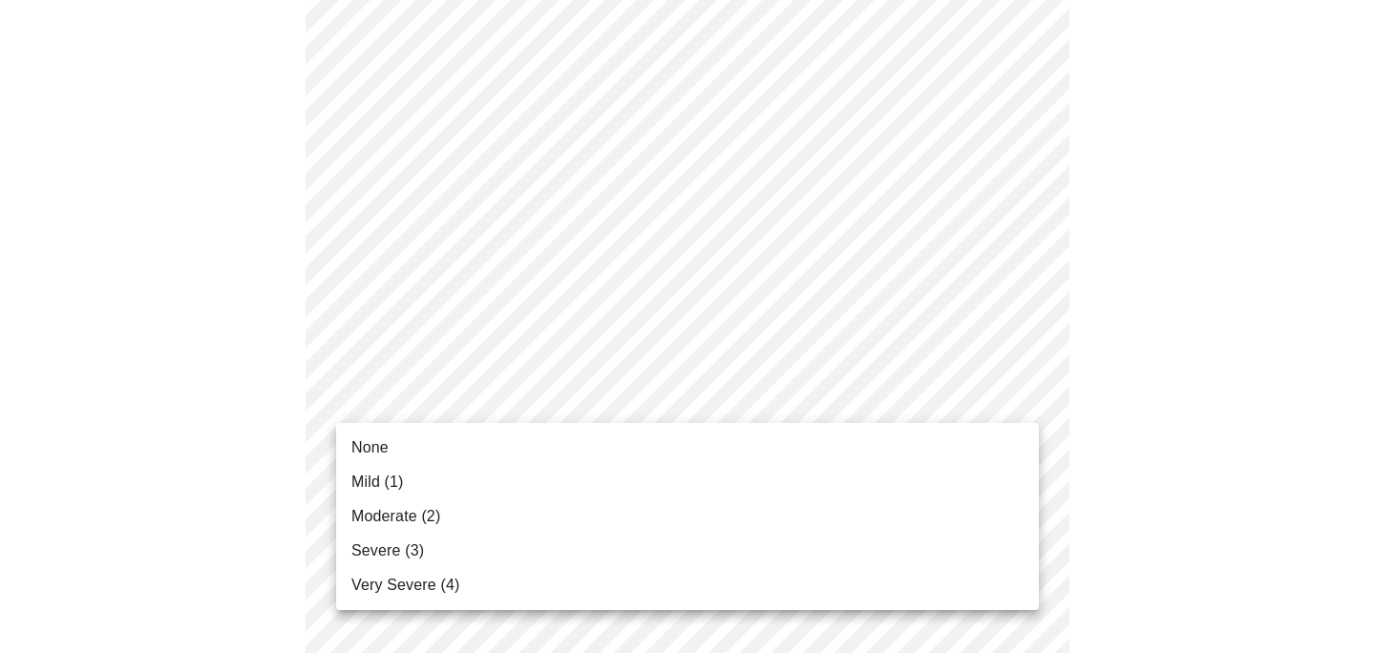
click at [450, 577] on span "Very Severe (4)" at bounding box center [405, 585] width 108 height 23
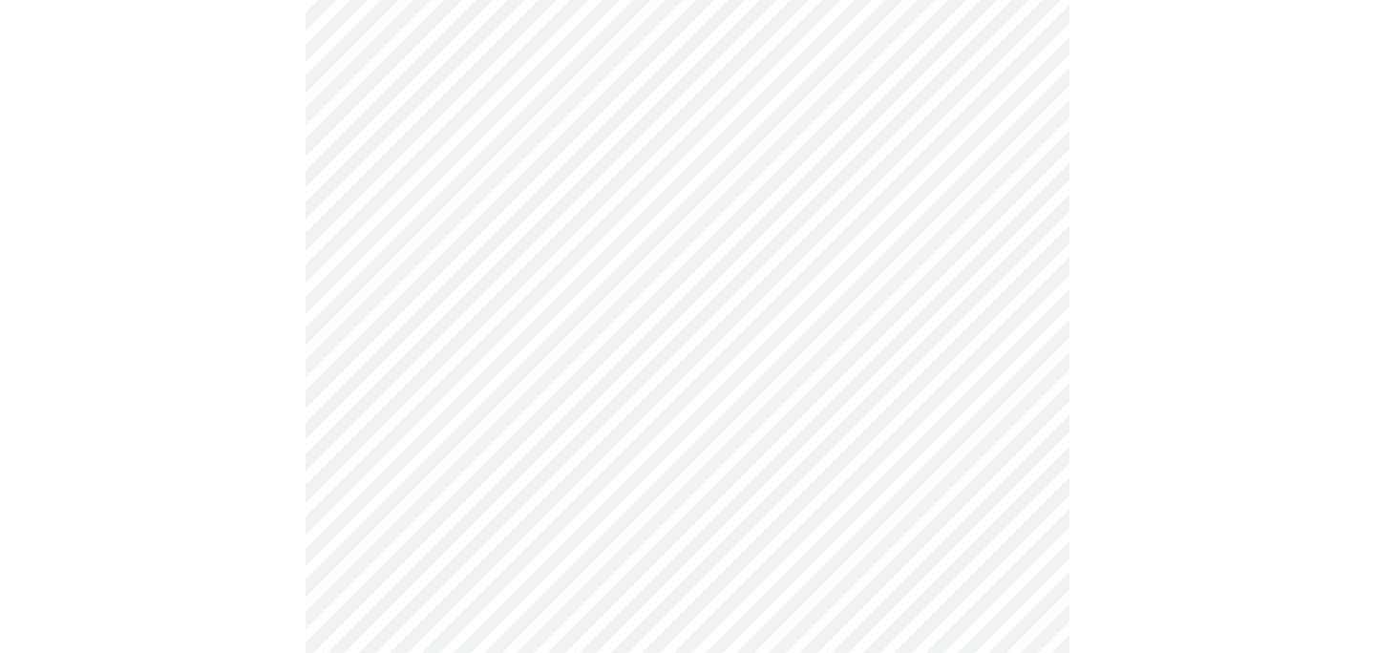
scroll to position [495, 0]
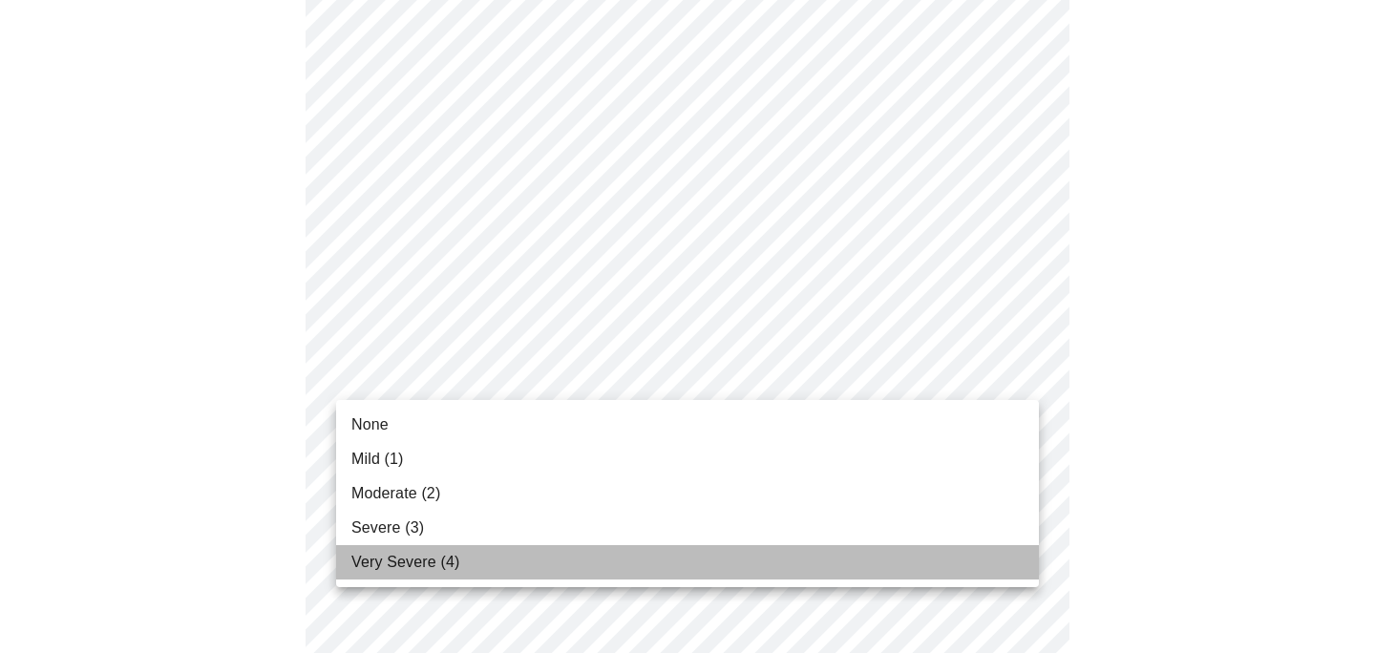
click at [508, 547] on li "Very Severe (4)" at bounding box center [687, 562] width 703 height 34
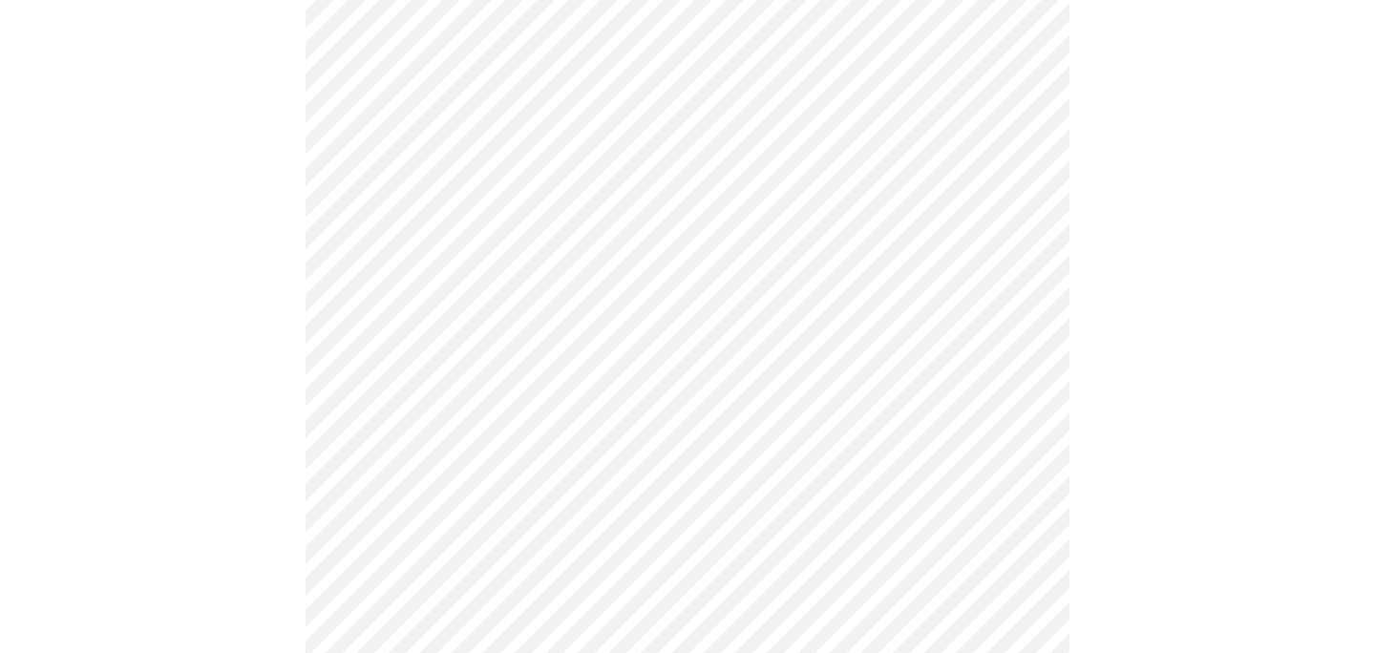
scroll to position [568, 0]
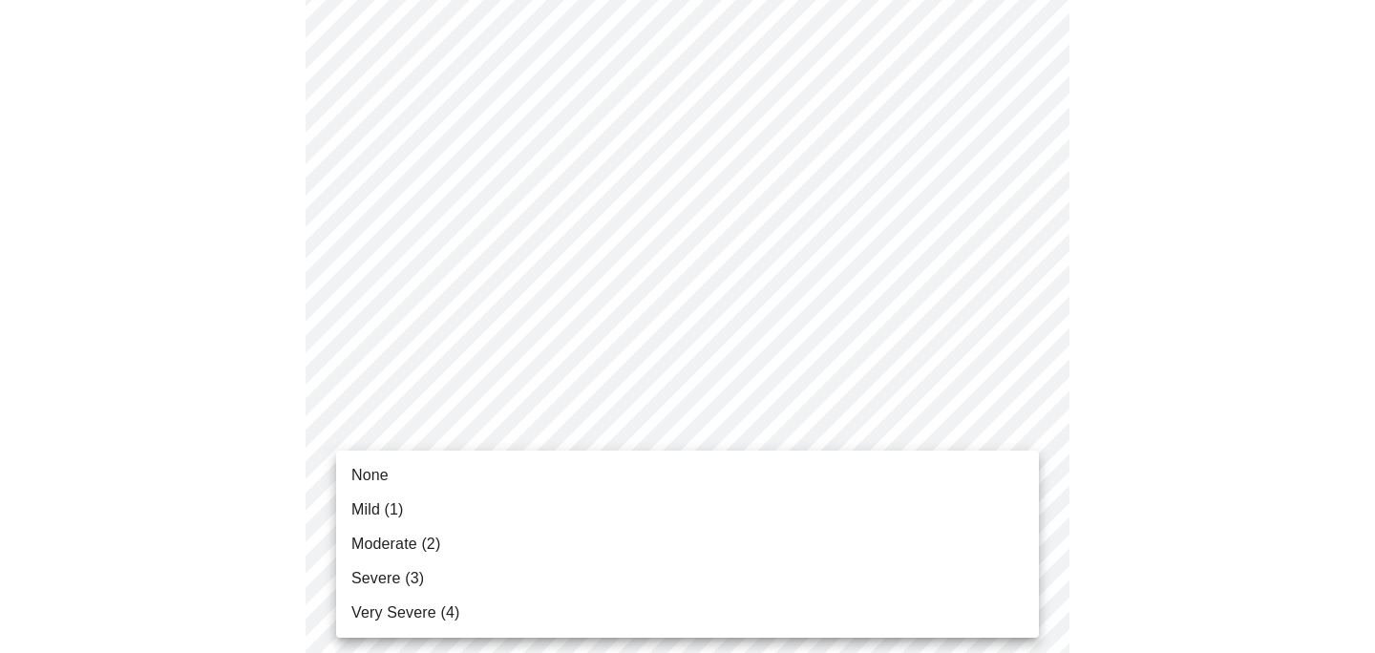
click at [514, 422] on body "MyMenopauseRx Appointments Messaging Labs Uploads Medications Community Refer a…" at bounding box center [688, 655] width 1360 height 2433
click at [461, 577] on li "Severe (3)" at bounding box center [687, 578] width 703 height 34
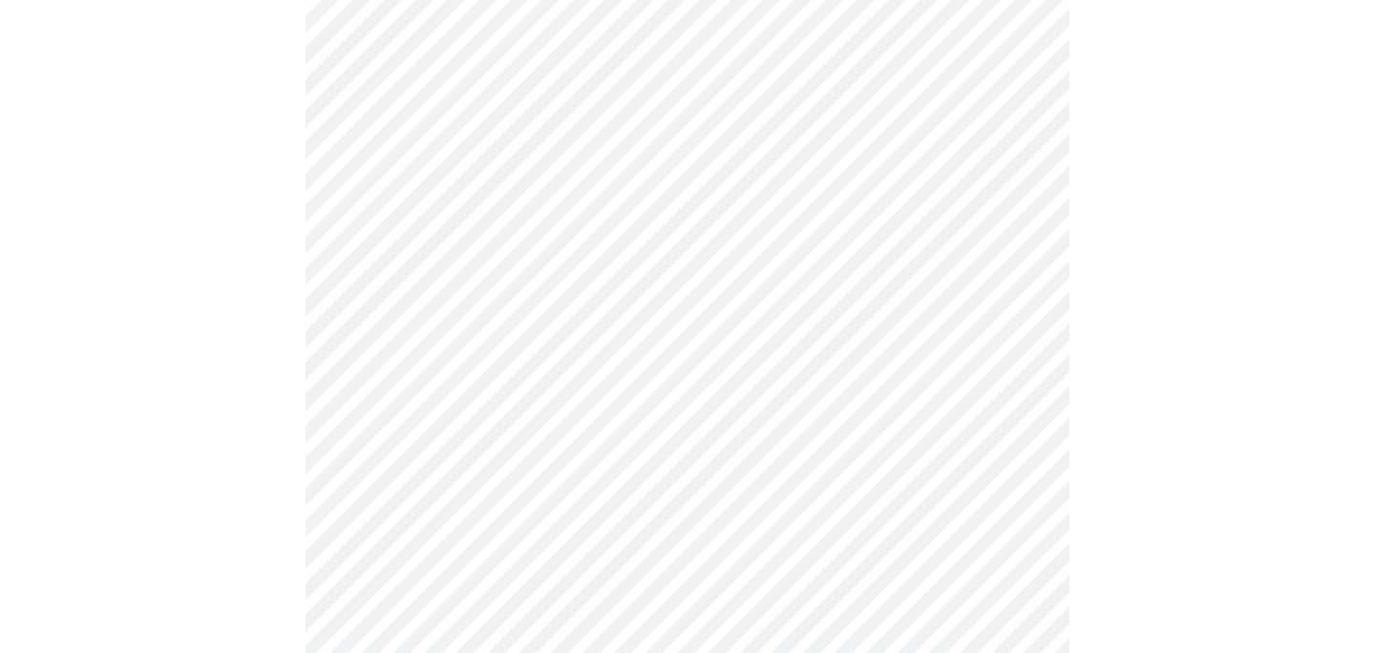
scroll to position [655, 0]
click at [511, 458] on body "MyMenopauseRx Appointments Messaging Labs Uploads Medications Community Refer a…" at bounding box center [688, 556] width 1360 height 2406
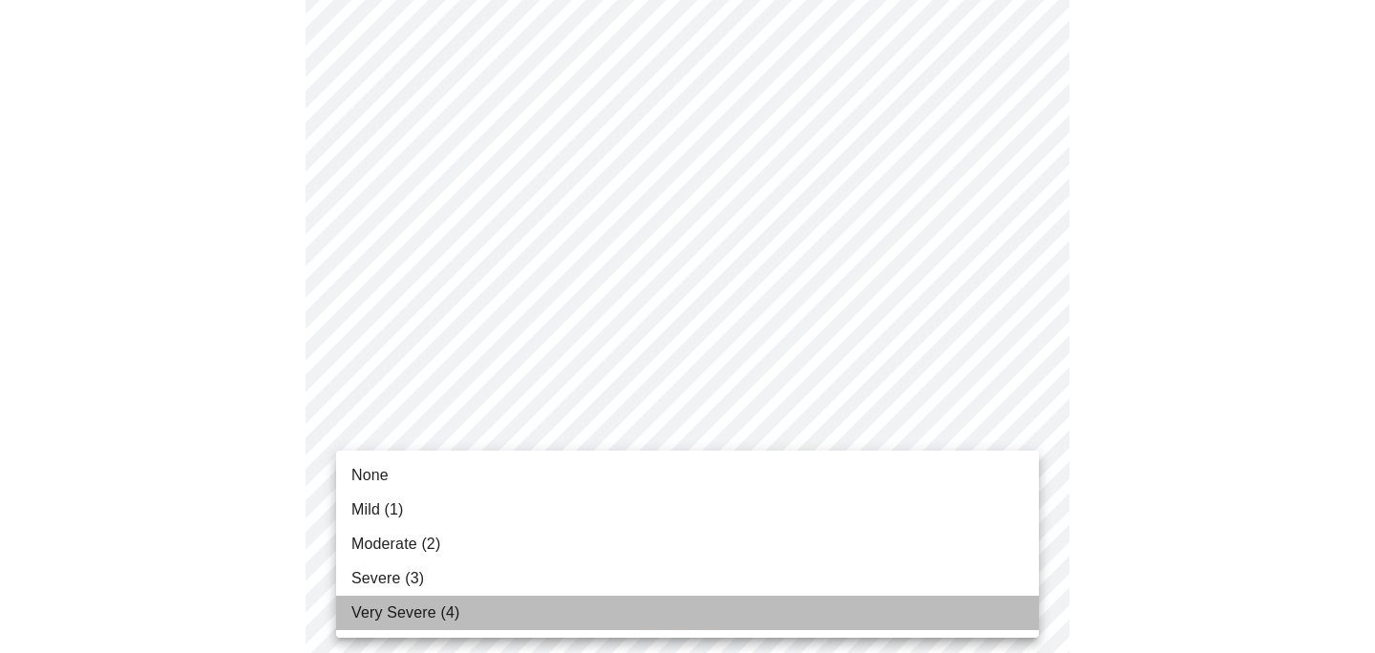
click at [484, 623] on li "Very Severe (4)" at bounding box center [687, 613] width 703 height 34
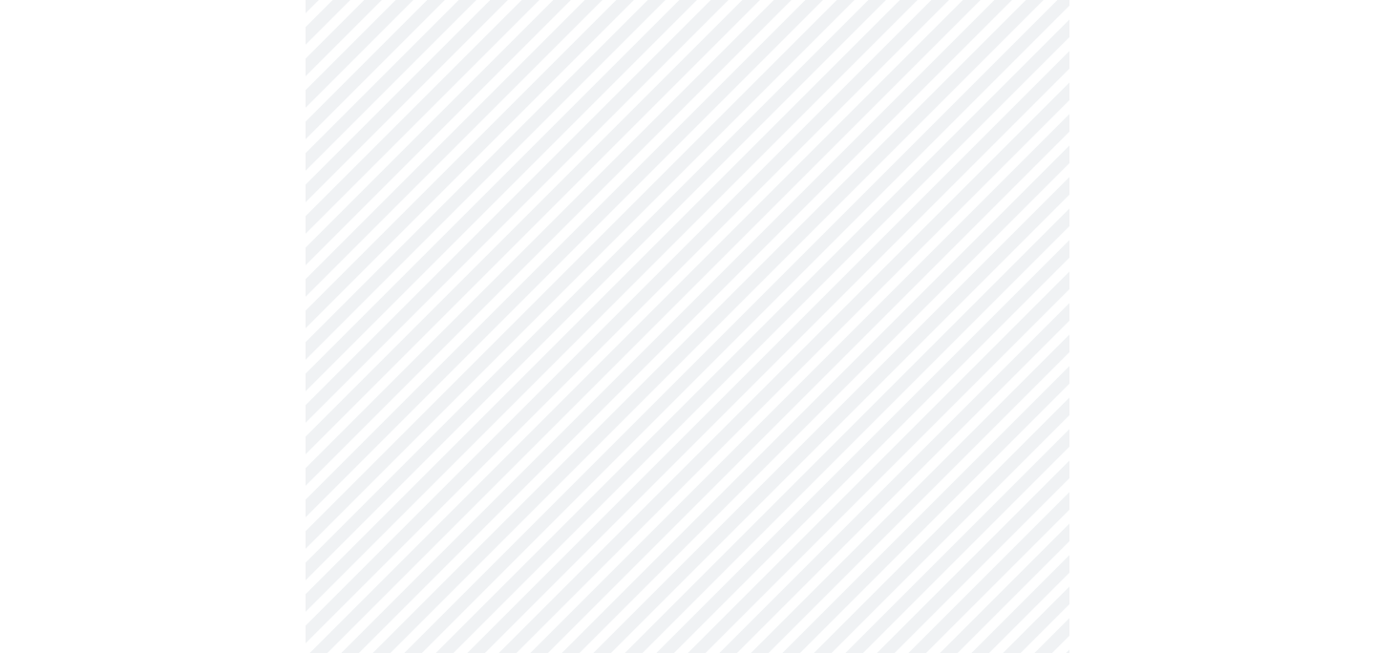
scroll to position [882, 0]
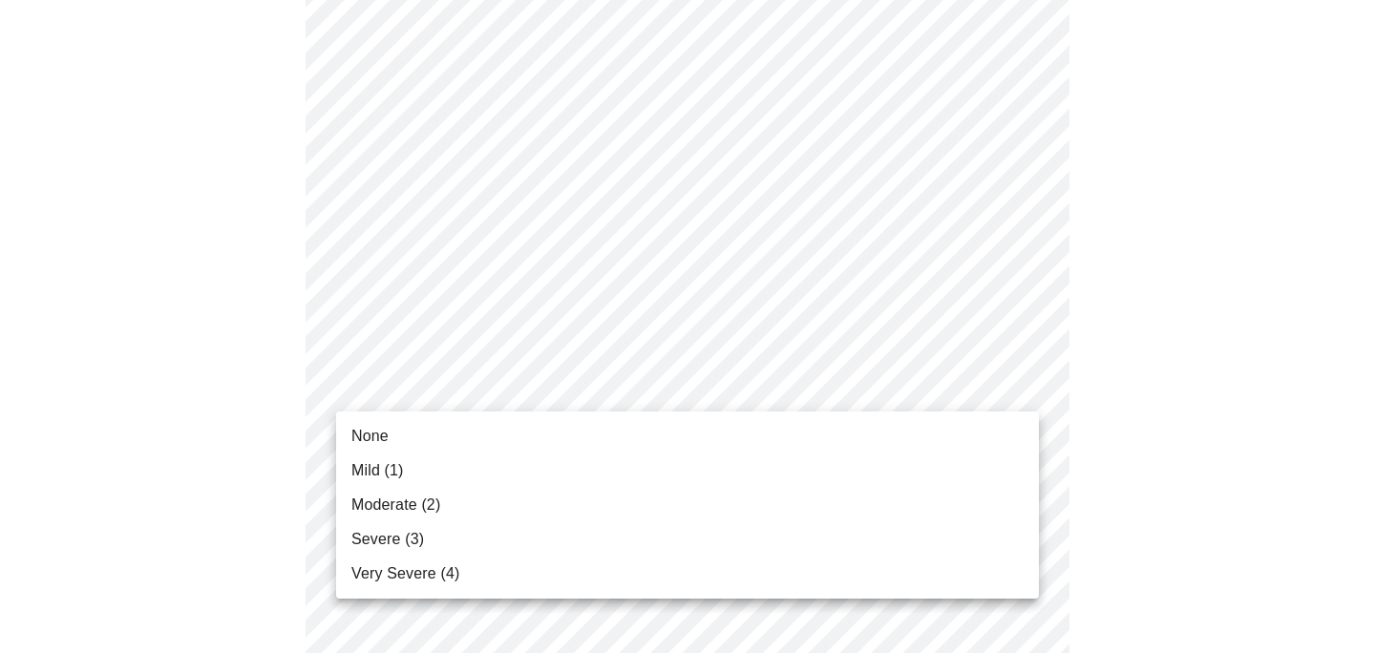
click at [494, 391] on body "MyMenopauseRx Appointments Messaging Labs Uploads Medications Community Refer a…" at bounding box center [688, 315] width 1360 height 2380
click at [467, 578] on li "Very Severe (4)" at bounding box center [687, 574] width 703 height 34
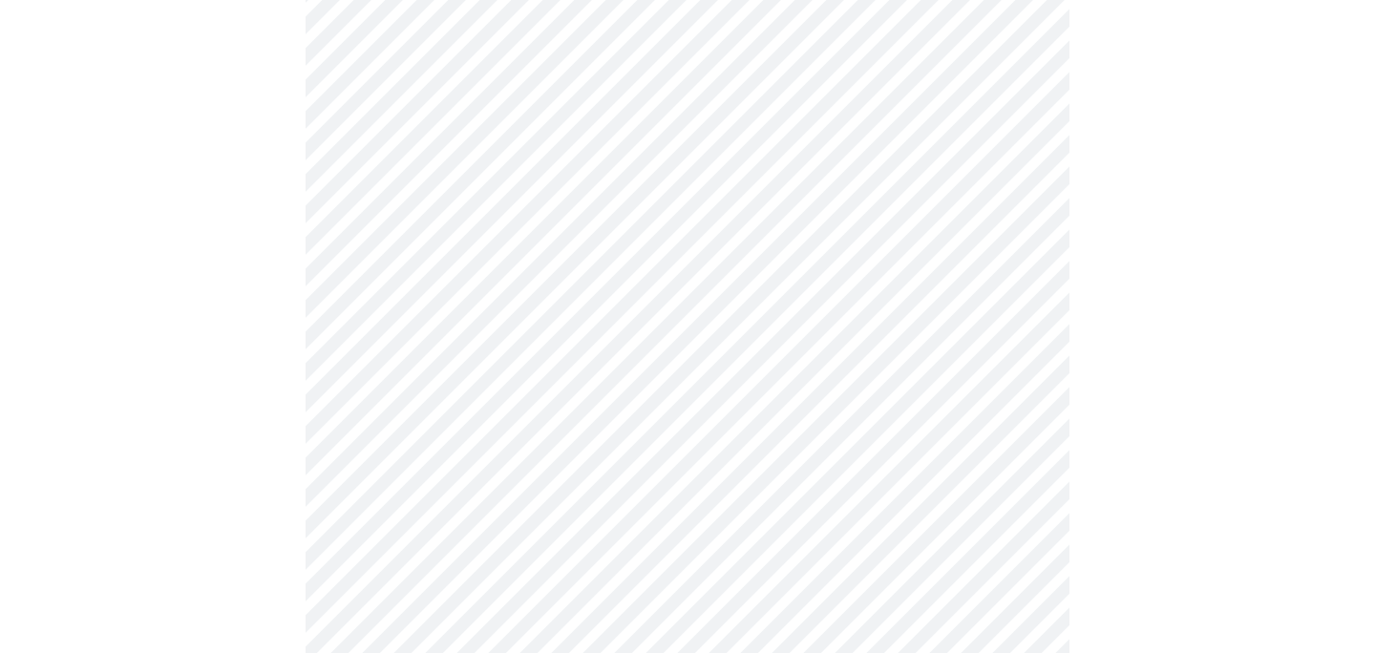
scroll to position [1117, 0]
click at [492, 304] on body "MyMenopauseRx Appointments Messaging Labs Uploads Medications Community Refer a…" at bounding box center [688, 66] width 1360 height 2353
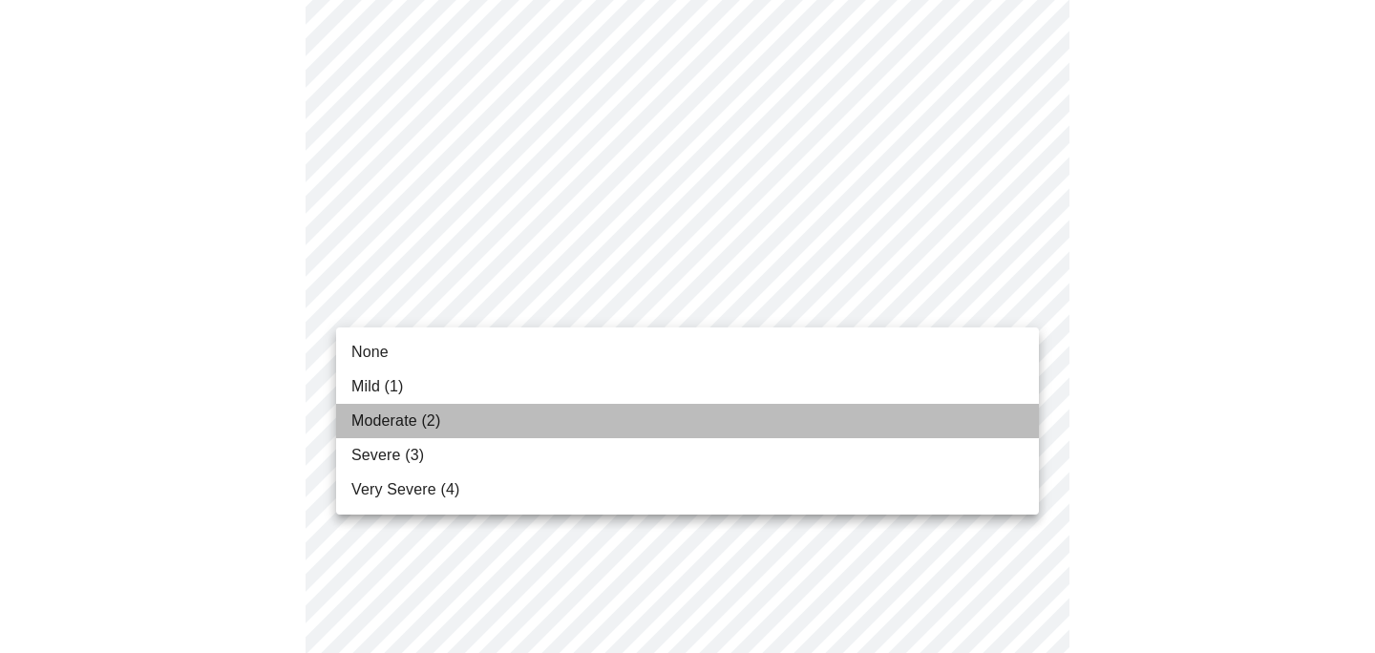
click at [454, 412] on li "Moderate (2)" at bounding box center [687, 421] width 703 height 34
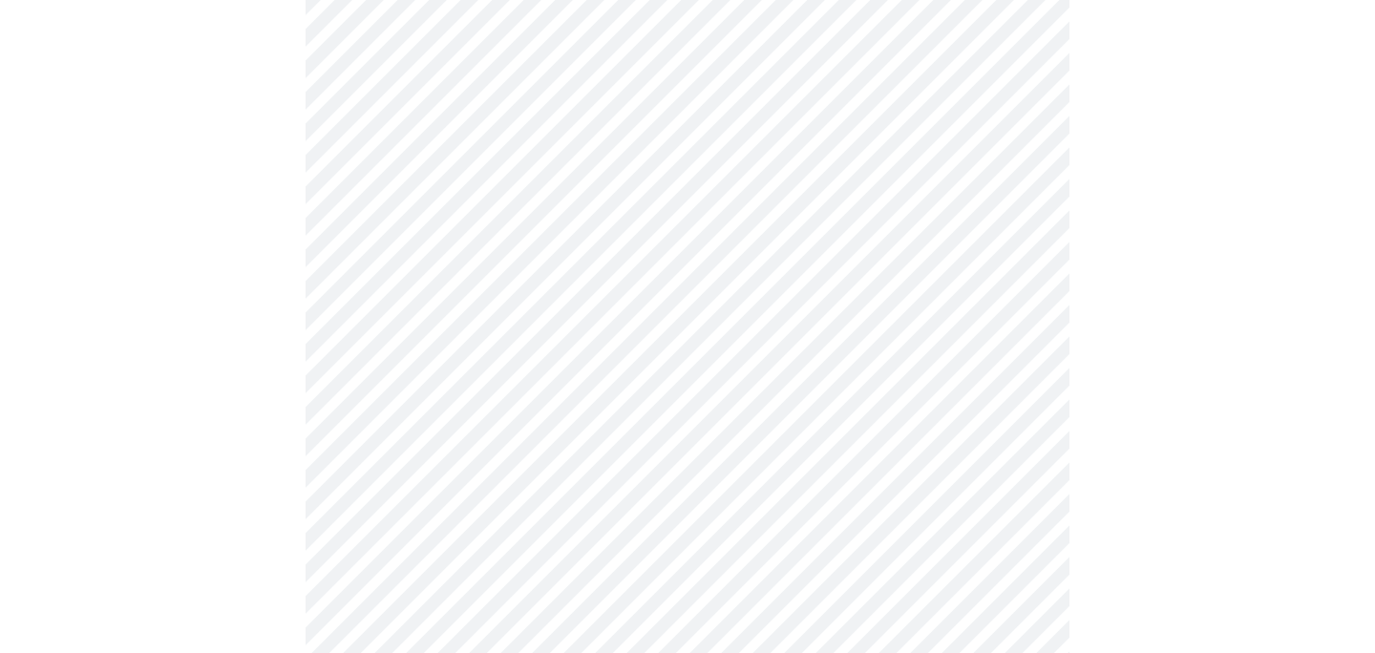
scroll to position [1291, 0]
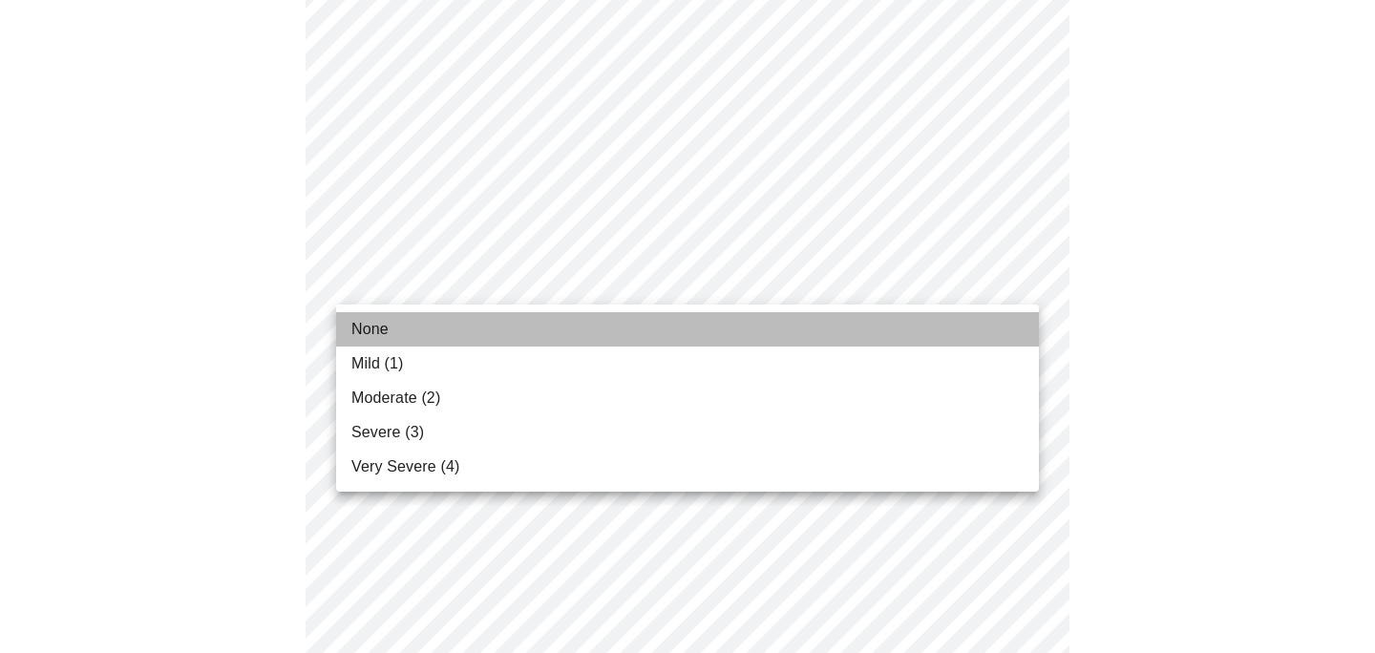
click at [438, 332] on li "None" at bounding box center [687, 329] width 703 height 34
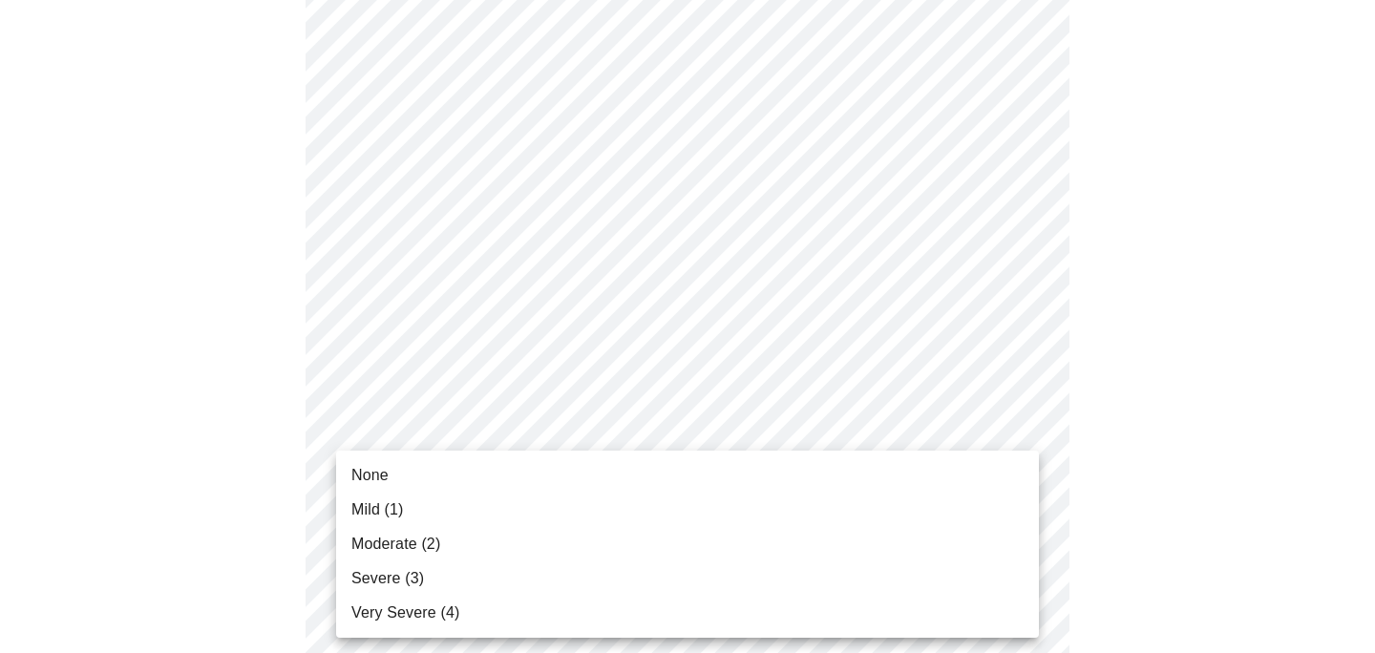
click at [502, 545] on li "Moderate (2)" at bounding box center [687, 544] width 703 height 34
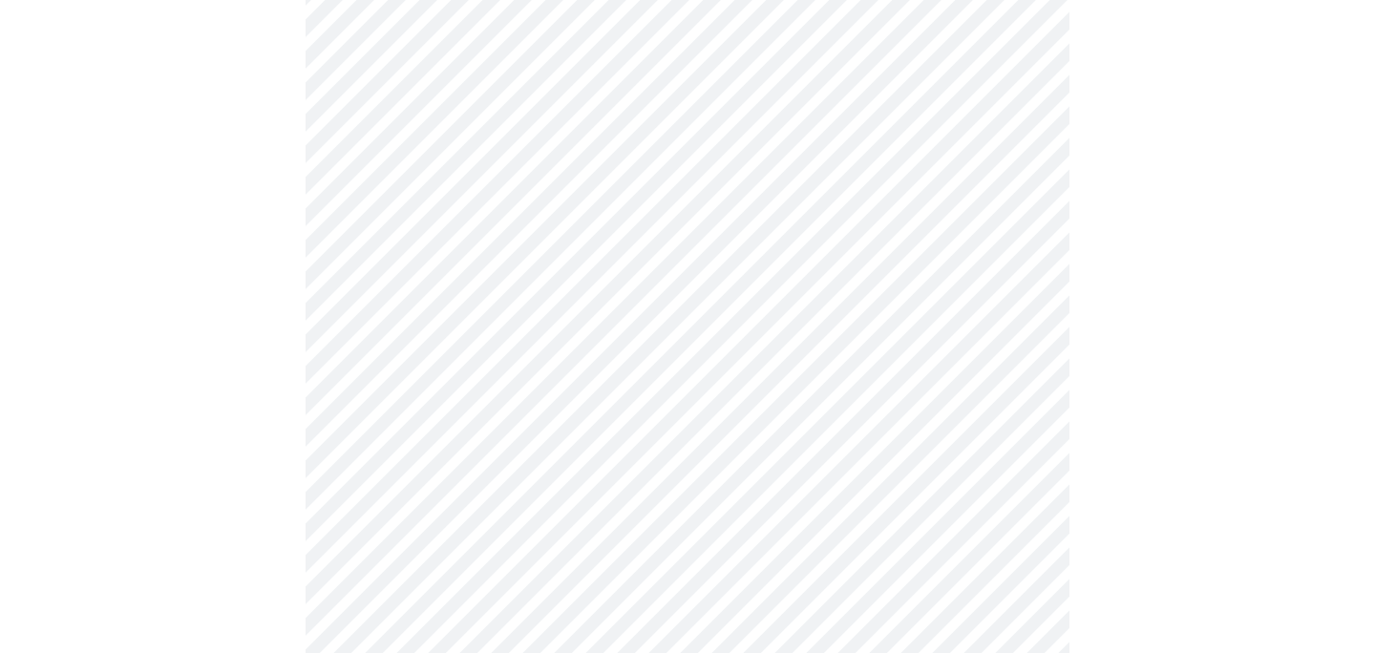
scroll to position [1464, 0]
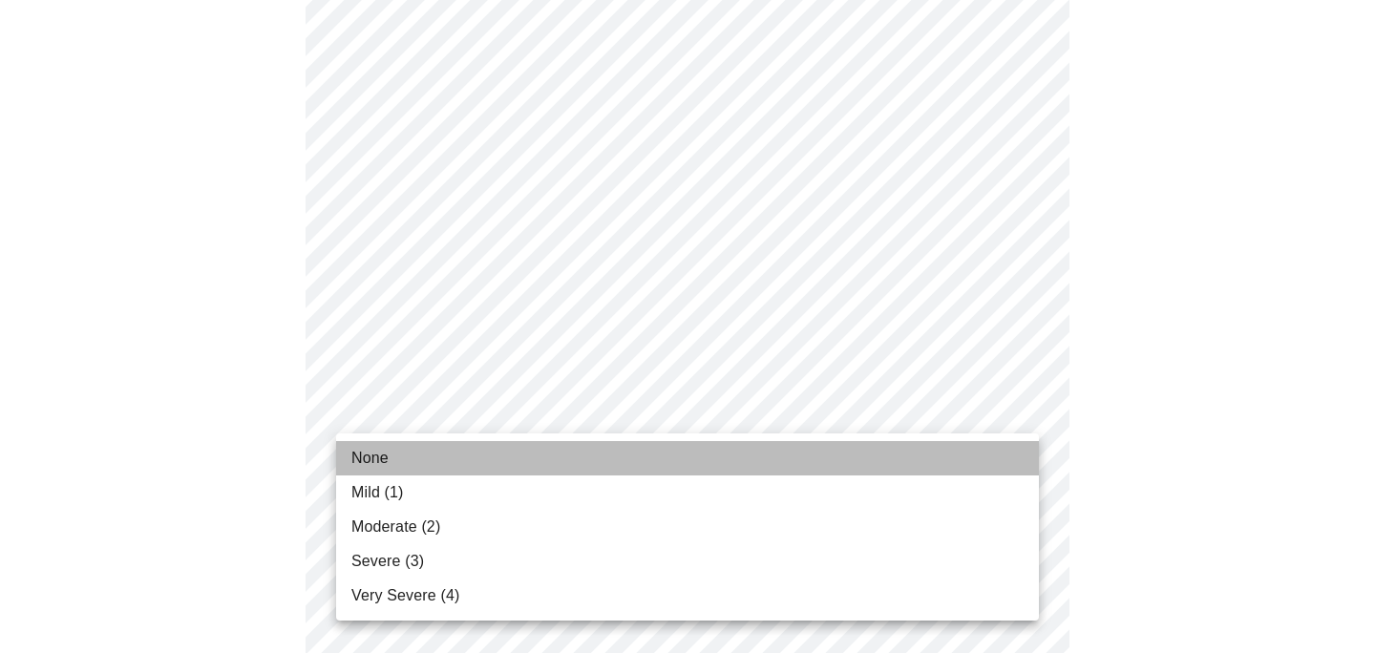
click at [456, 465] on li "None" at bounding box center [687, 458] width 703 height 34
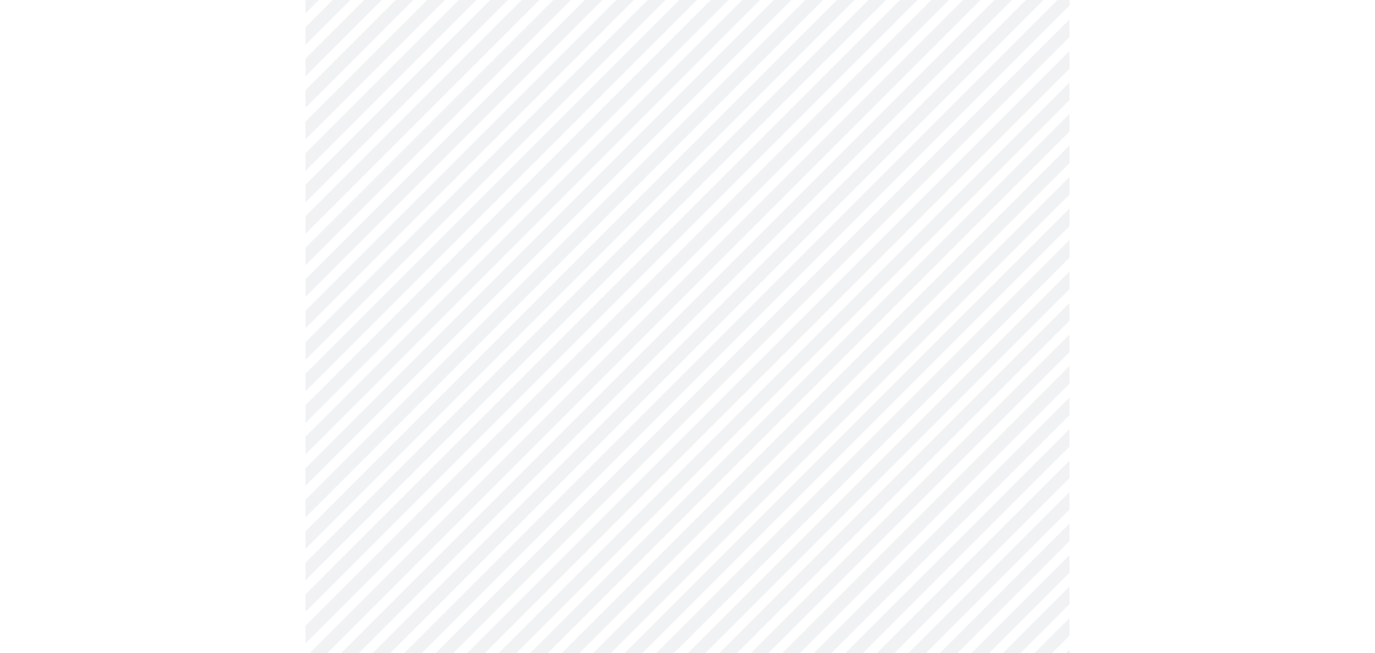
scroll to position [785, 0]
click at [424, 378] on body "MyMenopauseRx Appointments Messaging Labs Uploads Medications Community Refer a…" at bounding box center [688, 165] width 1360 height 1885
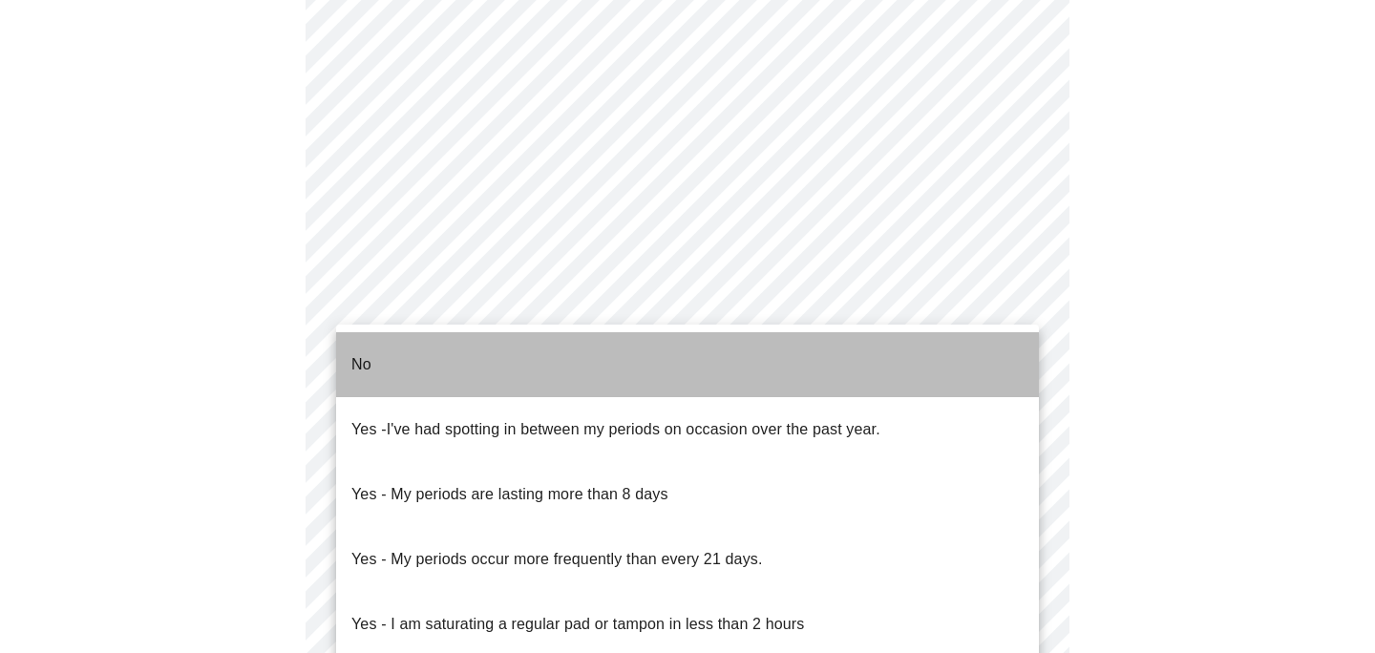
click at [417, 365] on li "No" at bounding box center [687, 364] width 703 height 65
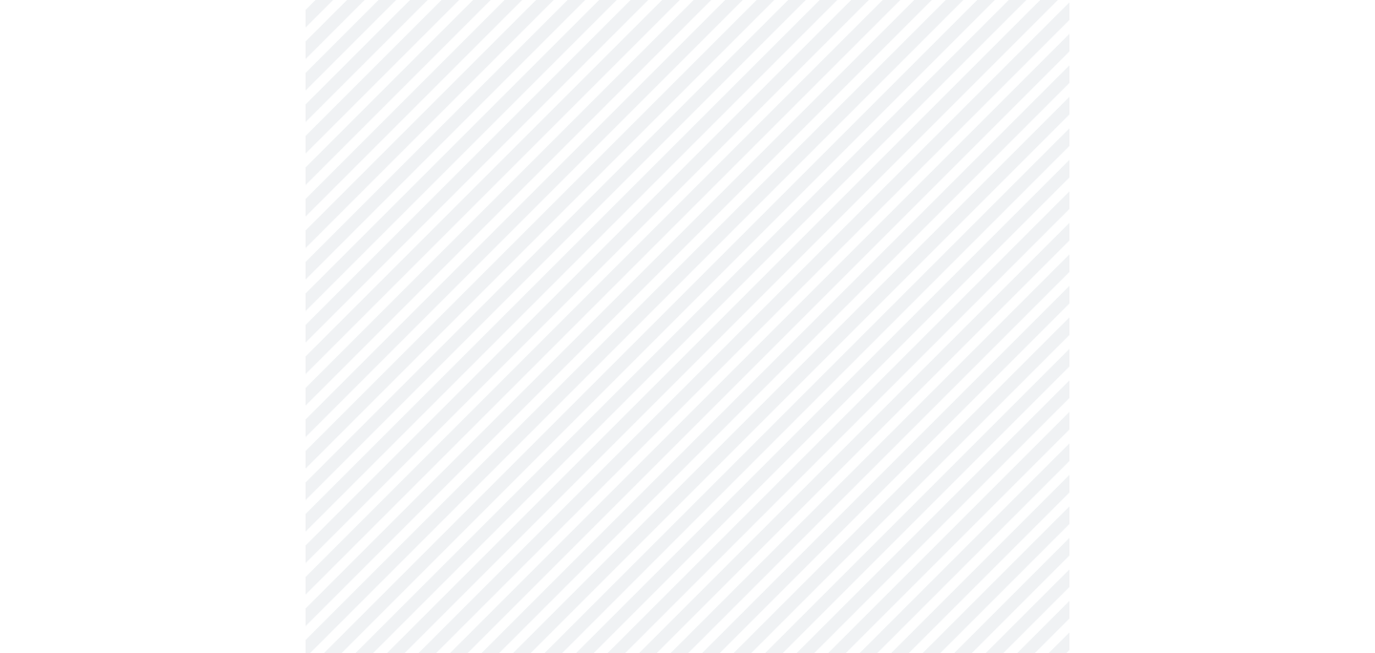
scroll to position [902, 0]
click at [372, 405] on body "MyMenopauseRx Appointments Messaging Labs Uploads Medications Community Refer a…" at bounding box center [688, 41] width 1360 height 1873
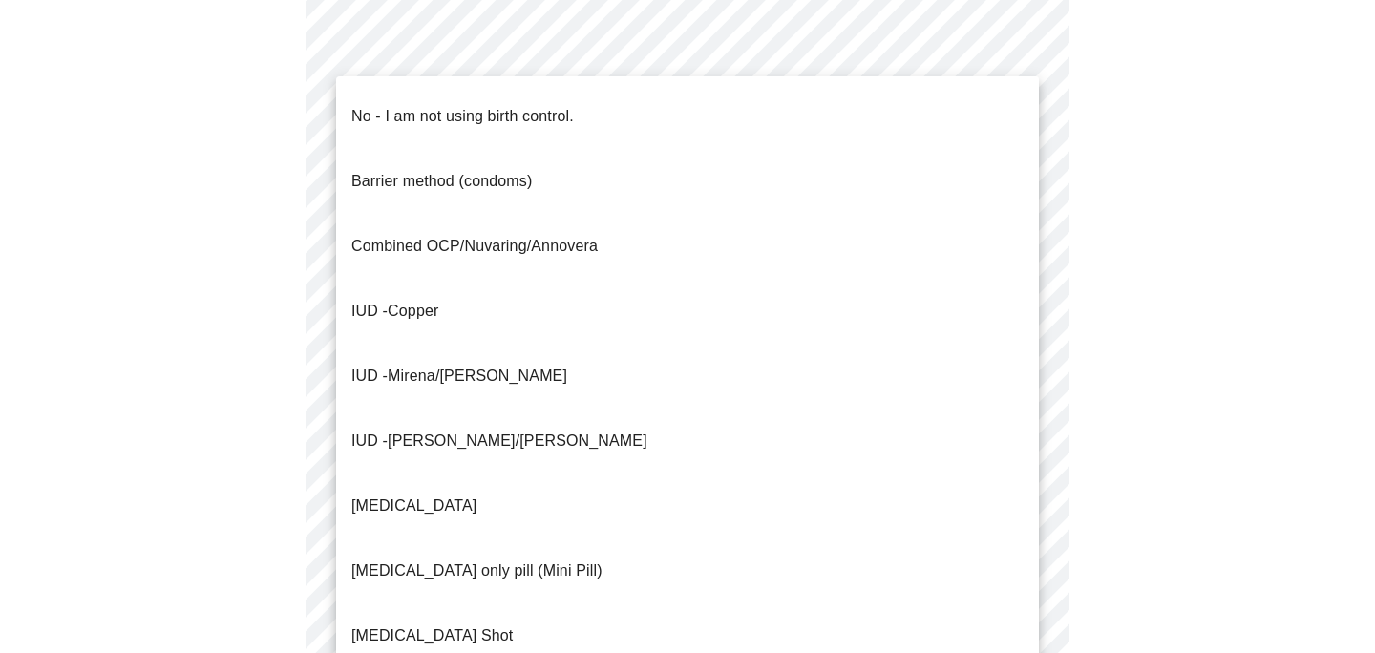
click at [471, 105] on p "No - I am not using birth control." at bounding box center [462, 116] width 222 height 23
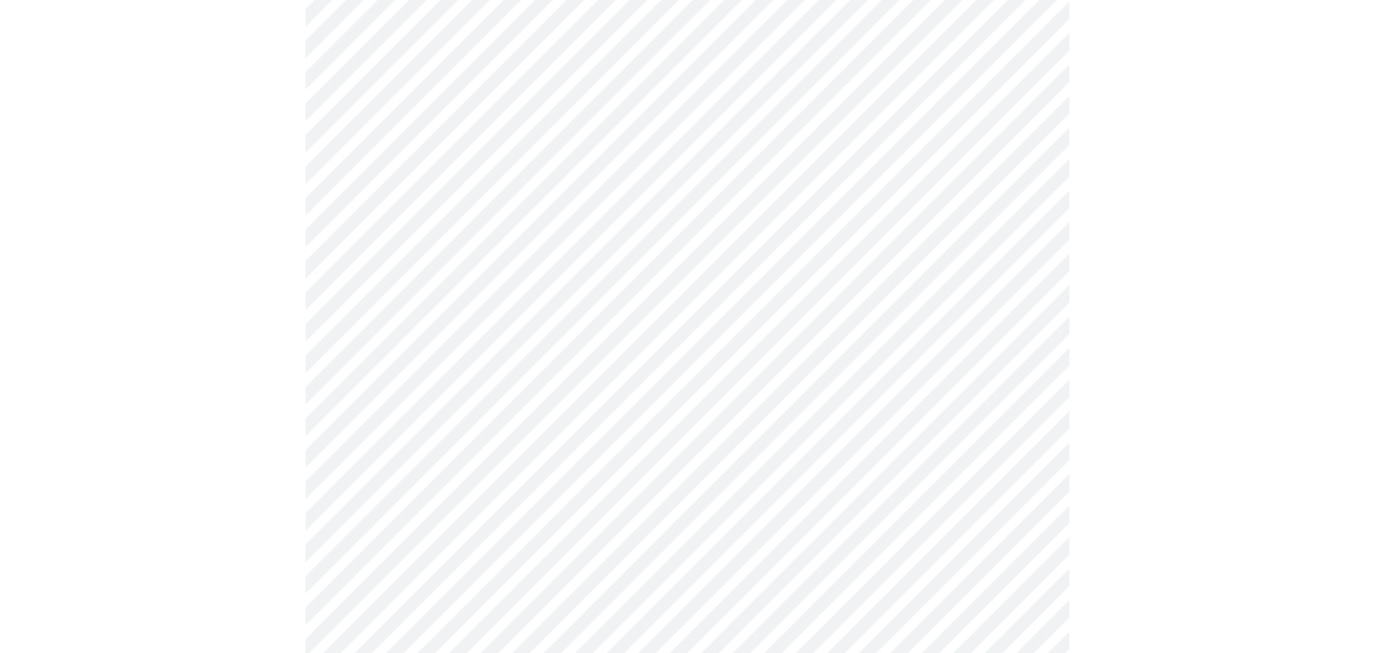
scroll to position [1024, 0]
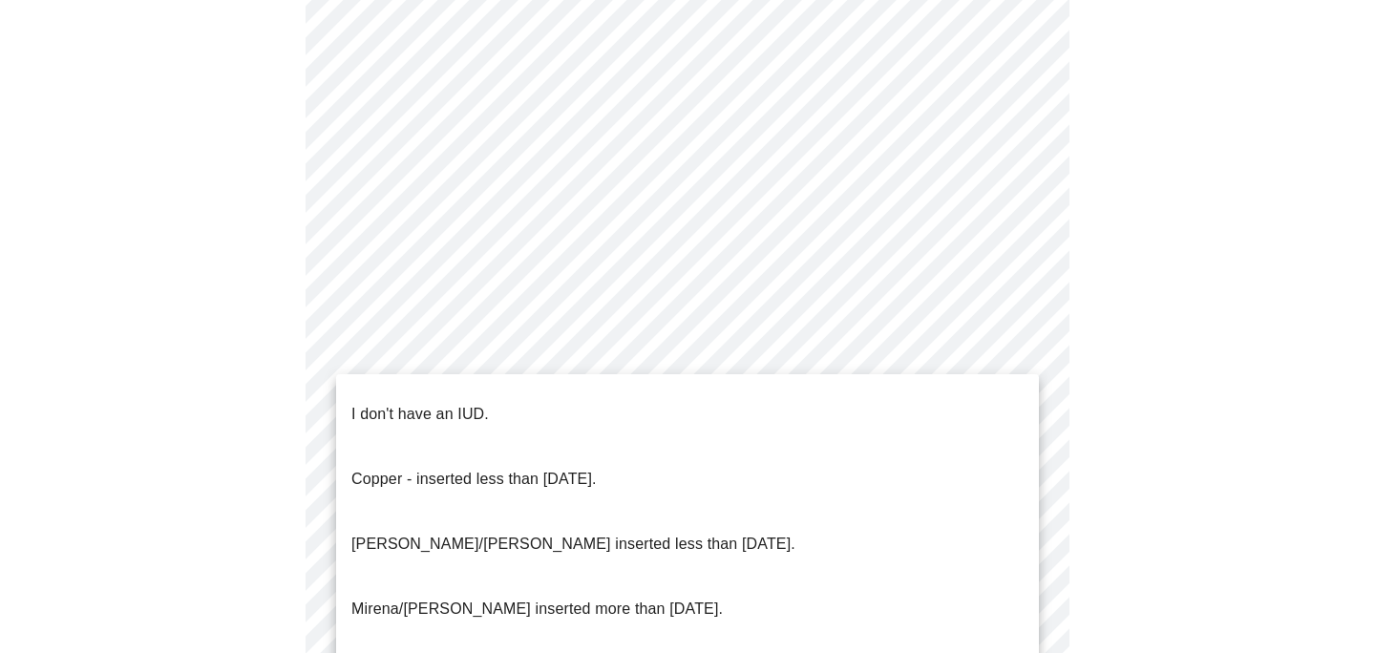
click at [384, 403] on p "I don't have an IUD." at bounding box center [420, 414] width 138 height 23
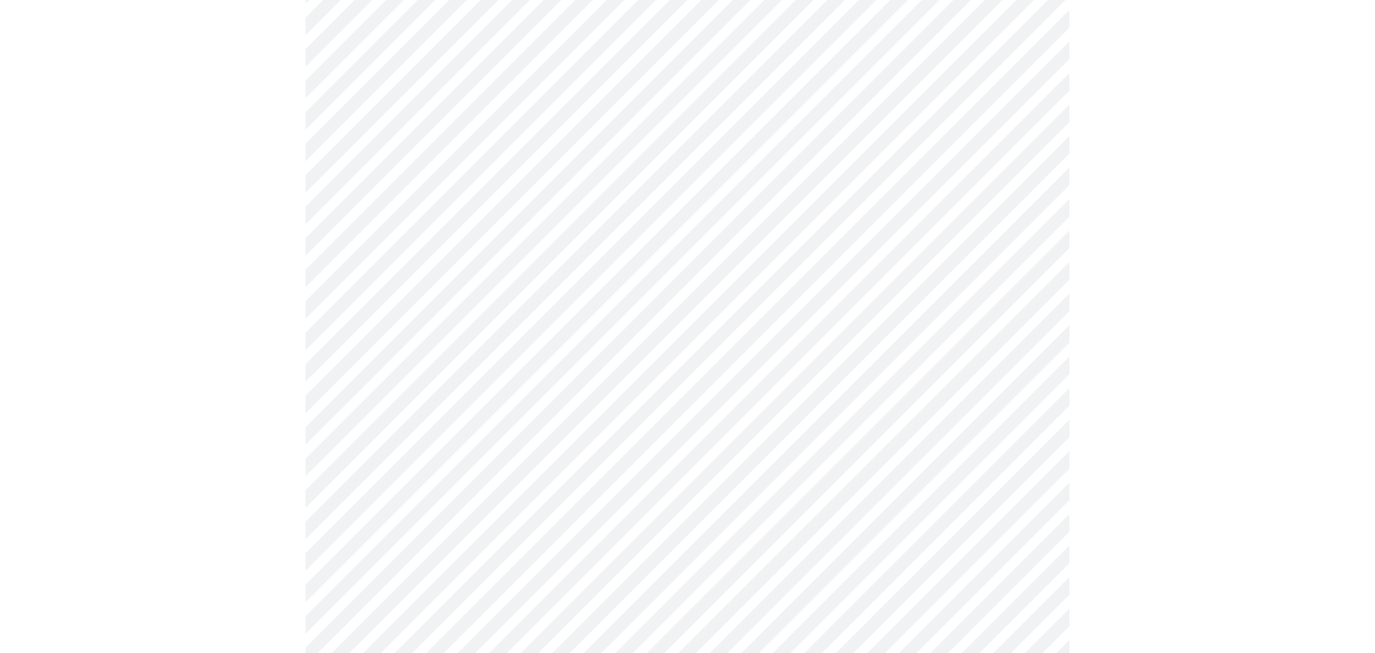
scroll to position [1197, 0]
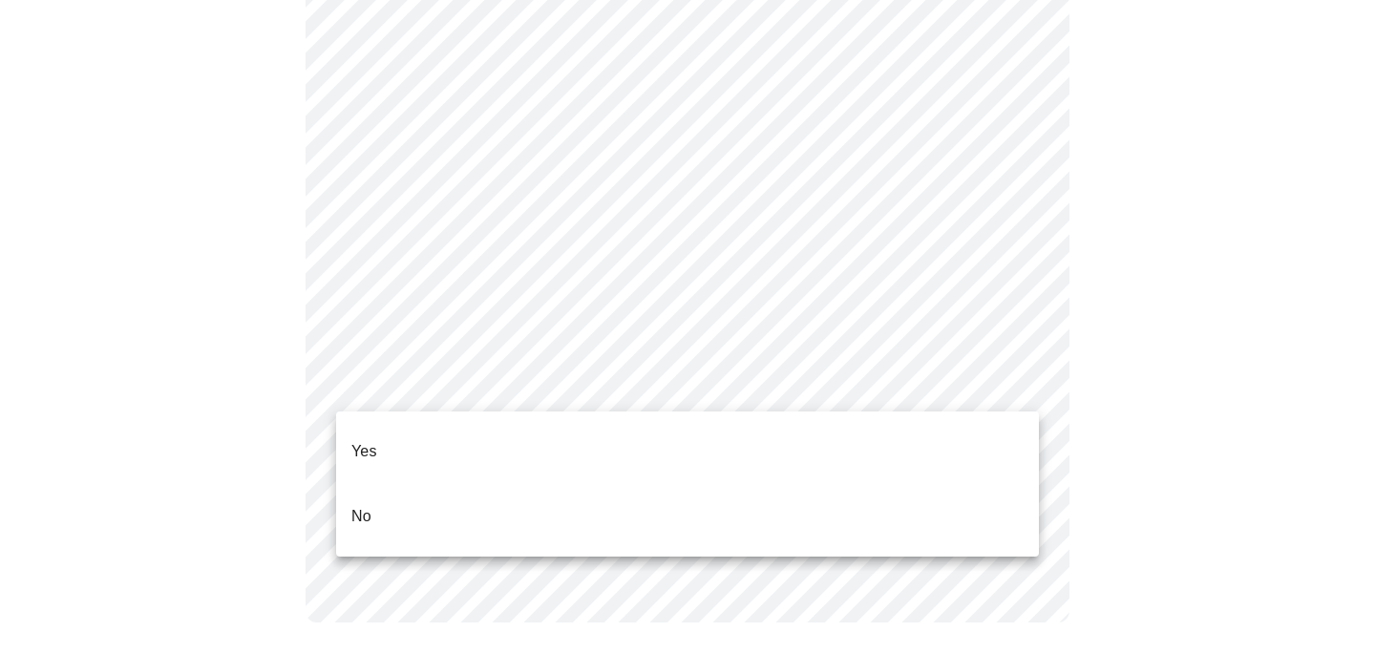
click at [356, 443] on p "Yes" at bounding box center [364, 451] width 26 height 23
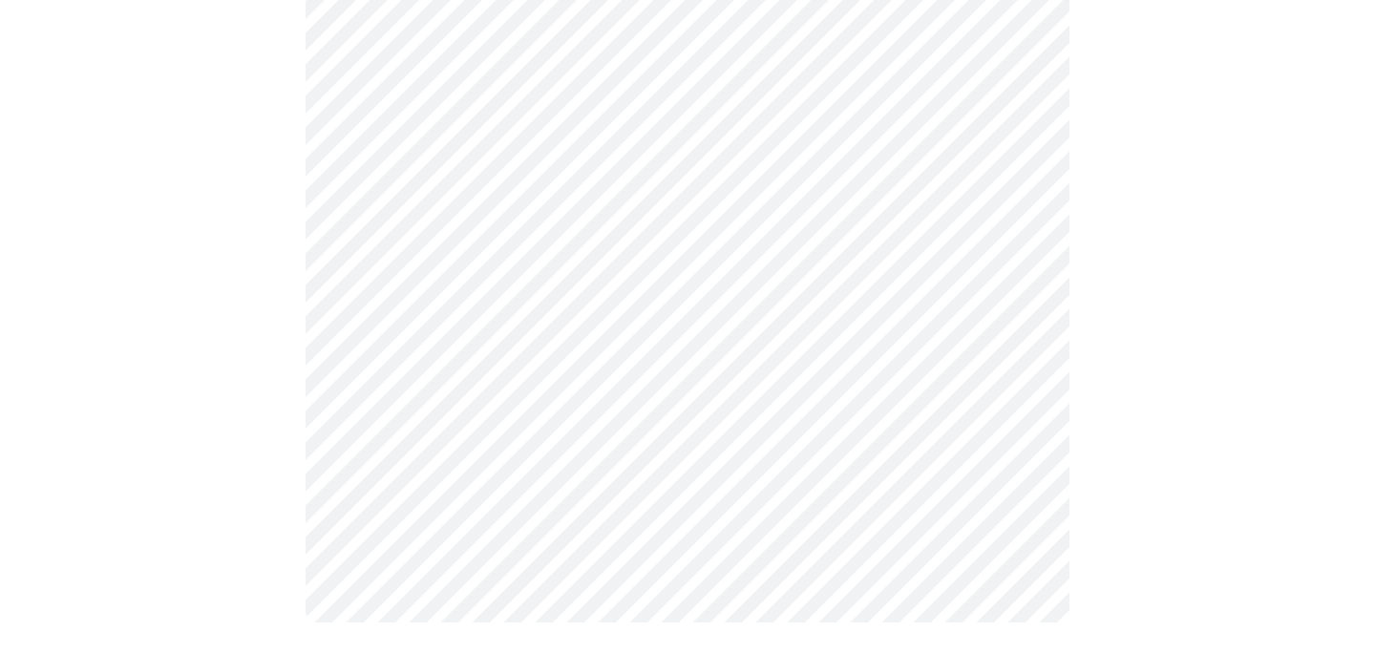
scroll to position [0, 0]
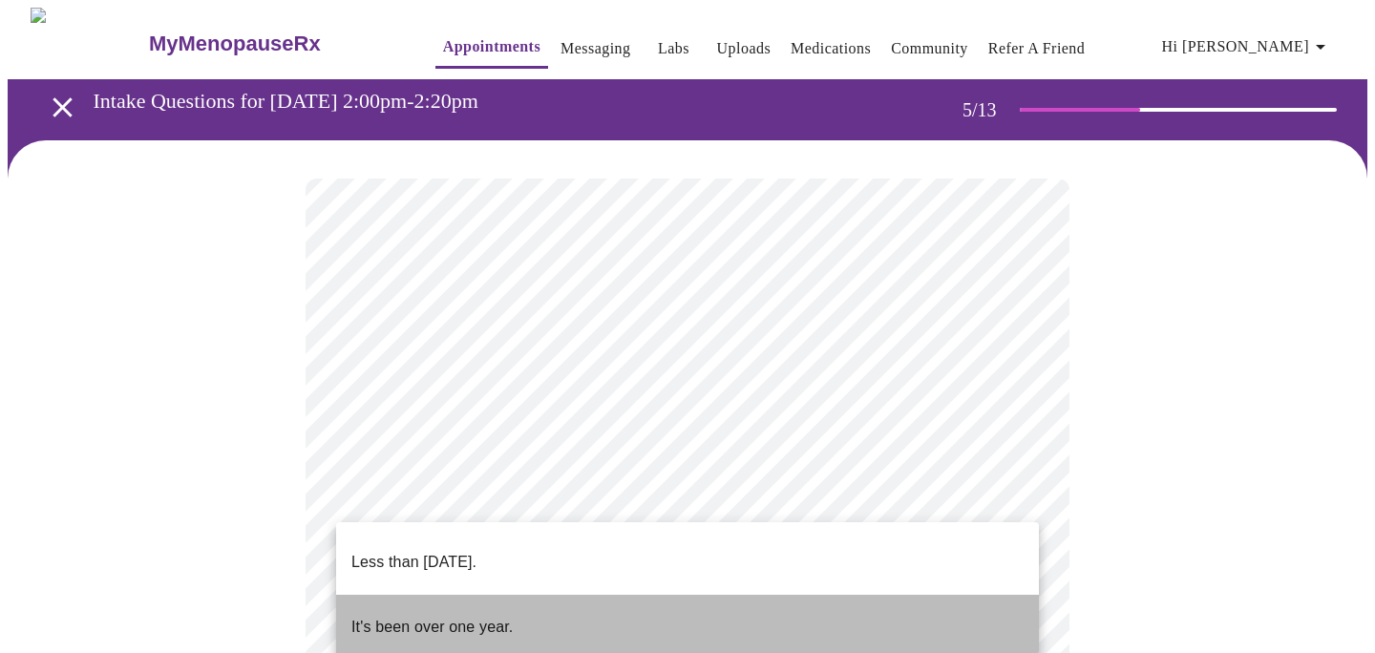
click at [556, 595] on li "It's been over one year." at bounding box center [687, 627] width 703 height 65
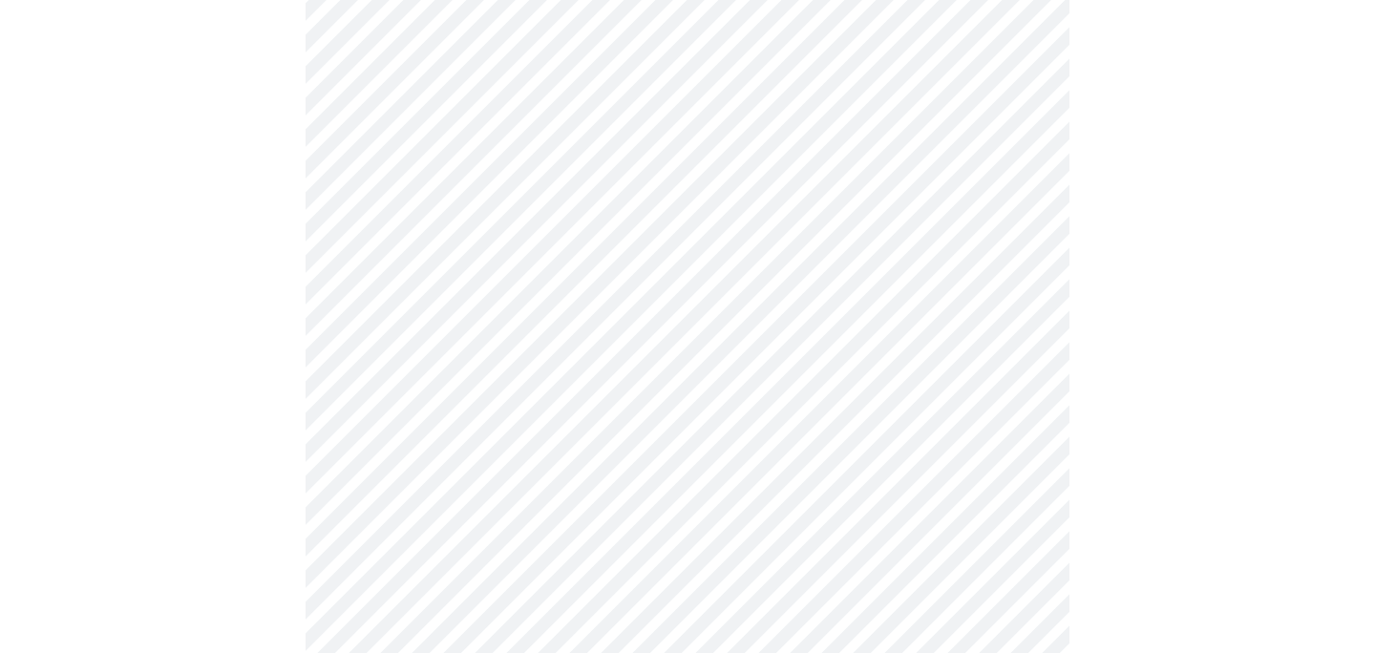
scroll to position [271, 0]
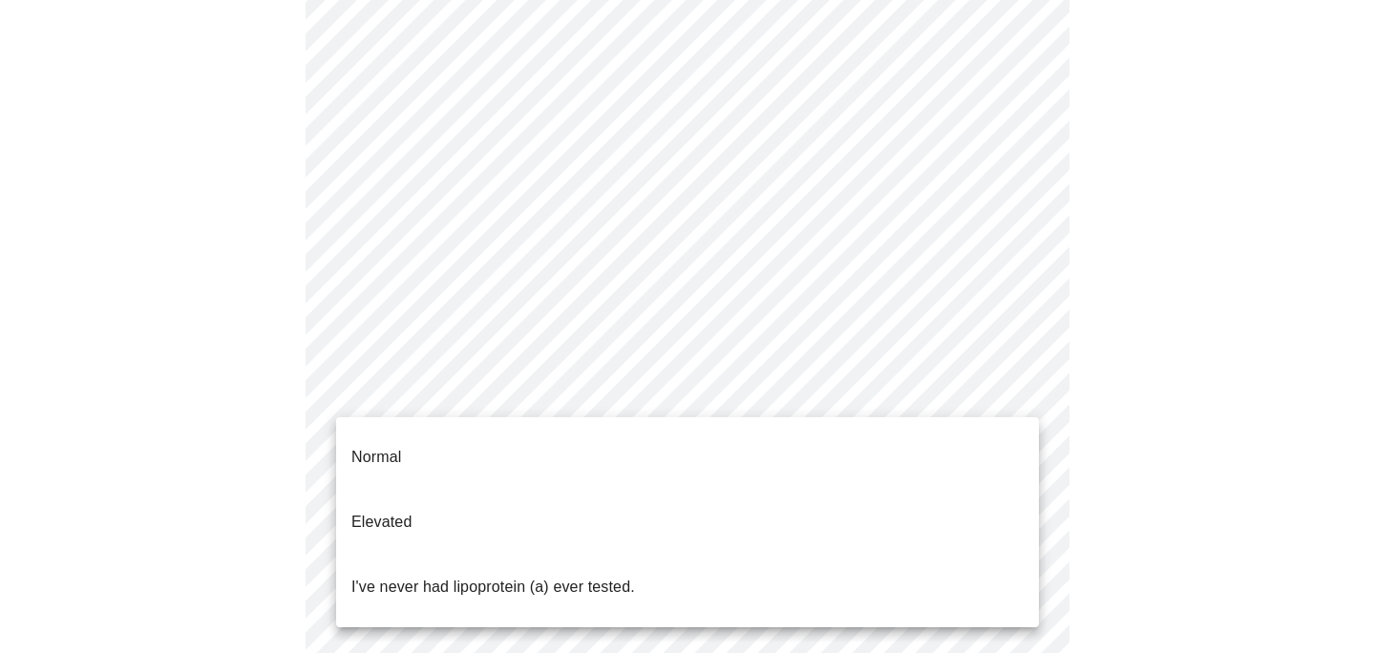
click at [479, 402] on body "MyMenopauseRx Appointments Messaging Labs Uploads Medications Community Refer a…" at bounding box center [688, 503] width 1360 height 1535
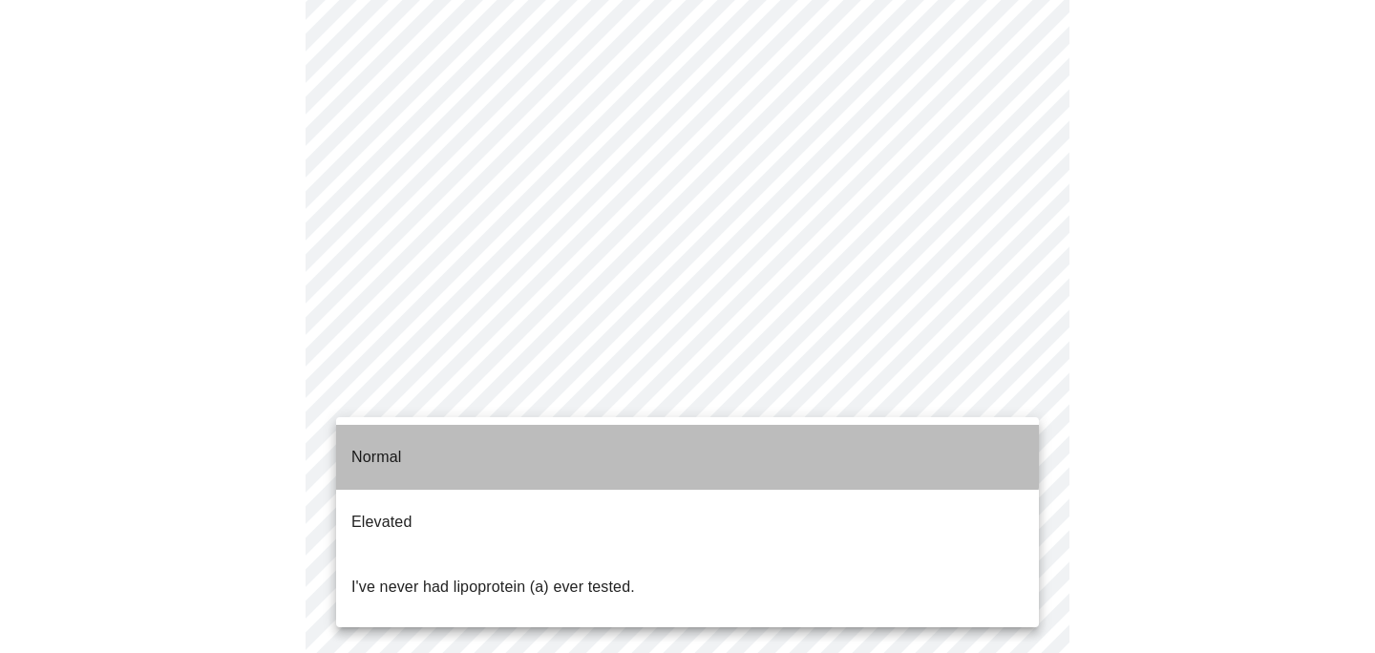
click at [473, 431] on li "Normal" at bounding box center [687, 457] width 703 height 65
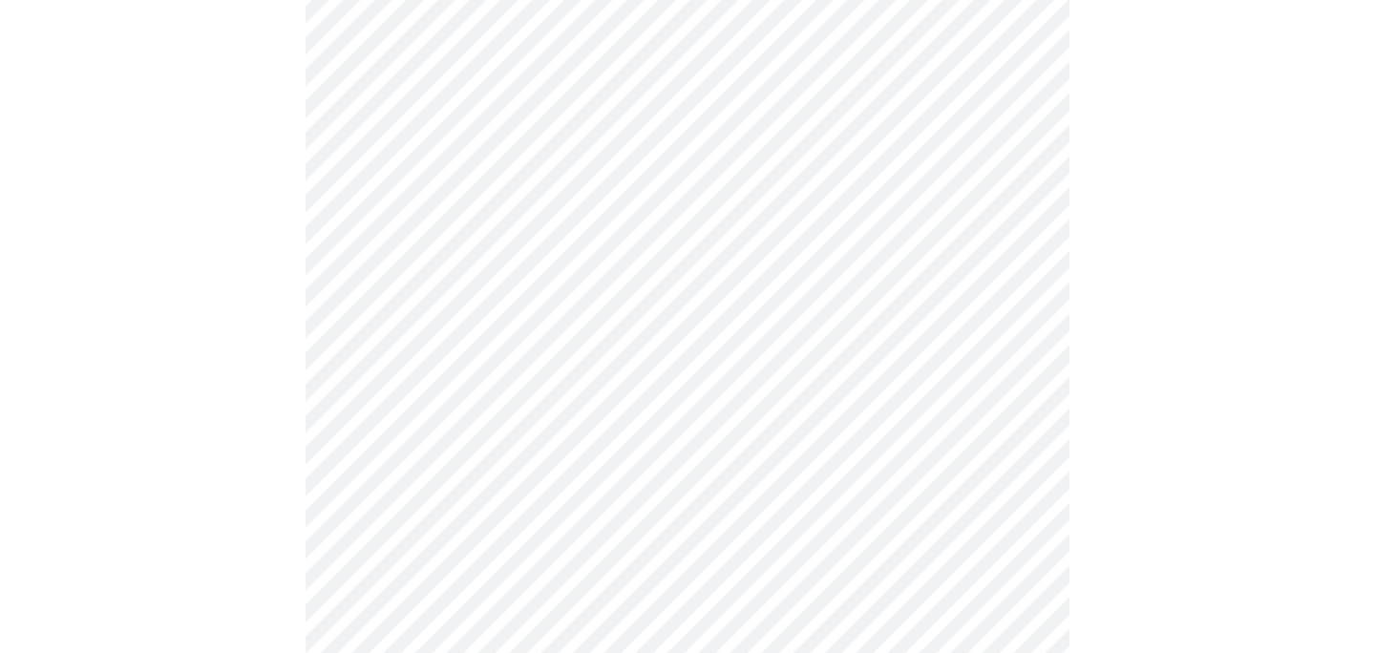
scroll to position [358, 0]
click at [281, 420] on div at bounding box center [688, 477] width 1360 height 1391
click at [207, 434] on div at bounding box center [688, 457] width 1360 height 1350
click at [244, 560] on div at bounding box center [688, 159] width 1360 height 1268
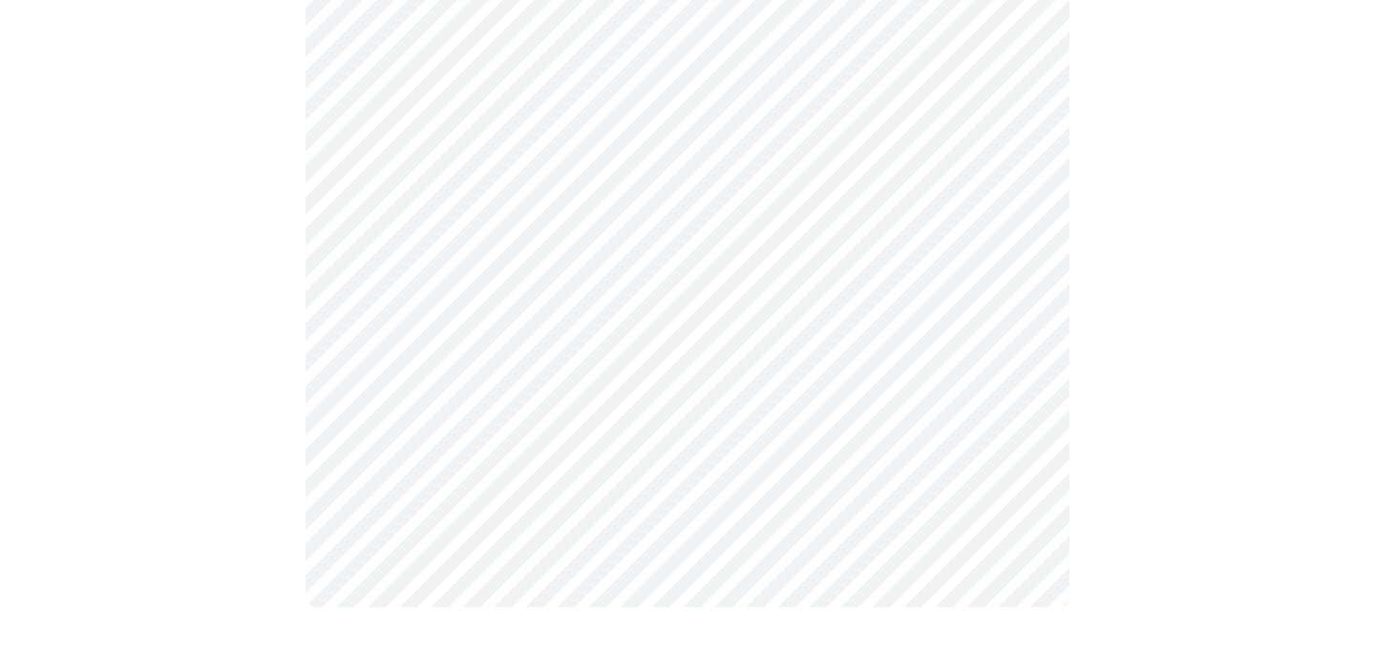
scroll to position [0, 0]
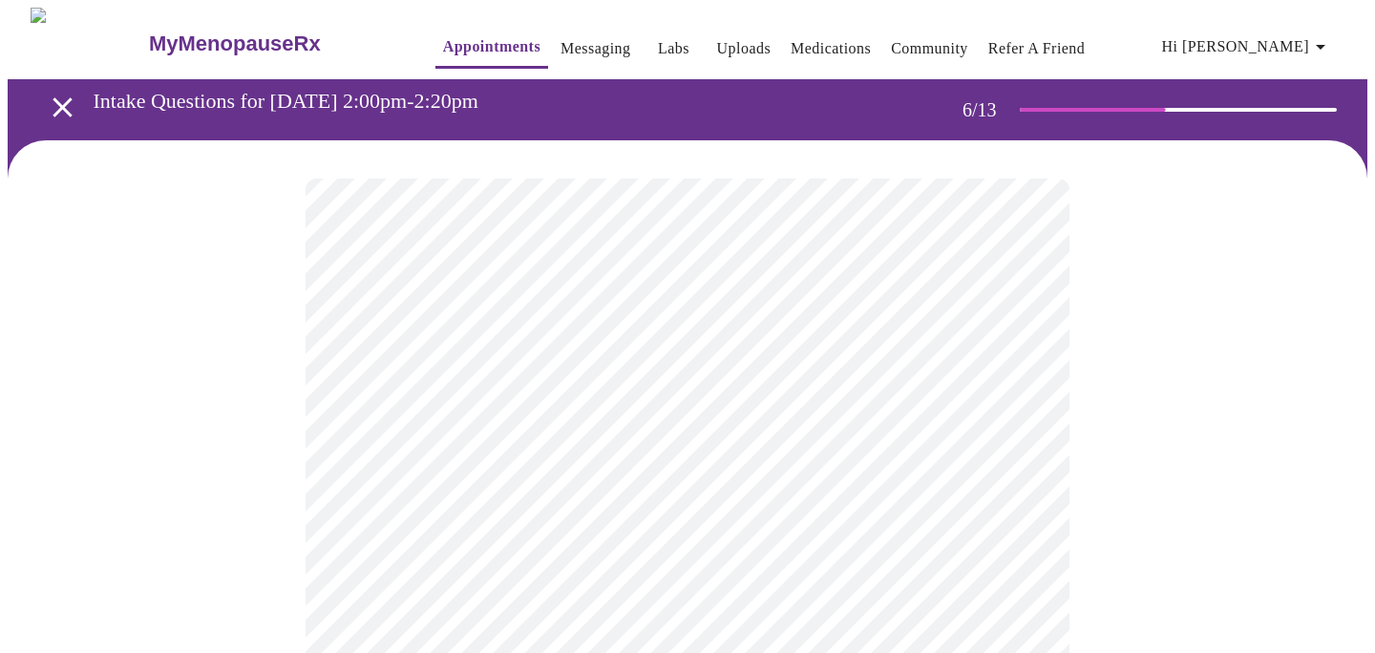
click at [520, 543] on body "MyMenopauseRx Appointments Messaging Labs Uploads Medications Community Refer a…" at bounding box center [688, 518] width 1360 height 1020
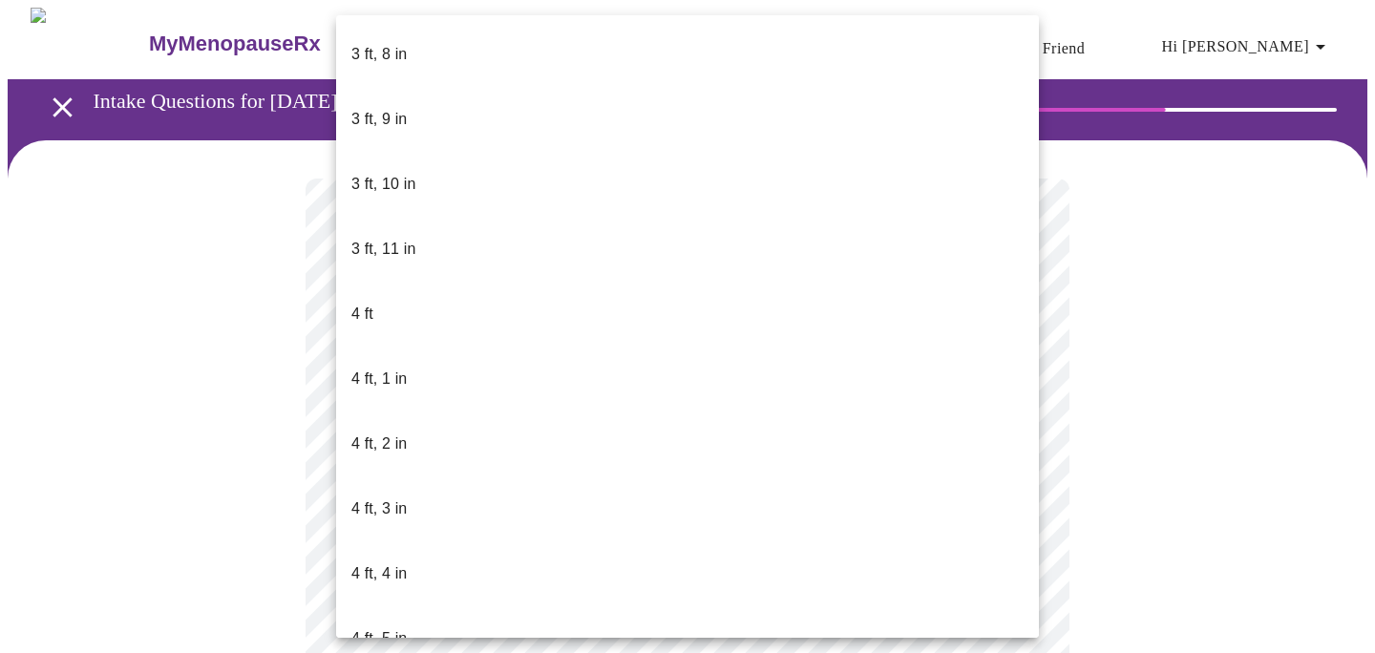
scroll to position [1028, 0]
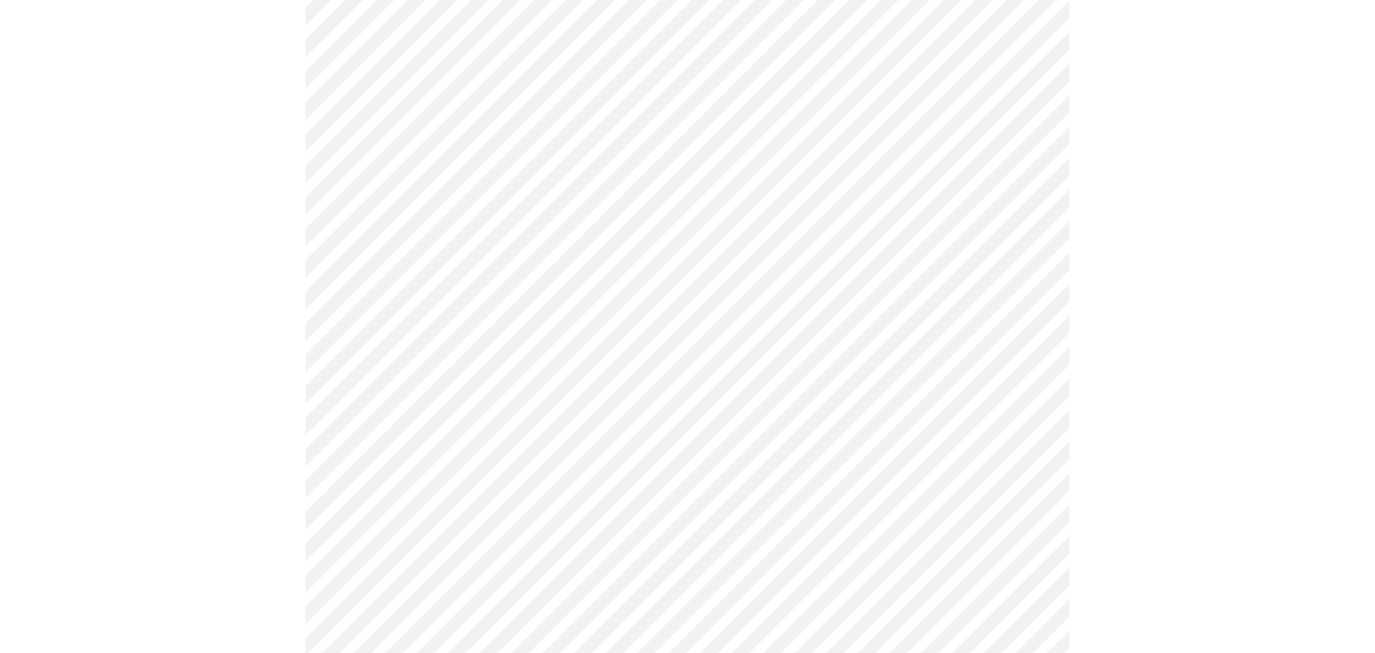
scroll to position [4963, 0]
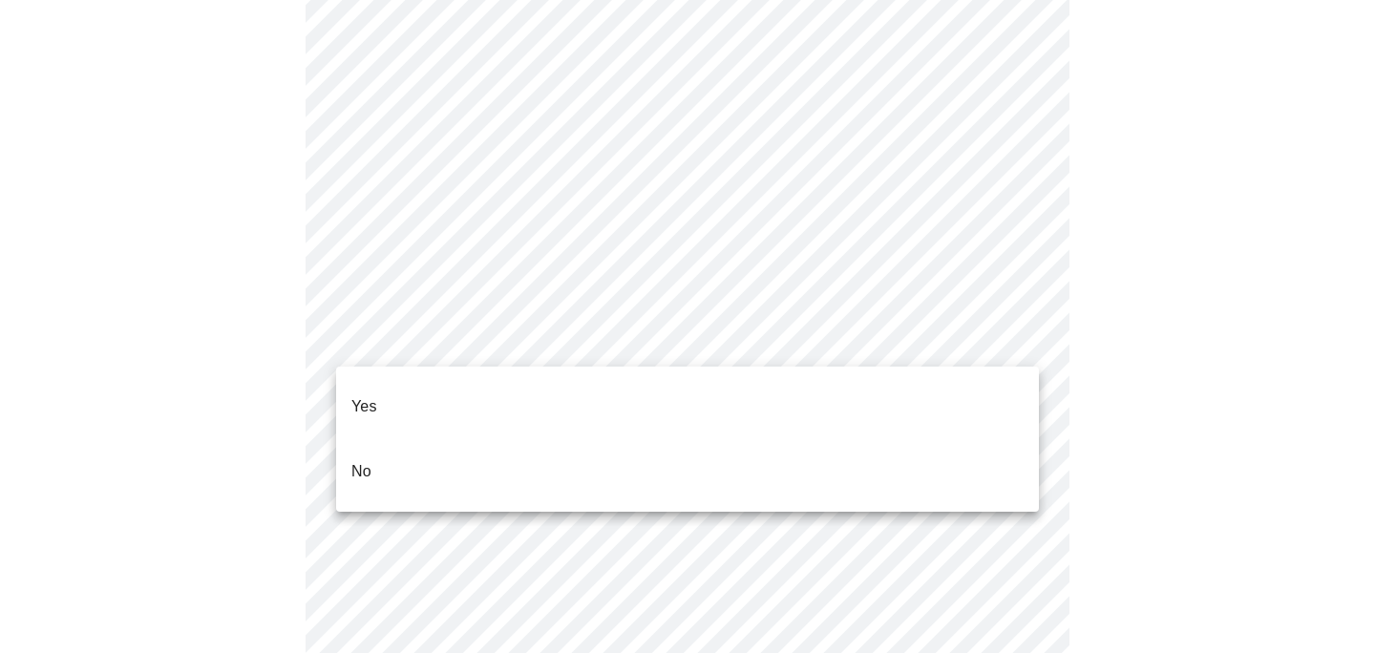
click at [354, 460] on p "No" at bounding box center [361, 471] width 20 height 23
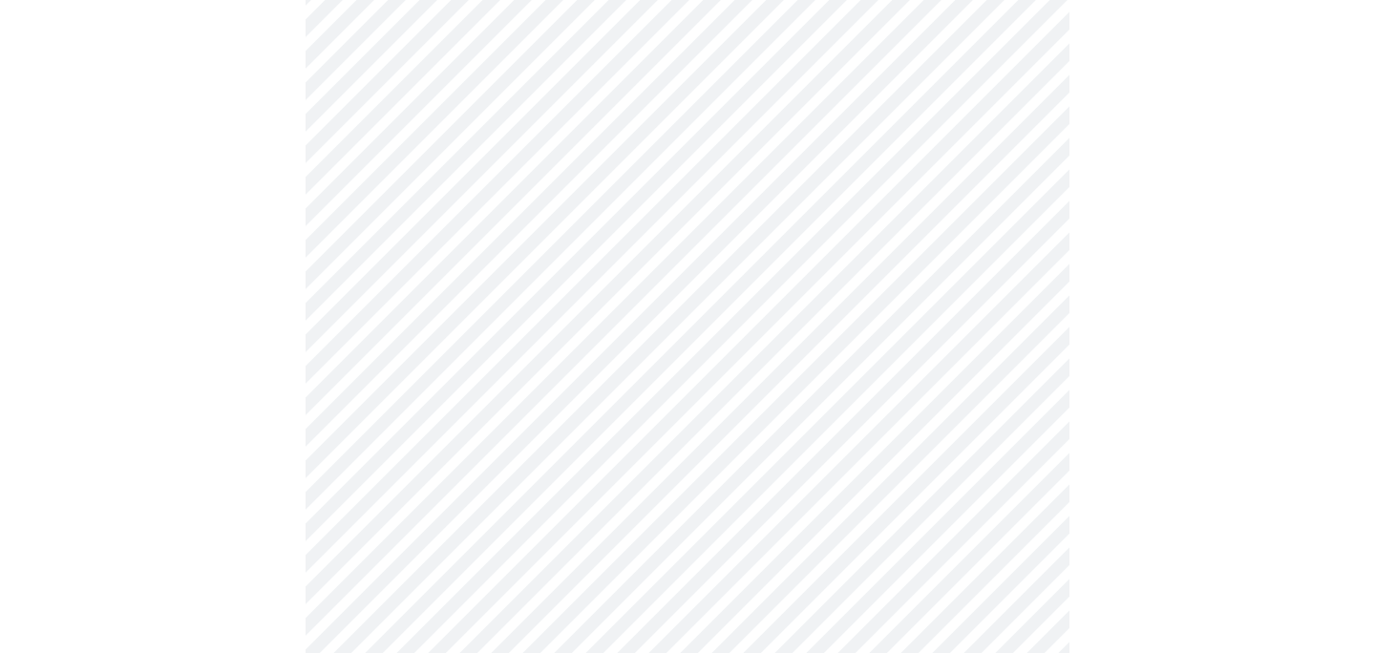
scroll to position [1069, 0]
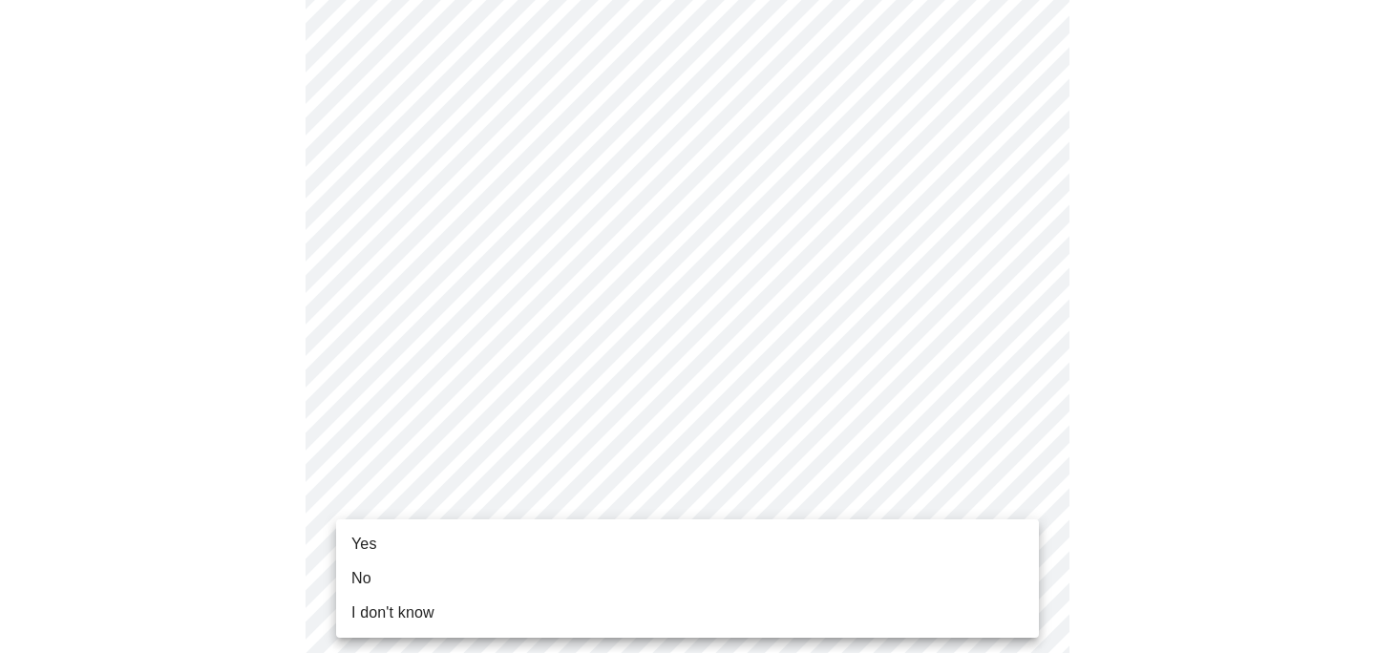
click at [422, 539] on li "Yes" at bounding box center [687, 544] width 703 height 34
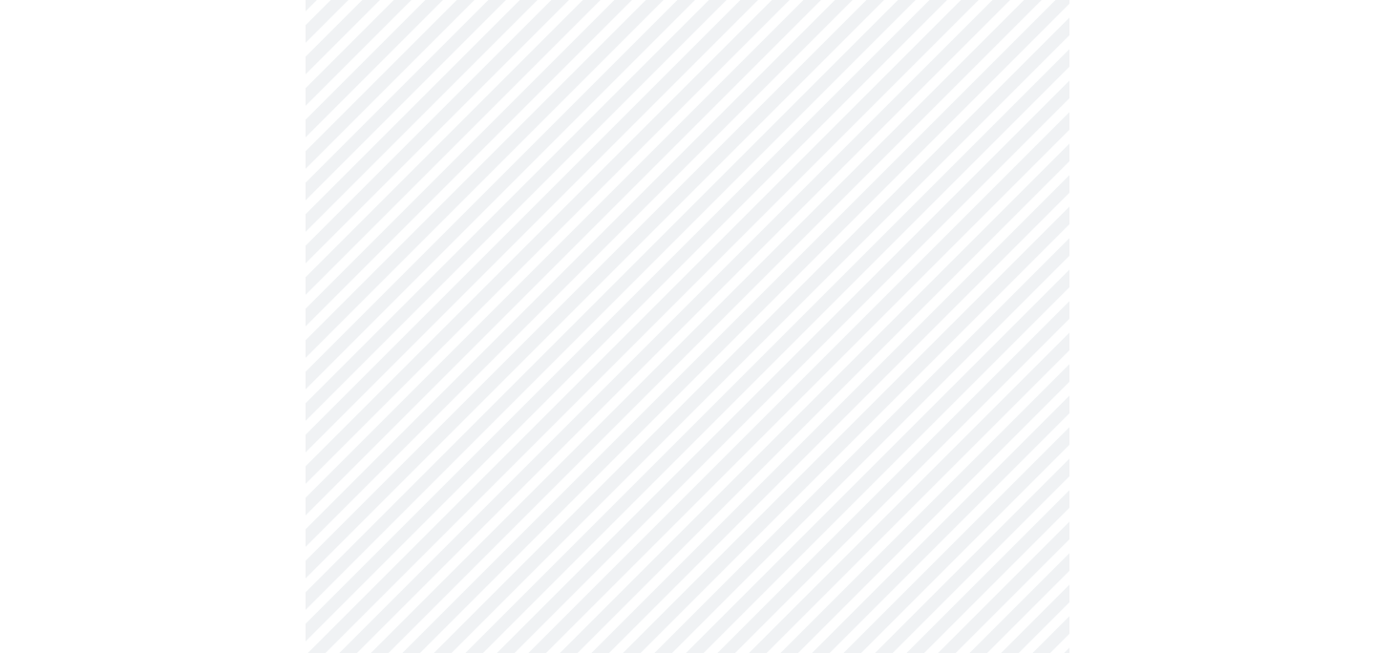
scroll to position [0, 0]
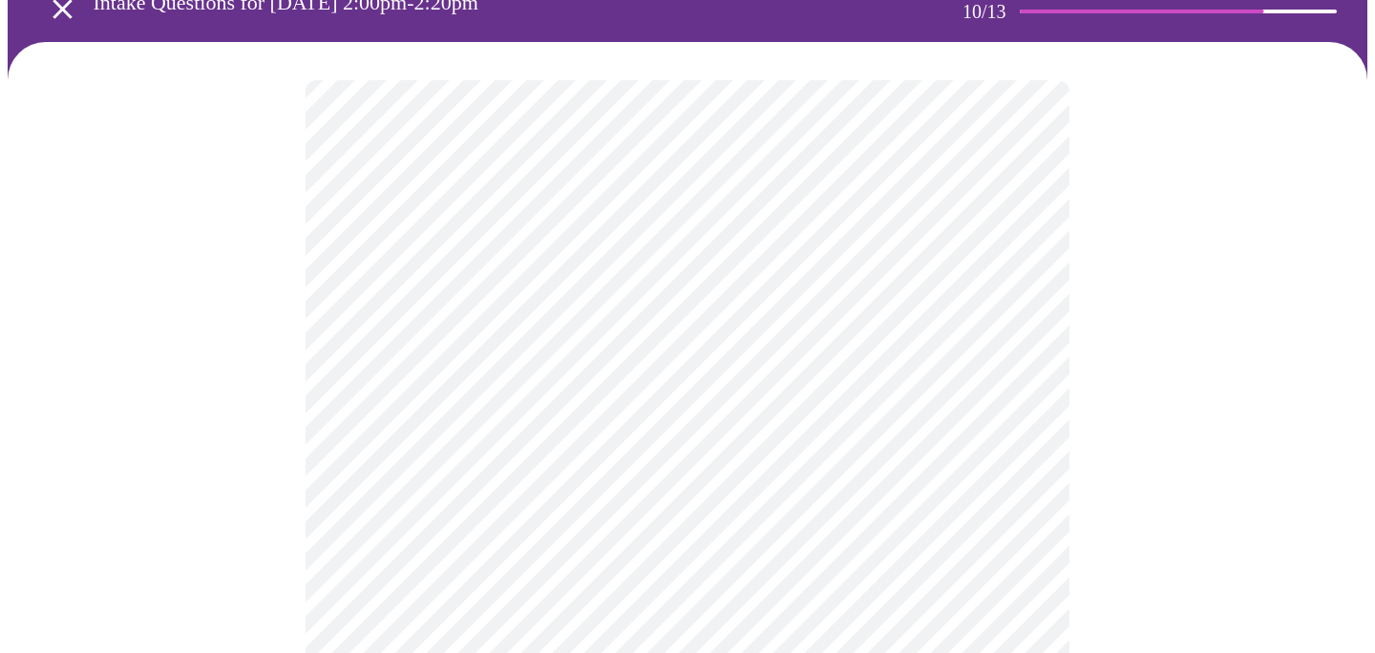
scroll to position [137, 0]
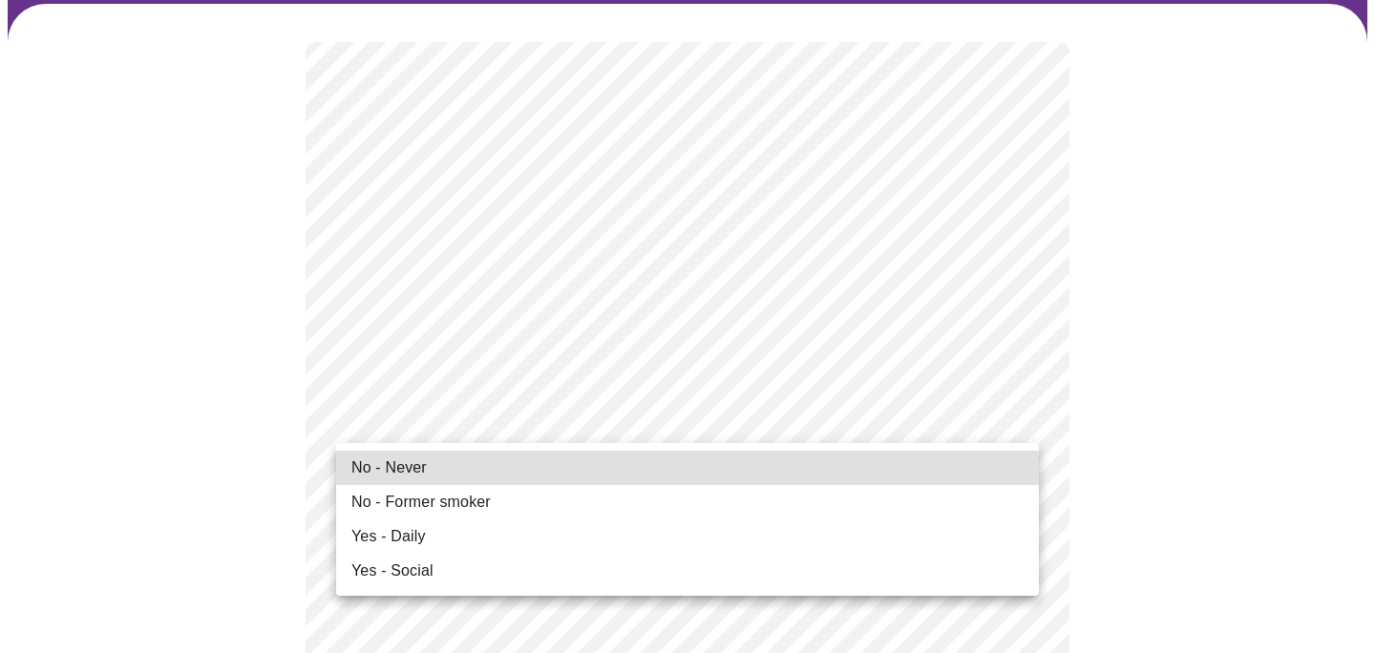
click at [408, 495] on span "No - Former smoker" at bounding box center [420, 502] width 139 height 23
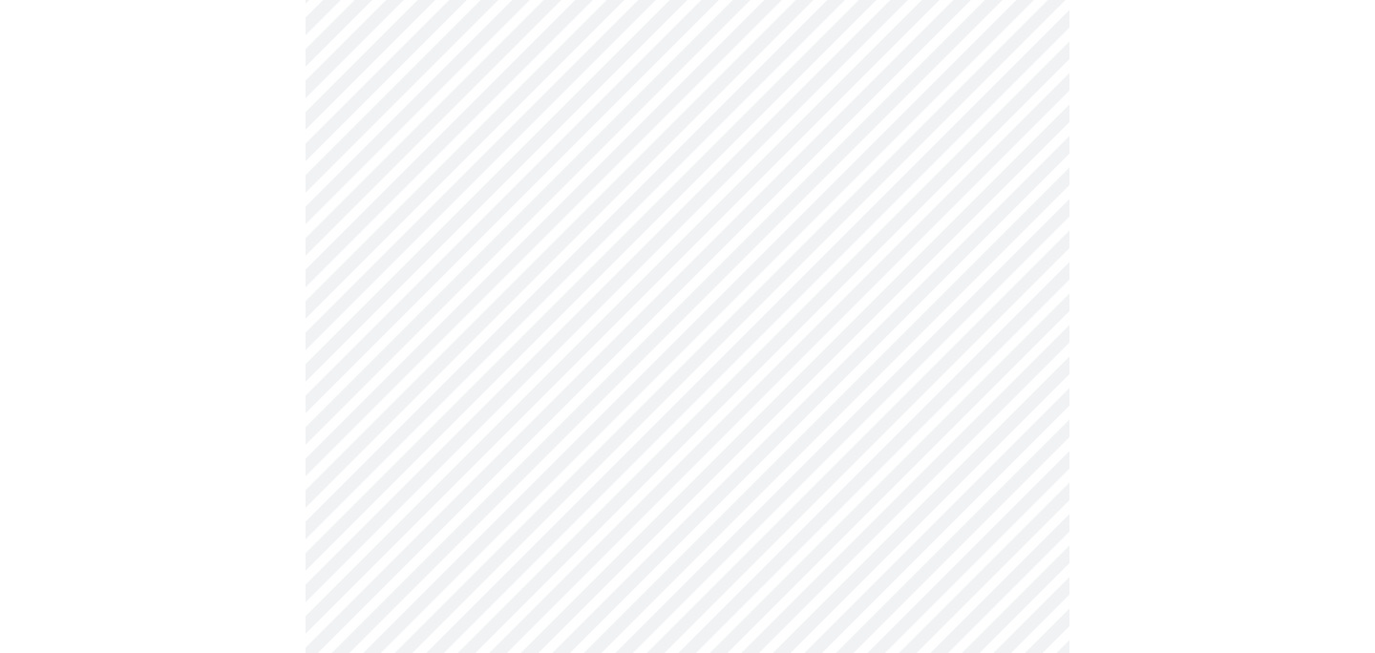
scroll to position [1524, 0]
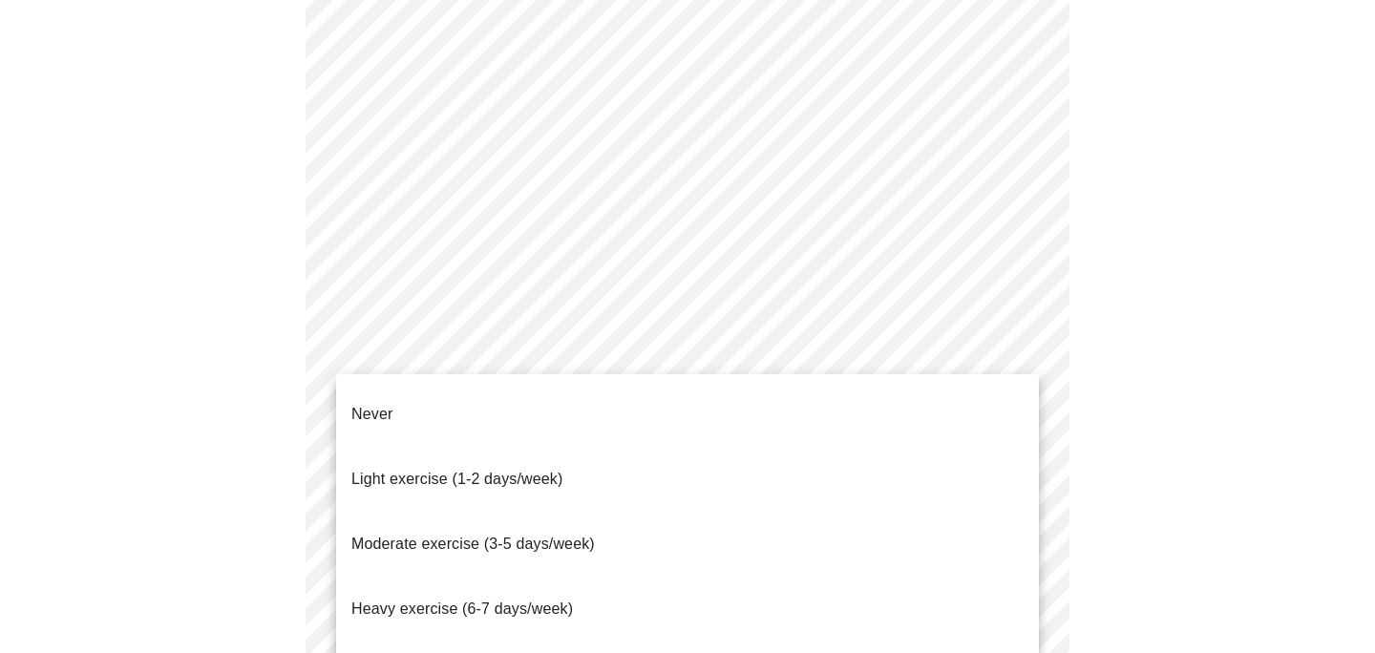
click at [426, 601] on span "Heavy exercise (6-7 days/week)" at bounding box center [462, 609] width 222 height 16
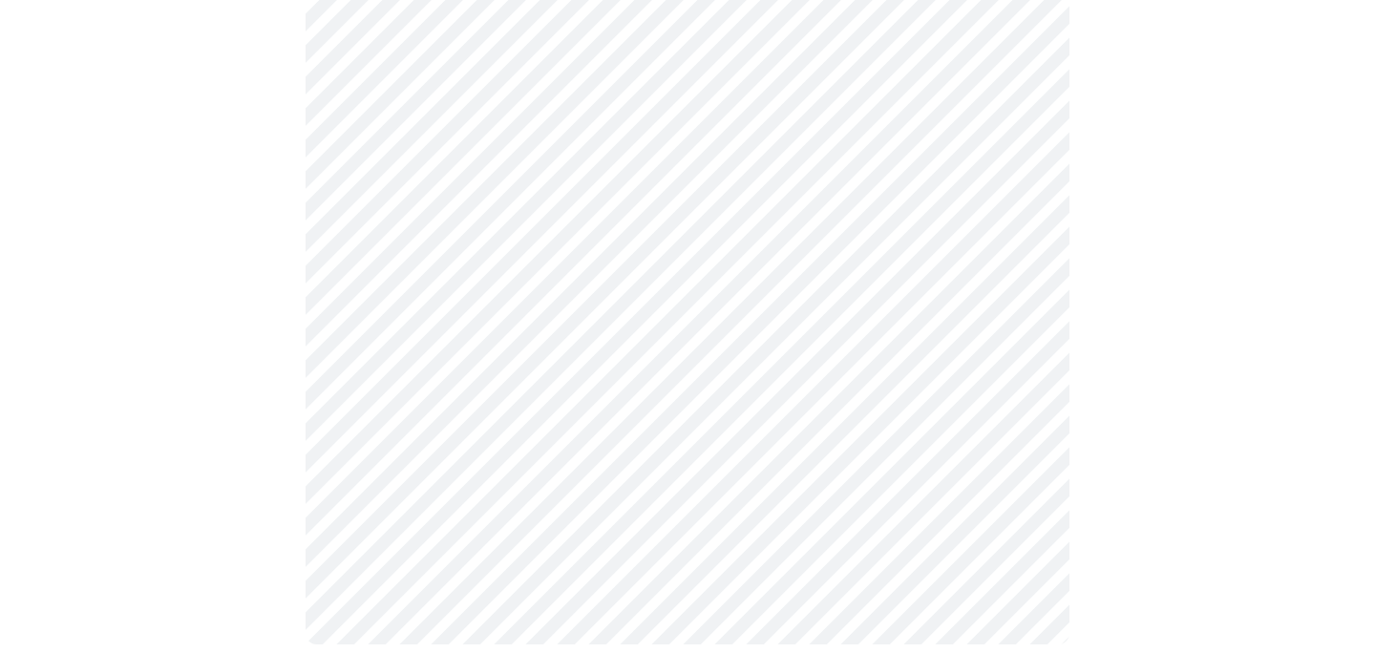
scroll to position [1826, 0]
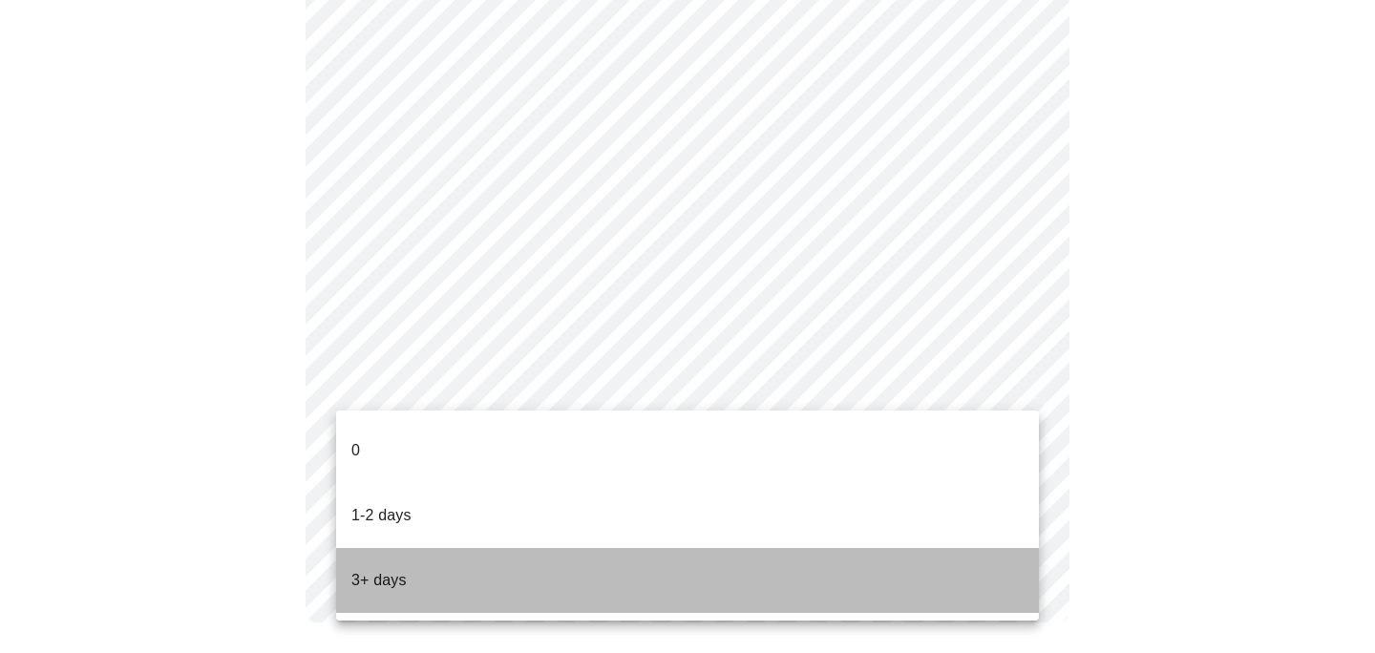
click at [388, 569] on p "3+ days" at bounding box center [378, 580] width 55 height 23
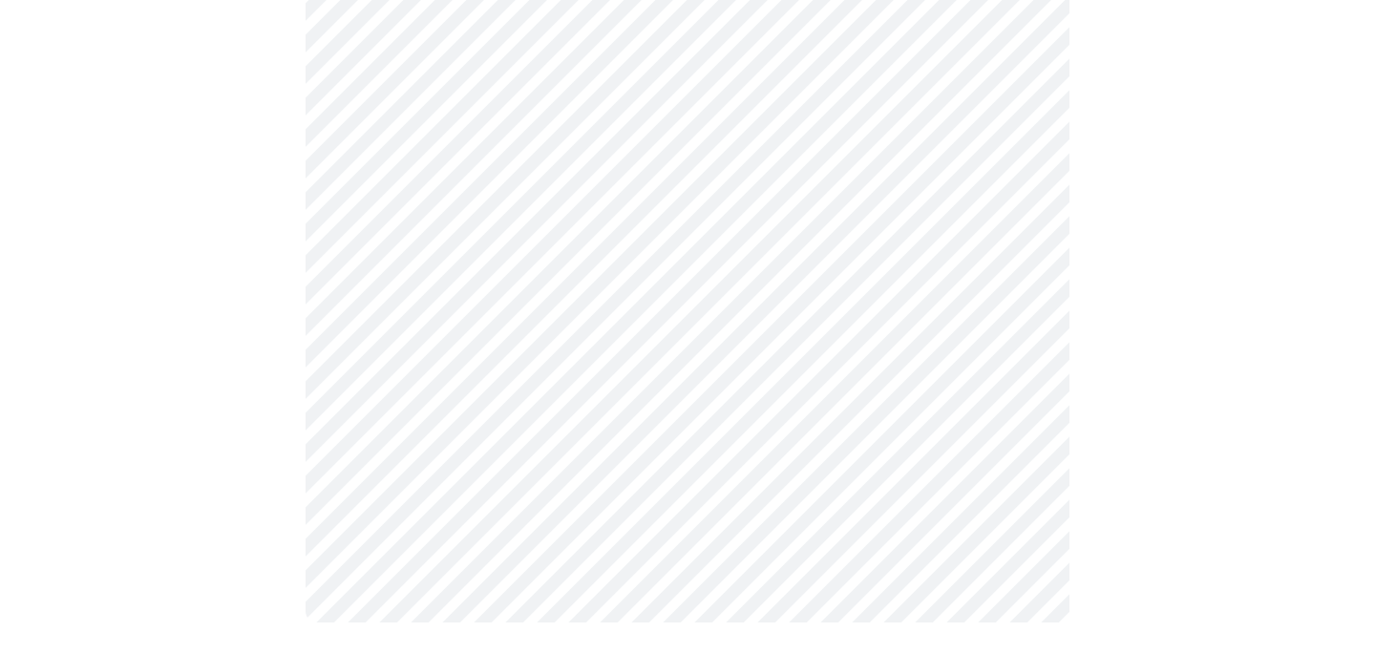
scroll to position [0, 0]
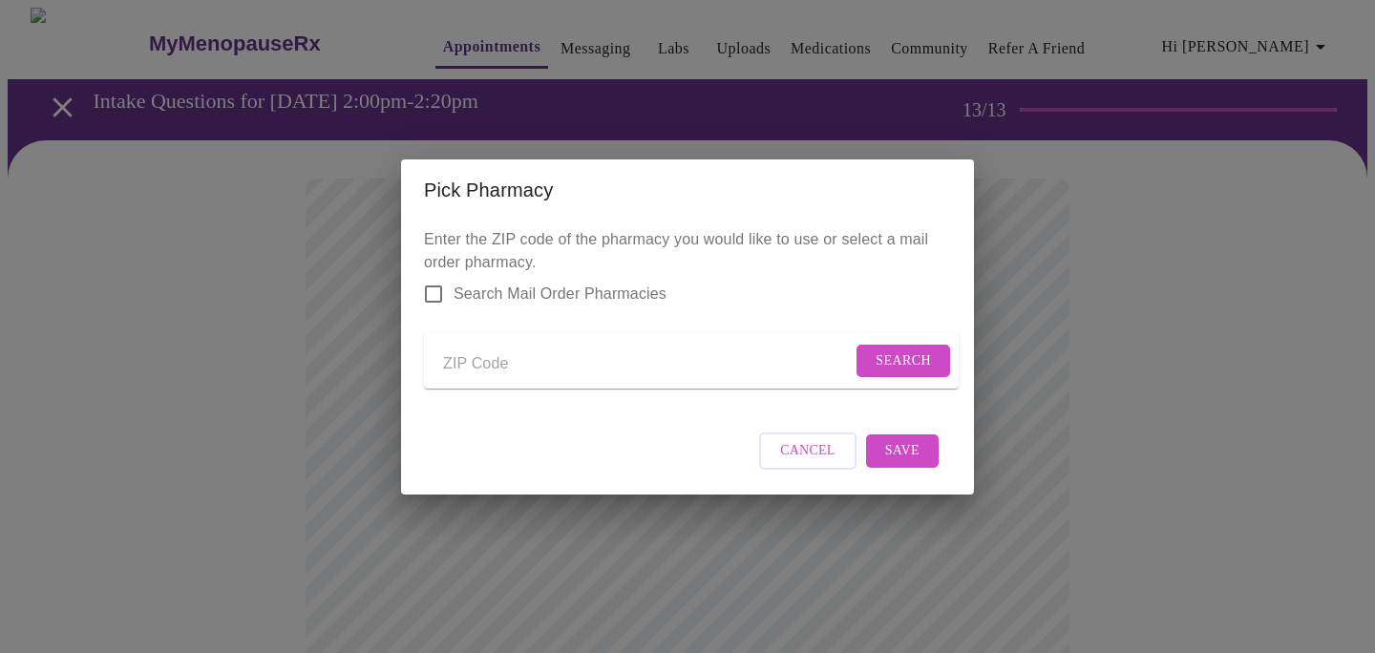
click at [453, 373] on input "Send a message to your care team" at bounding box center [647, 364] width 409 height 31
type input "30062"
click at [887, 366] on span "Search" at bounding box center [903, 361] width 55 height 24
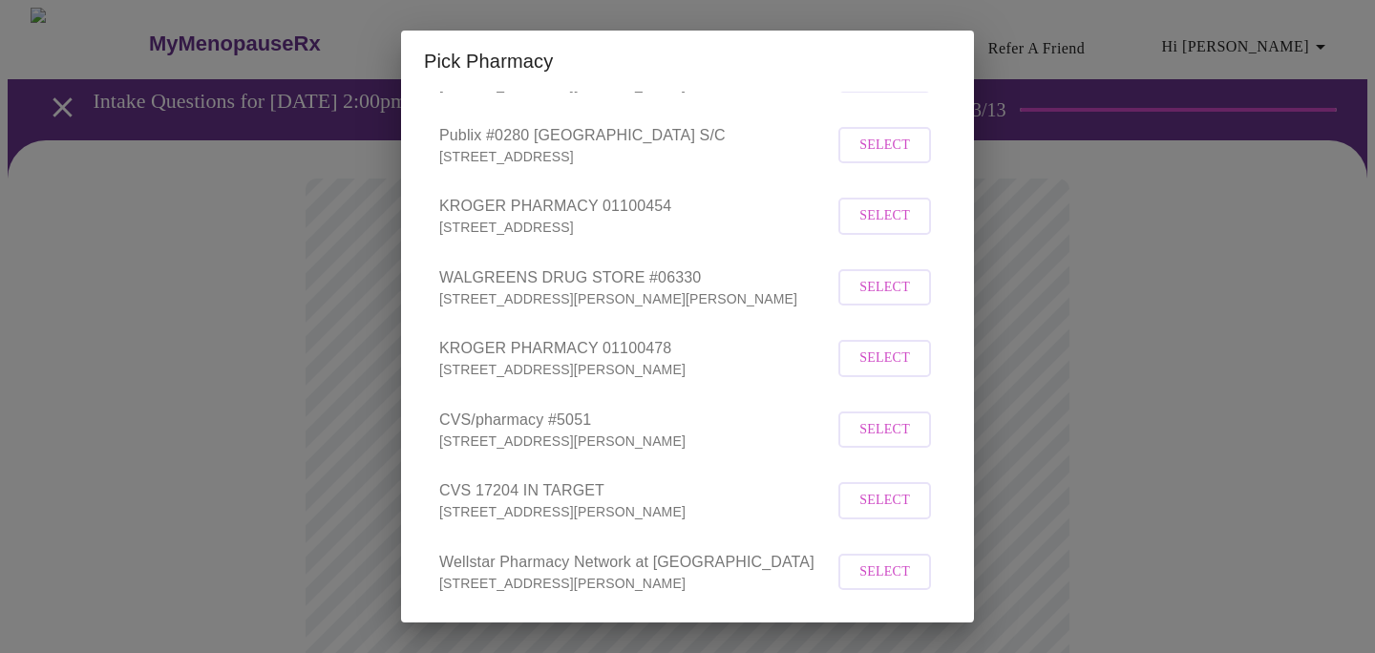
scroll to position [325, 0]
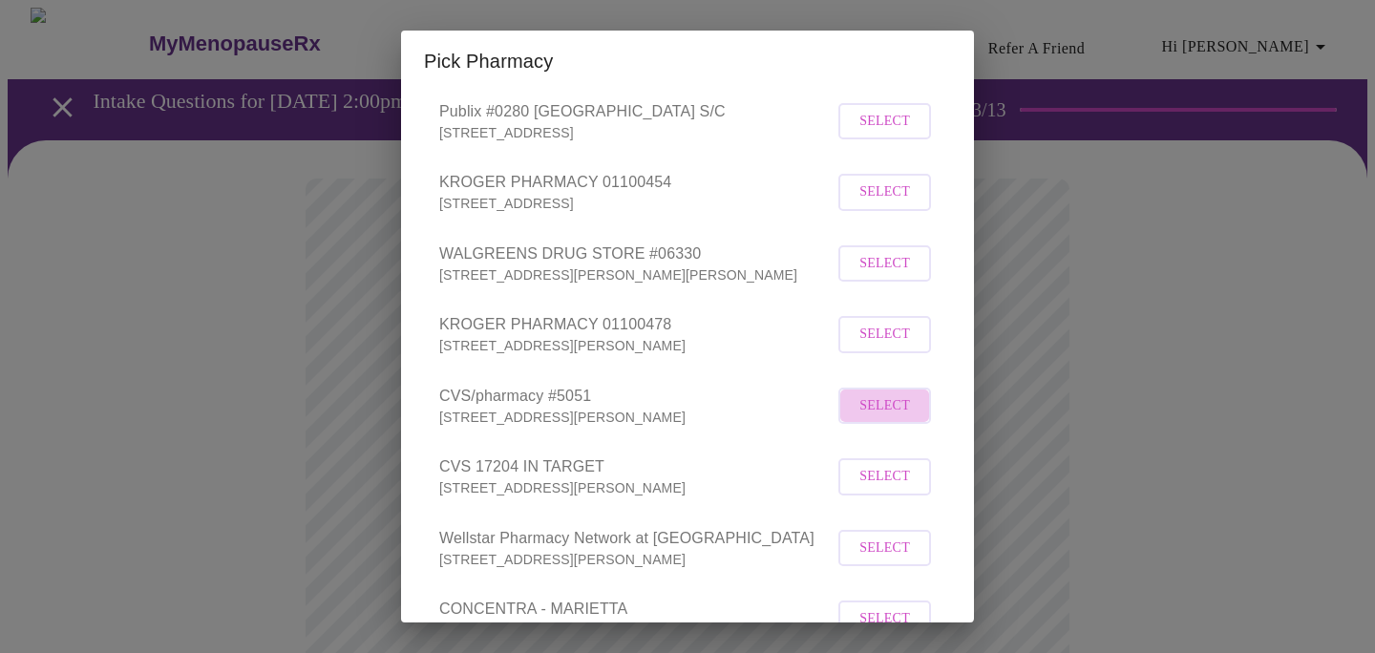
click at [863, 418] on span "Select" at bounding box center [884, 406] width 51 height 24
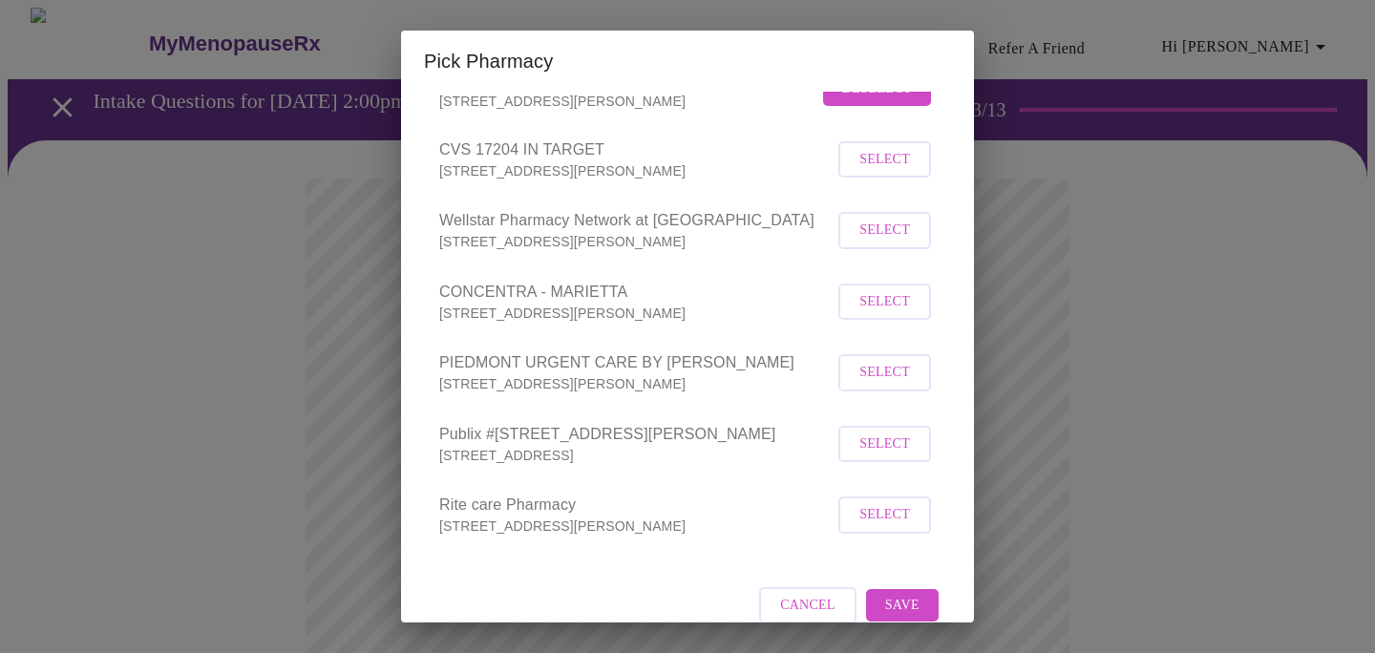
scroll to position [692, 0]
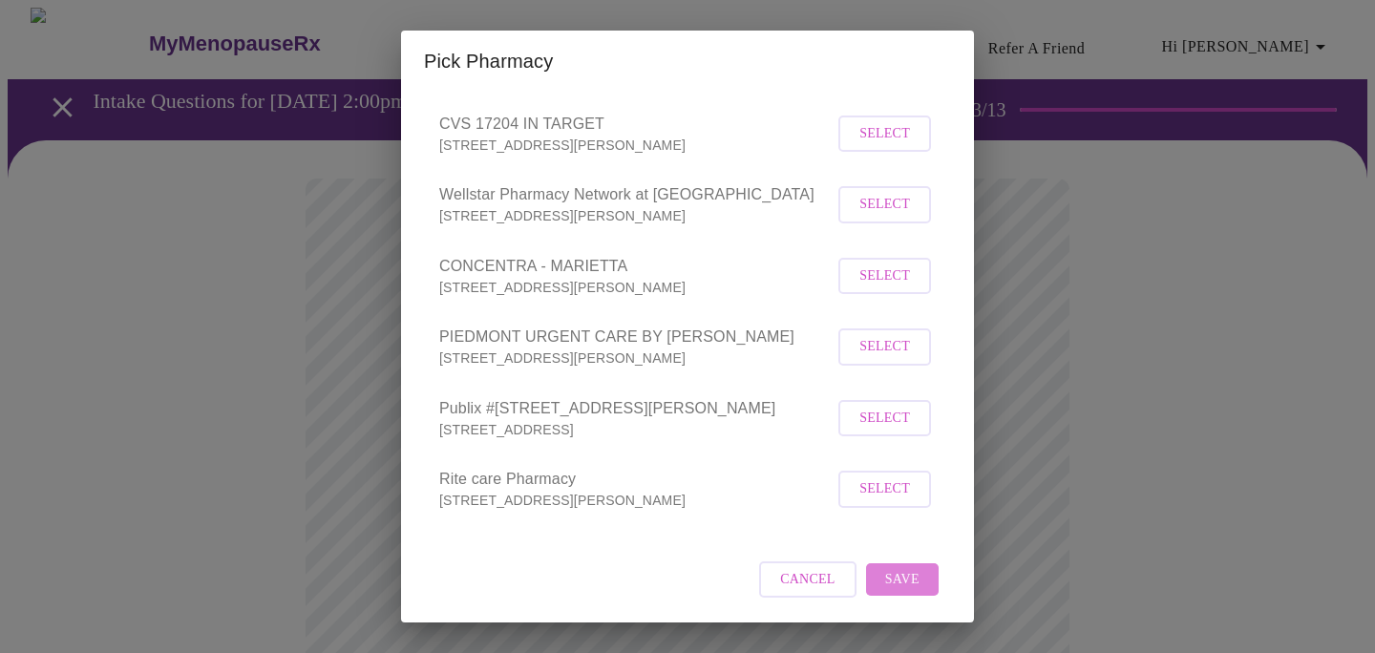
click at [899, 578] on span "Save" at bounding box center [902, 580] width 34 height 24
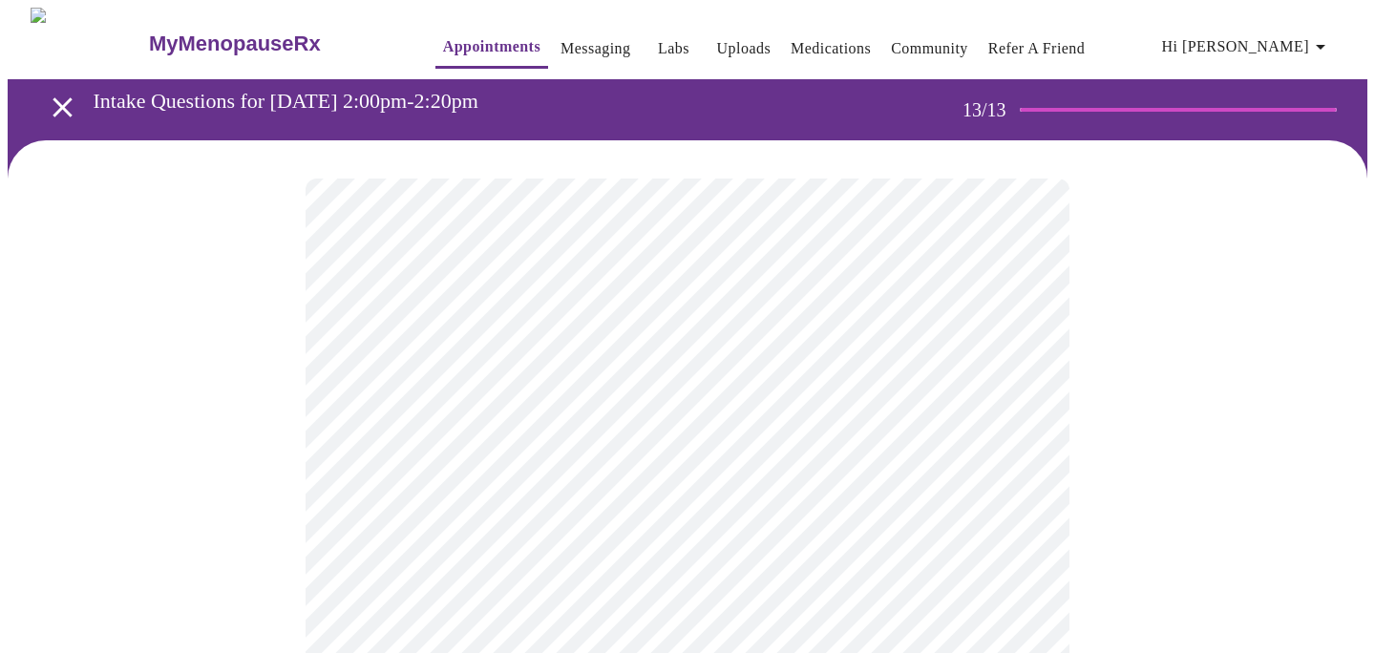
scroll to position [118, 0]
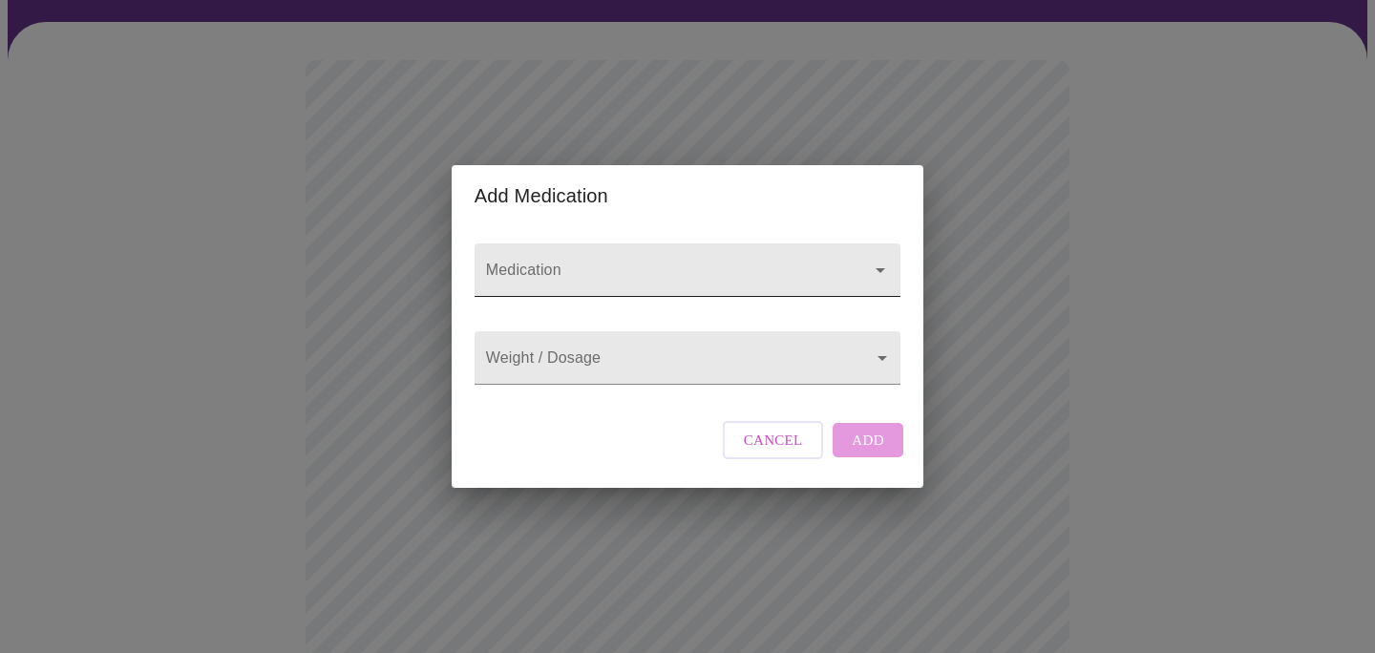
click at [505, 262] on input "Medication" at bounding box center [660, 279] width 356 height 35
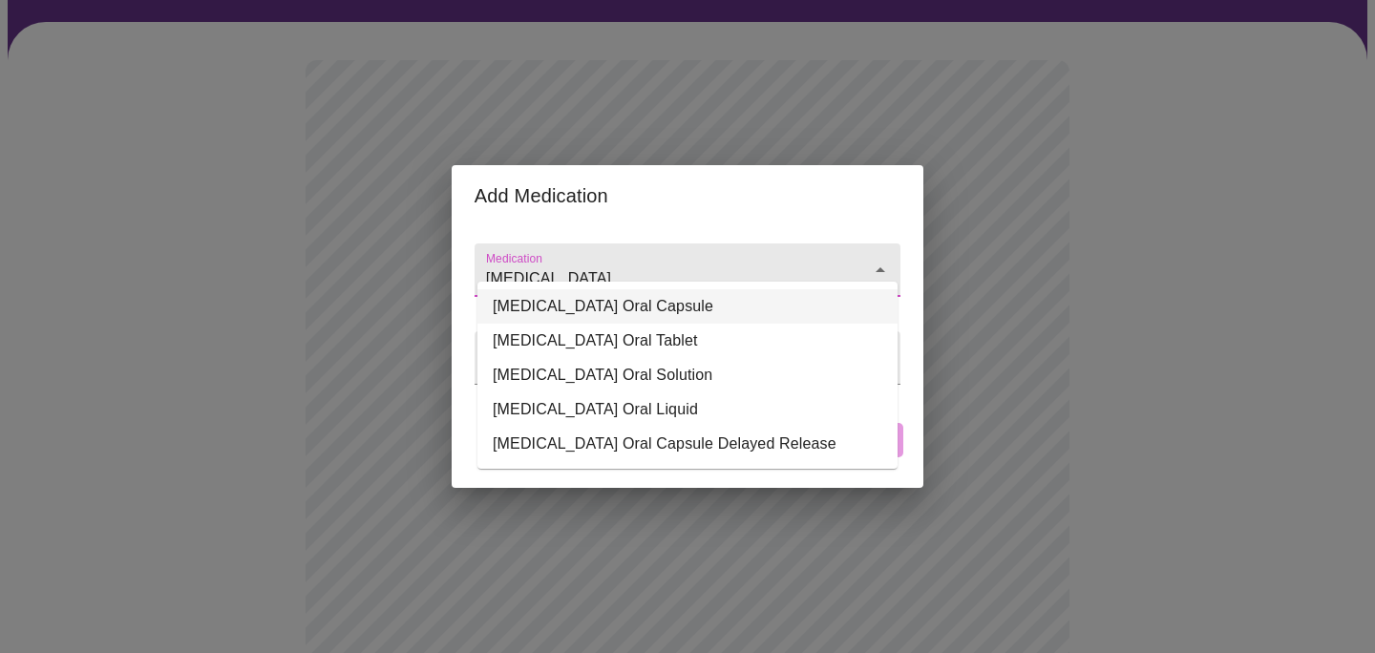
click at [534, 315] on li "[MEDICAL_DATA] Oral Capsule" at bounding box center [687, 306] width 420 height 34
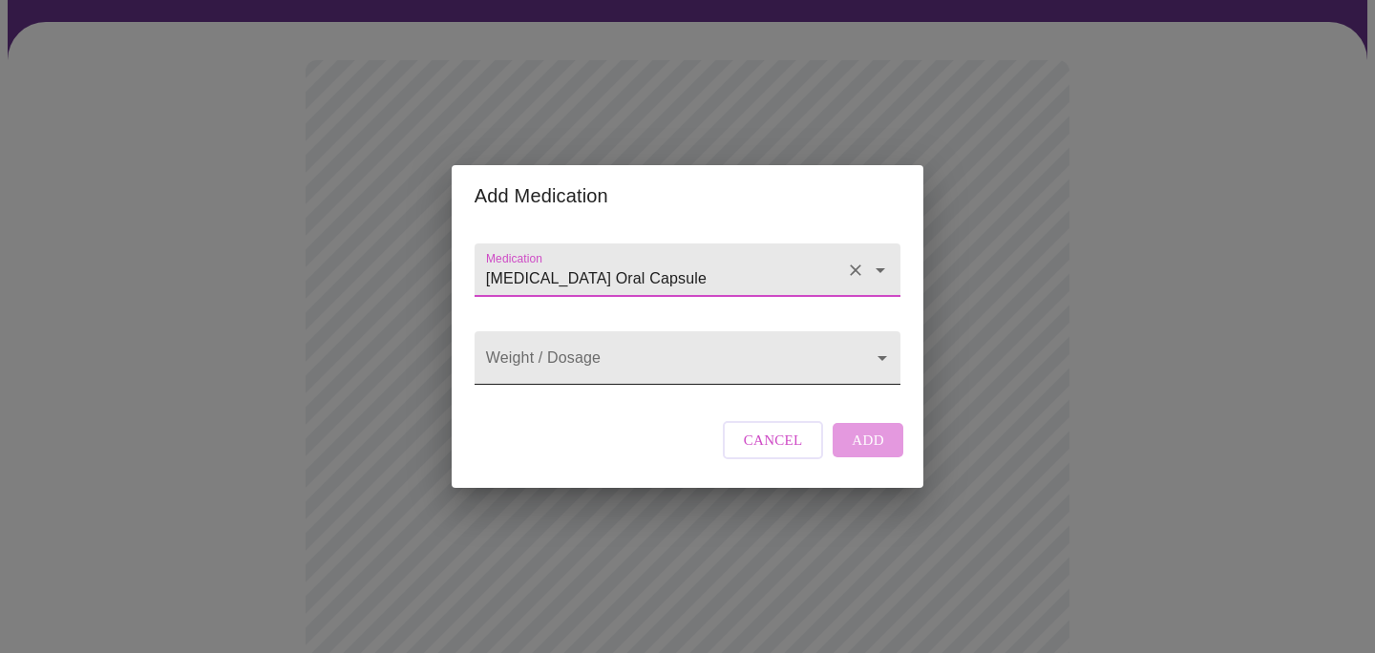
type input "[MEDICAL_DATA] Oral Capsule"
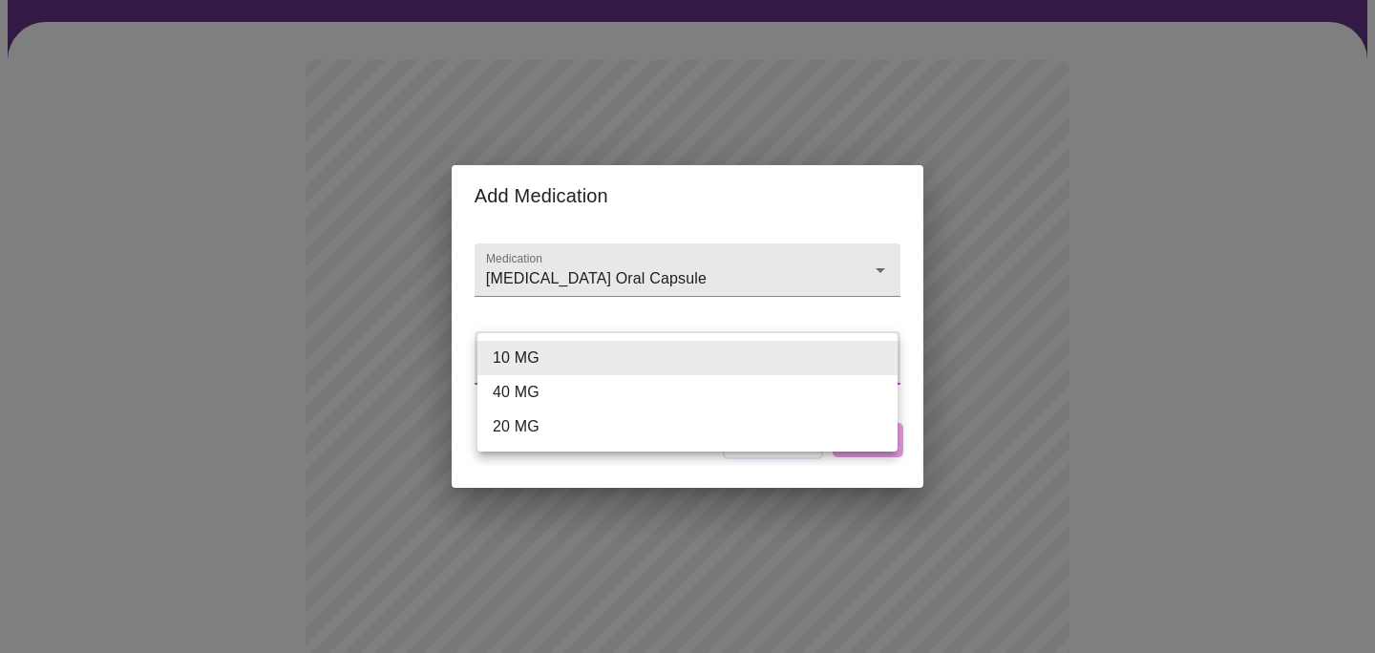
click at [515, 359] on body "MyMenopauseRx Appointments Messaging Labs Uploads Medications Community Refer a…" at bounding box center [688, 607] width 1360 height 1436
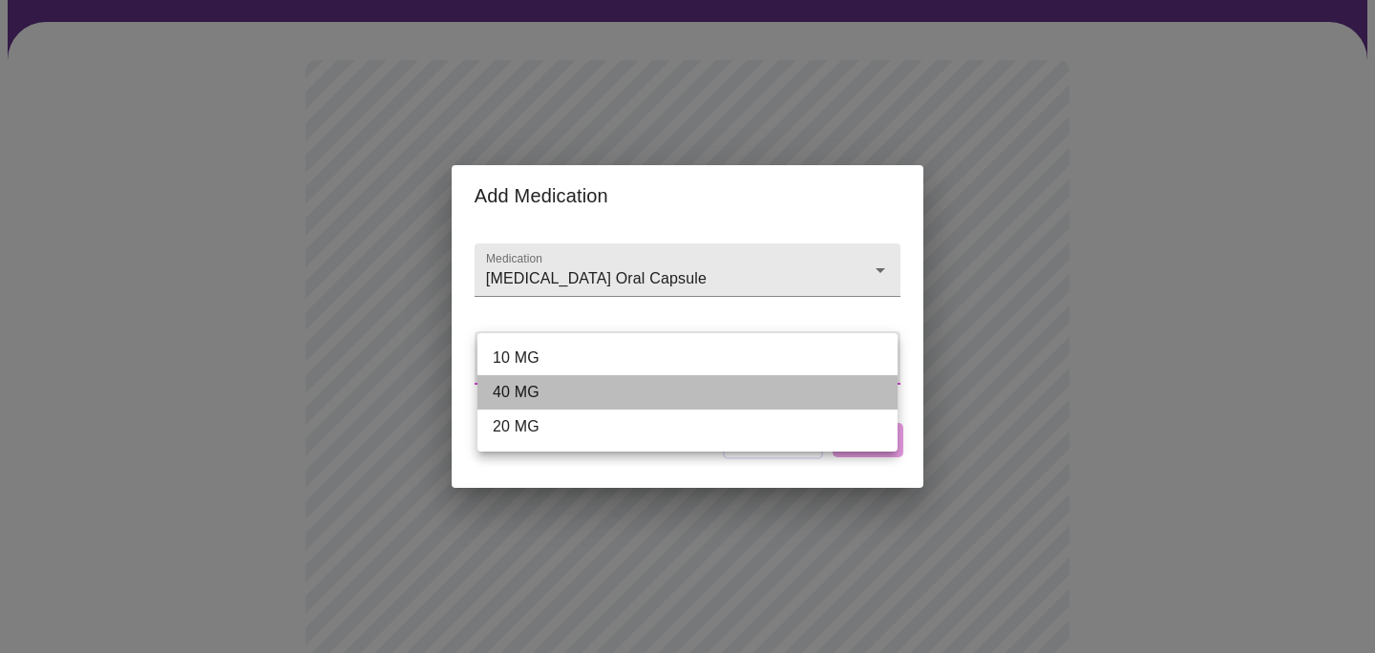
click at [503, 394] on li "40 MG" at bounding box center [687, 392] width 420 height 34
type input "40 MG"
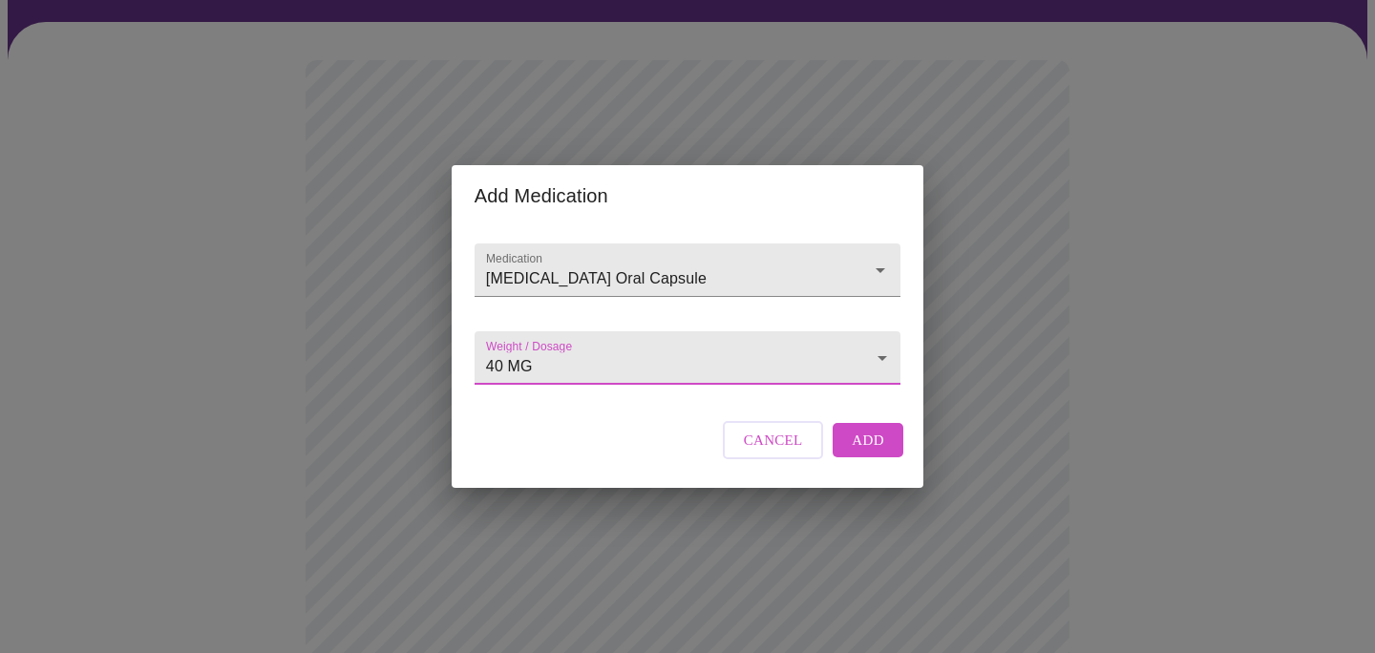
click at [878, 453] on span "Add" at bounding box center [868, 440] width 32 height 25
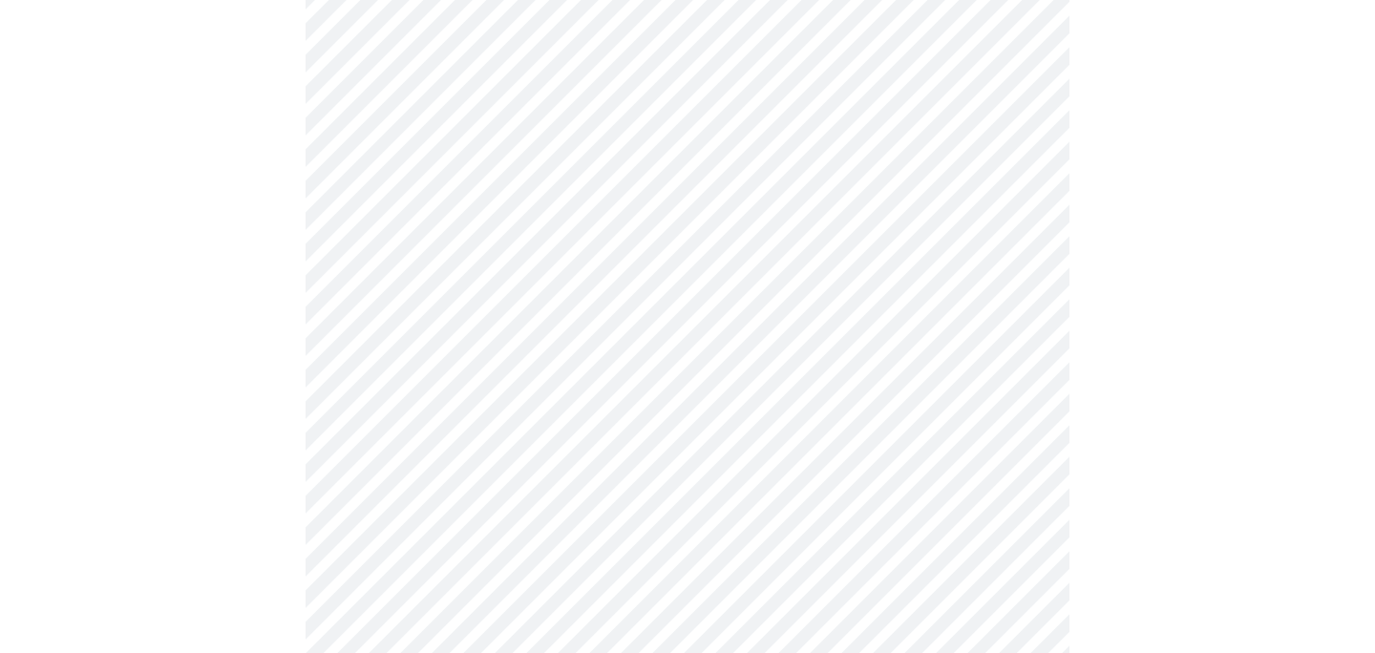
scroll to position [758, 0]
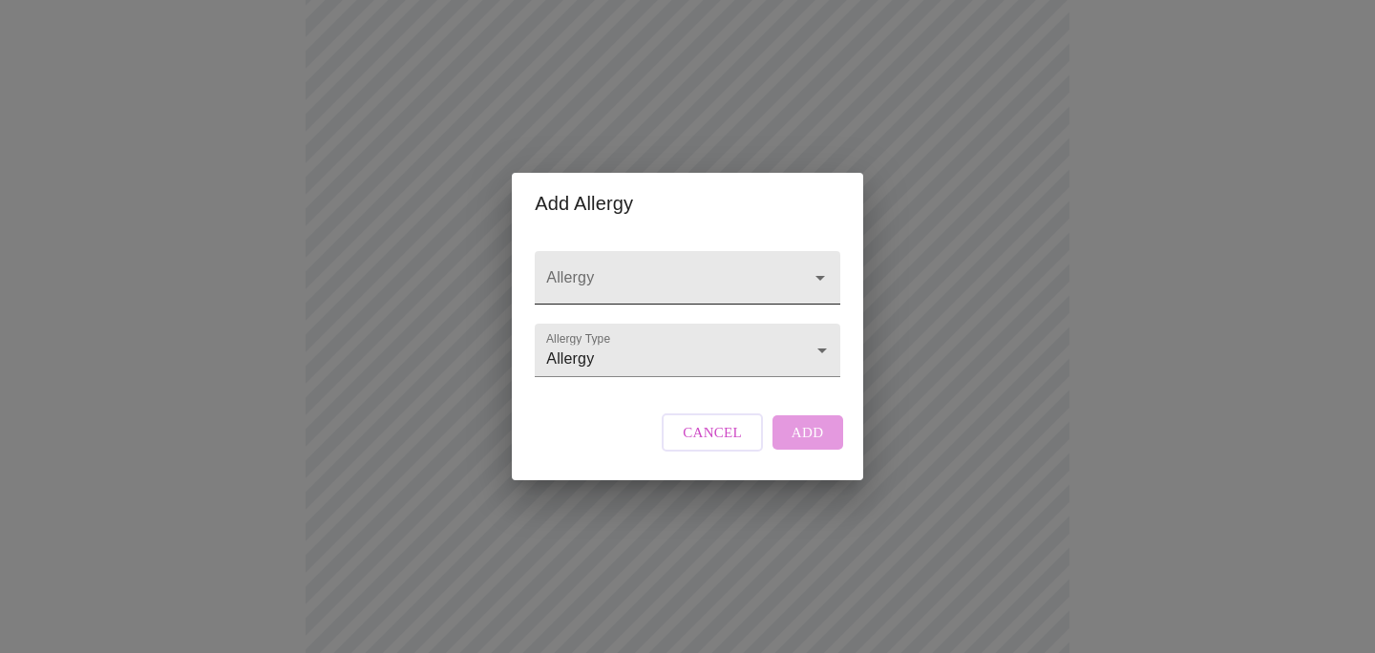
click at [579, 269] on input "Allergy" at bounding box center [659, 286] width 235 height 35
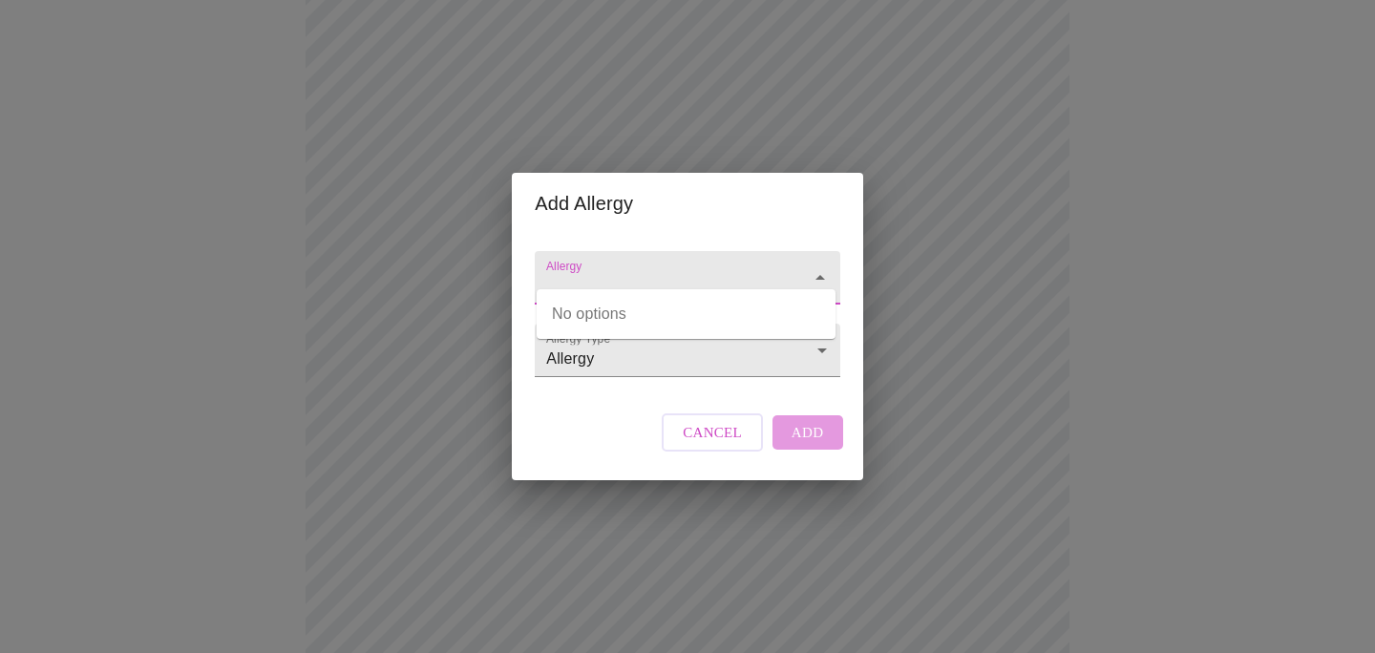
click at [579, 269] on input "Allergy" at bounding box center [659, 286] width 235 height 35
type input "Food Preservatives"
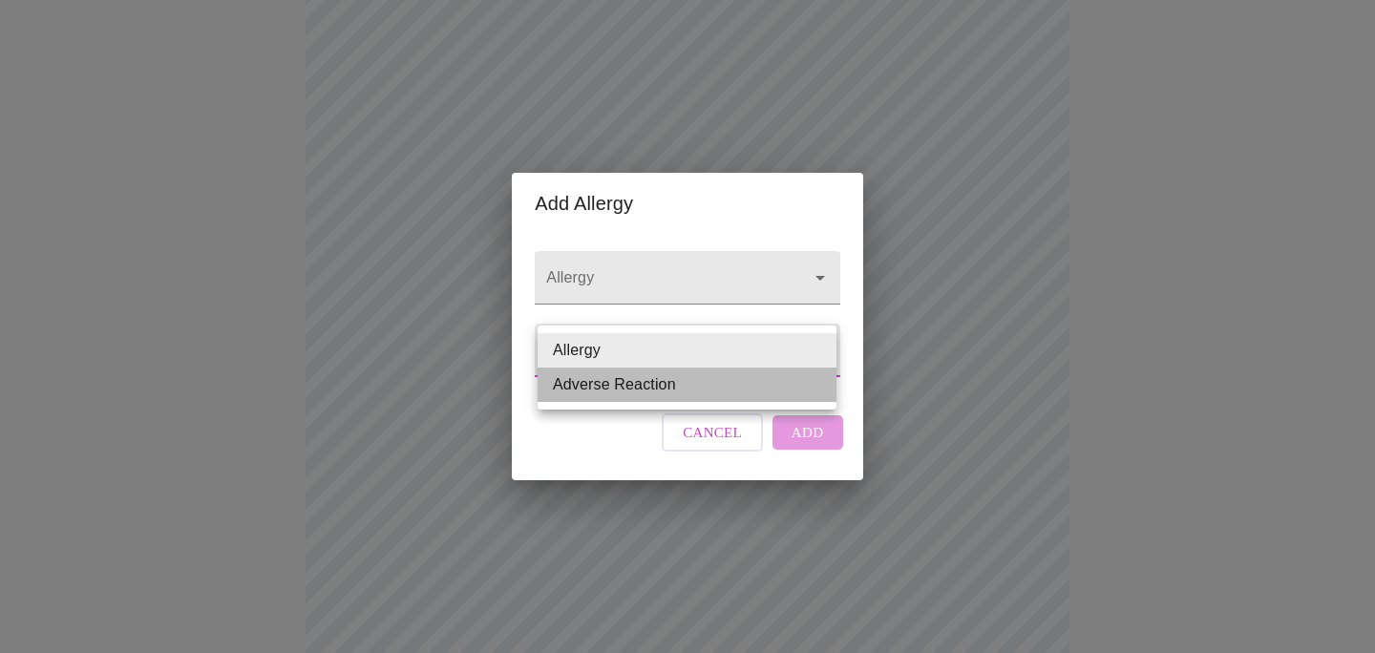
click at [553, 386] on li "Adverse Reaction" at bounding box center [687, 385] width 299 height 34
type input "Adverse Reaction"
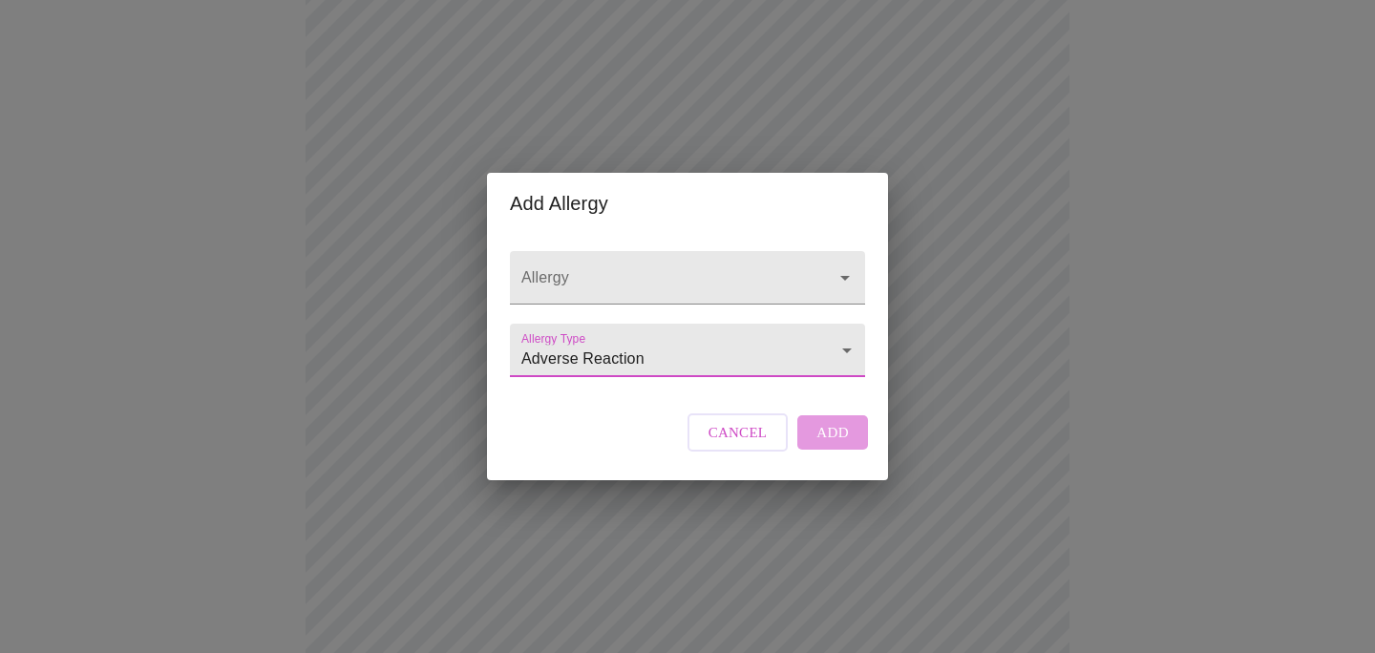
click at [665, 385] on div "Allergy Allergy Type Adverse Reaction Adverse Reaction" at bounding box center [687, 309] width 370 height 151
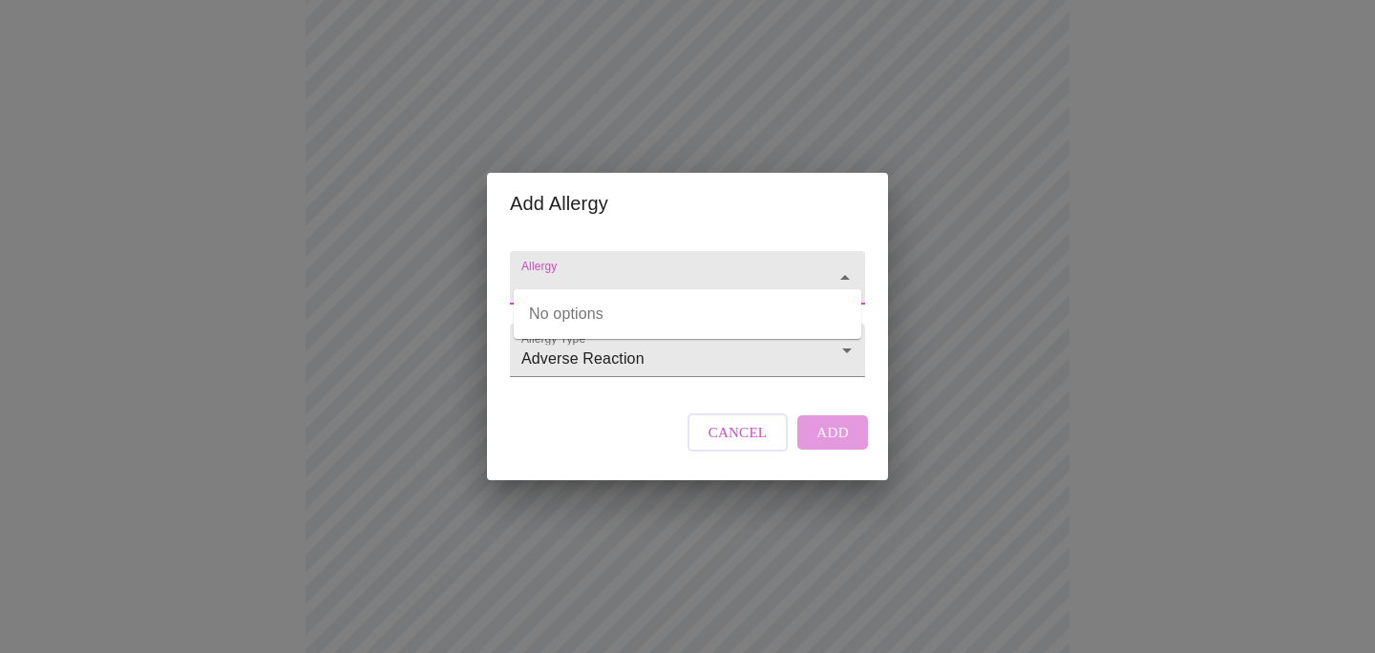
click at [558, 269] on input "Allergy" at bounding box center [661, 286] width 286 height 35
type input "F"
type input "Preservativ"
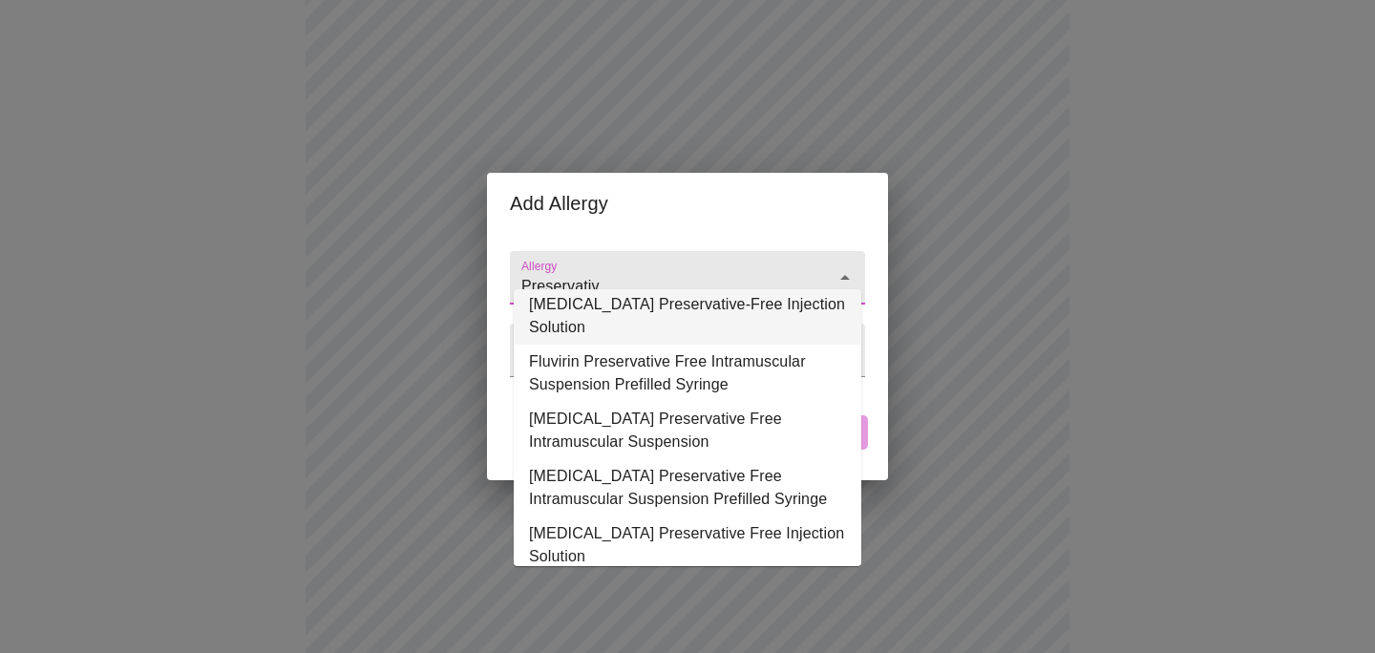
scroll to position [147, 0]
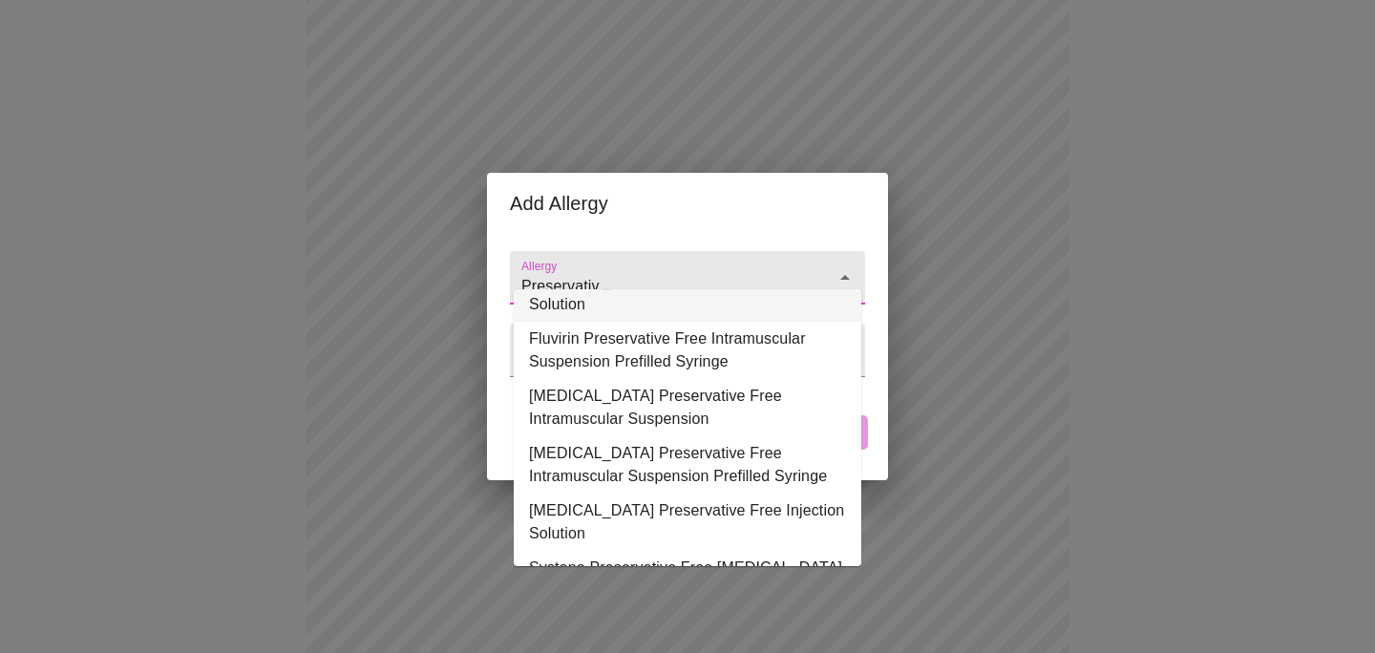
drag, startPoint x: 712, startPoint y: 265, endPoint x: 497, endPoint y: 255, distance: 216.1
click at [497, 255] on div "Allergy Preservativ Allergy Type Adverse Reaction Adverse Reaction Cancel Add" at bounding box center [687, 357] width 401 height 246
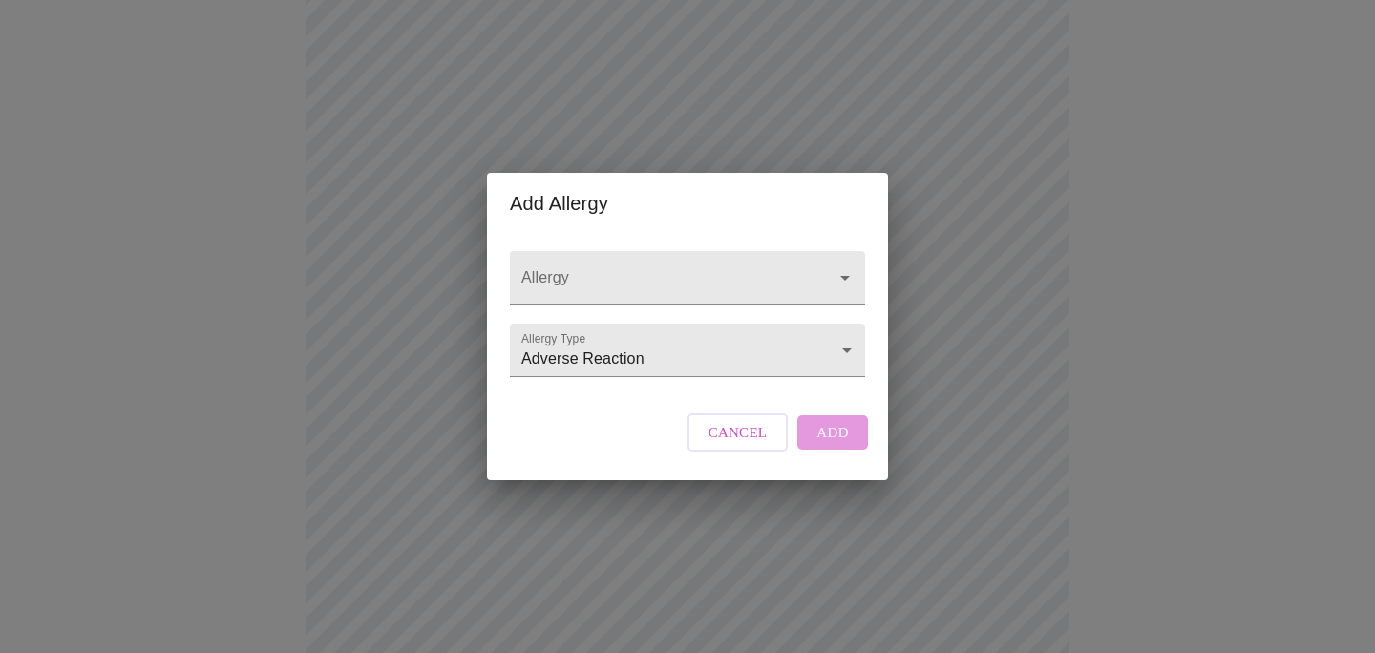
click at [283, 263] on div "Add Allergy Allergy Allergy Type Adverse Reaction Adverse Reaction Cancel Add" at bounding box center [687, 326] width 1375 height 653
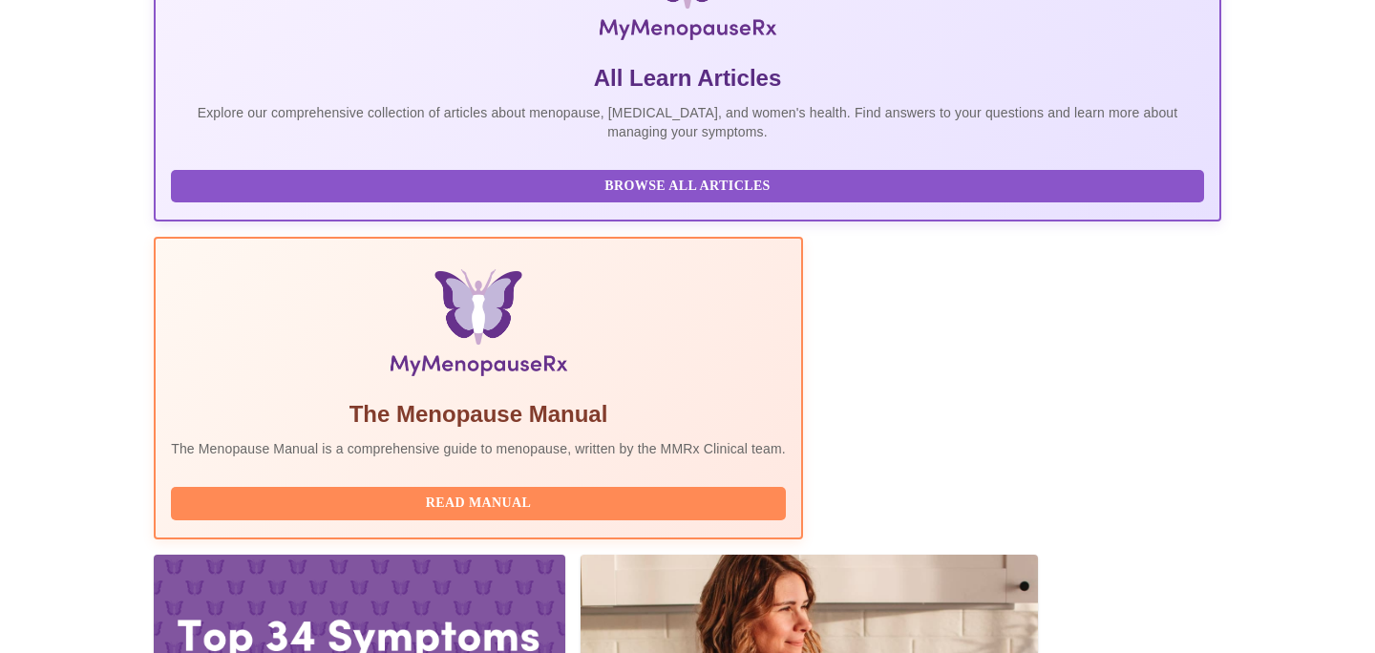
scroll to position [391, 0]
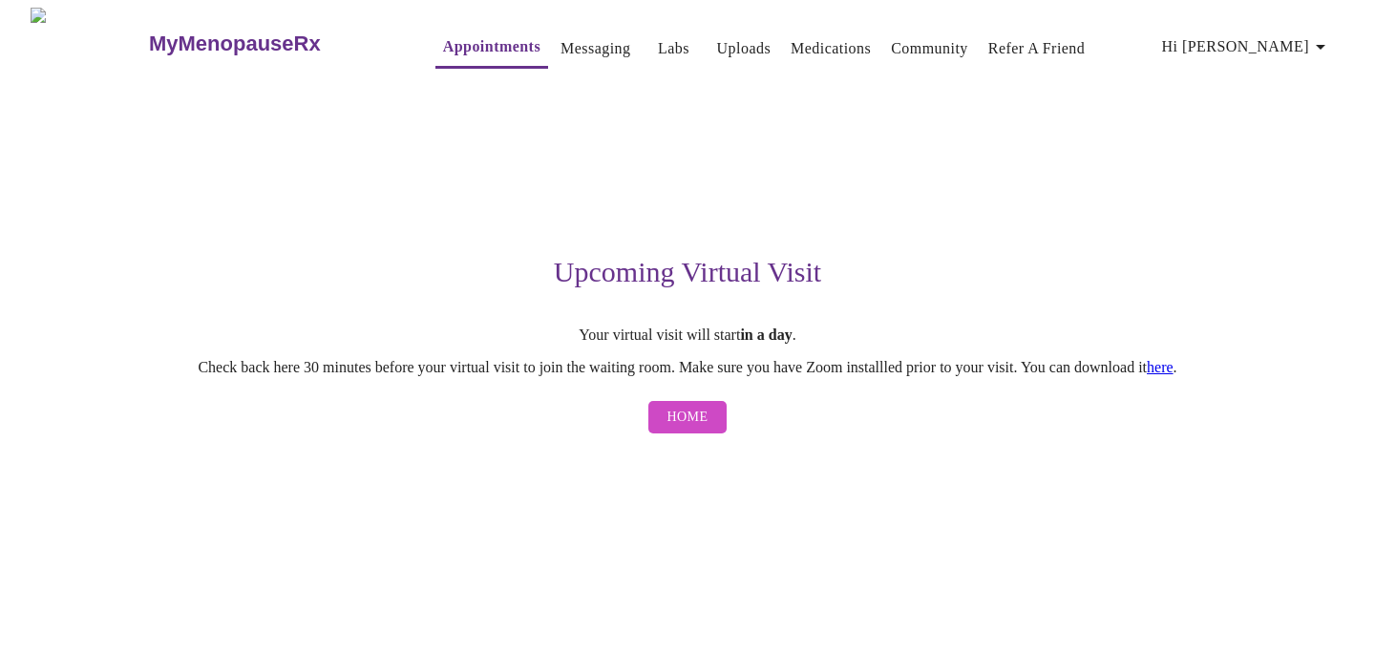
click at [791, 53] on link "Medications" at bounding box center [831, 48] width 80 height 27
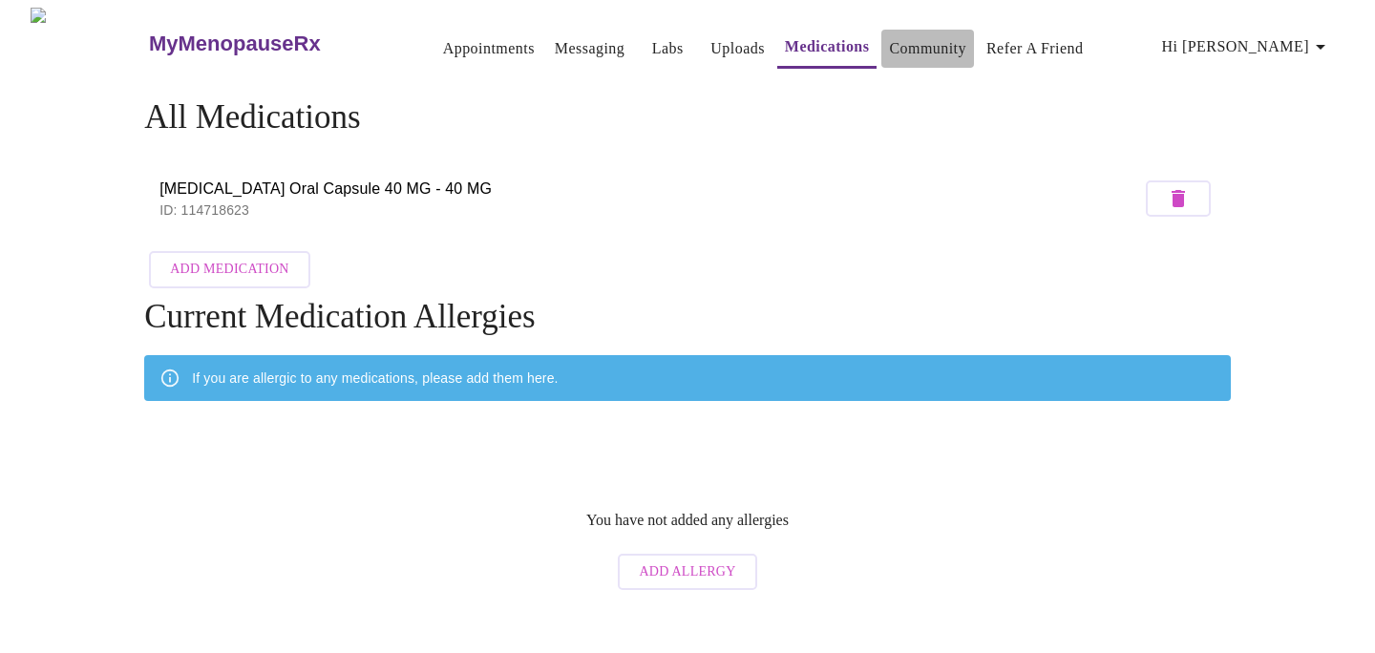
click at [938, 35] on link "Community" at bounding box center [927, 48] width 77 height 27
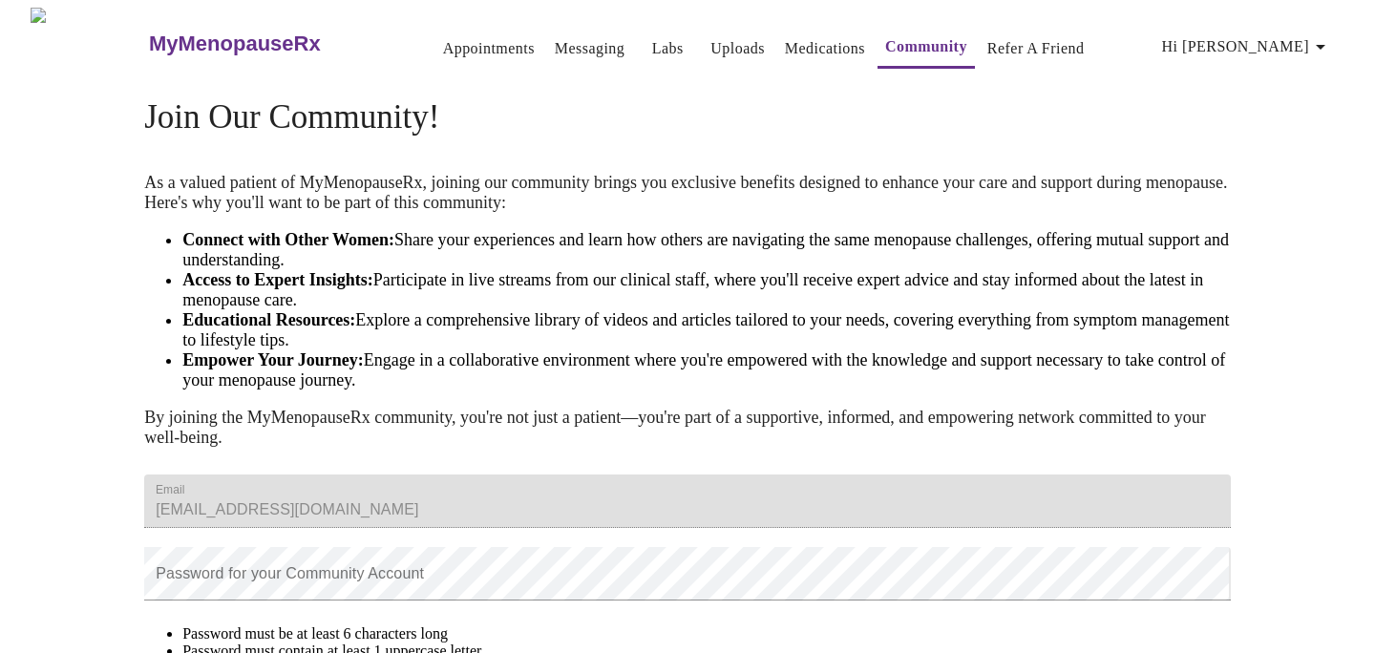
click at [1268, 35] on span "Hi [PERSON_NAME]" at bounding box center [1247, 46] width 170 height 27
click at [969, 39] on div at bounding box center [687, 326] width 1375 height 653
click at [177, 32] on h3 "MyMenopauseRx" at bounding box center [235, 44] width 172 height 25
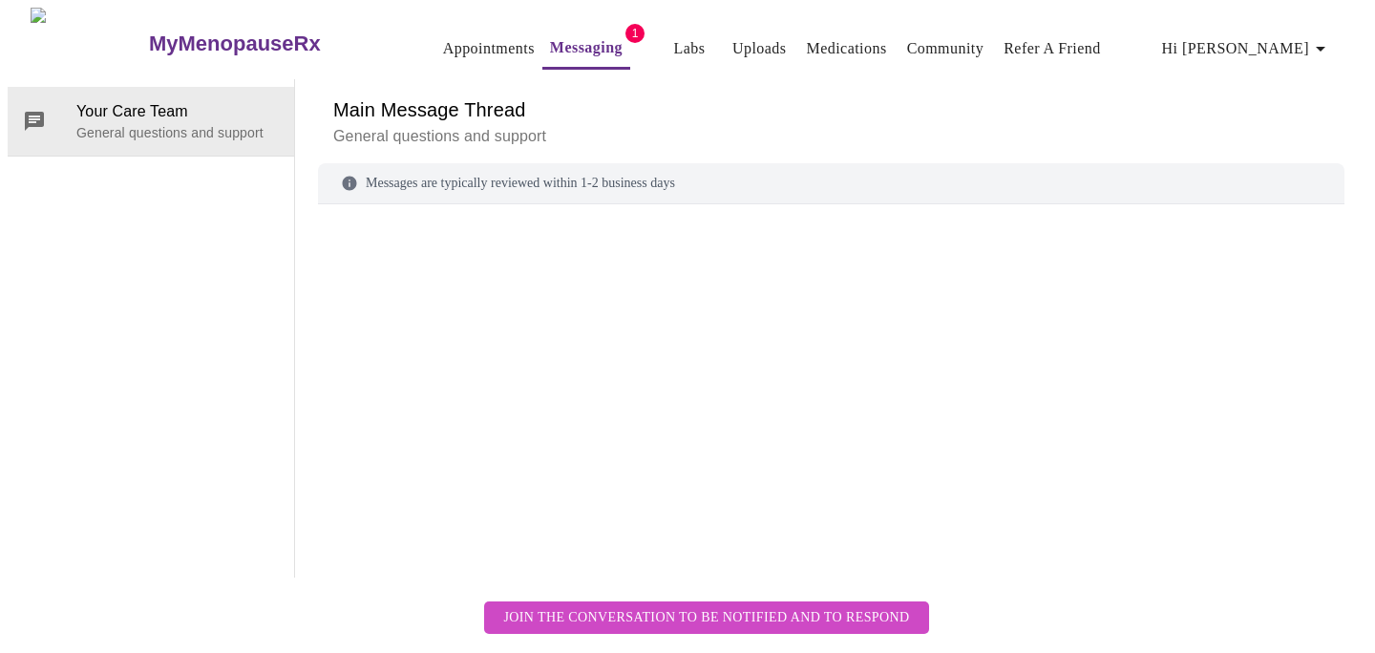
scroll to position [72, 0]
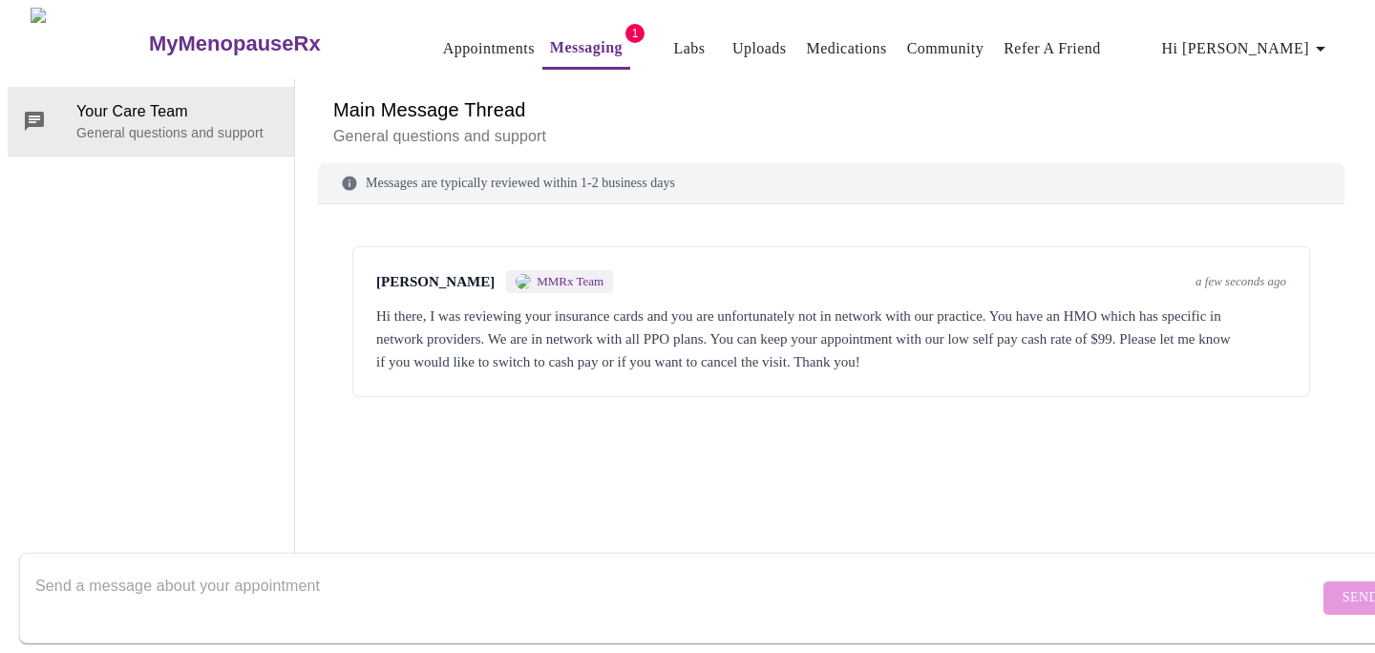
click at [520, 567] on textarea "Send a message about your appointment" at bounding box center [676, 597] width 1283 height 61
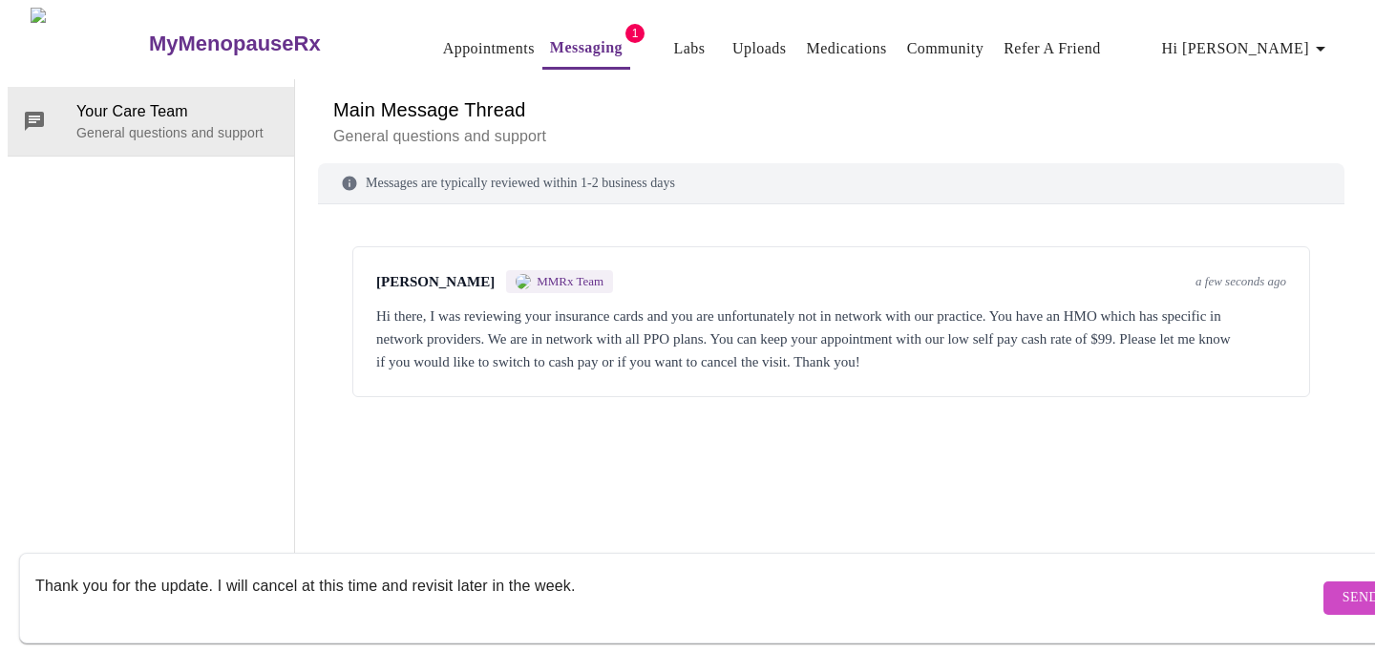
type textarea "Thank you for the update. I will cancel at this time and revisit later in the w…"
click at [1323, 582] on button "Send" at bounding box center [1360, 598] width 74 height 33
